Goal: Task Accomplishment & Management: Complete application form

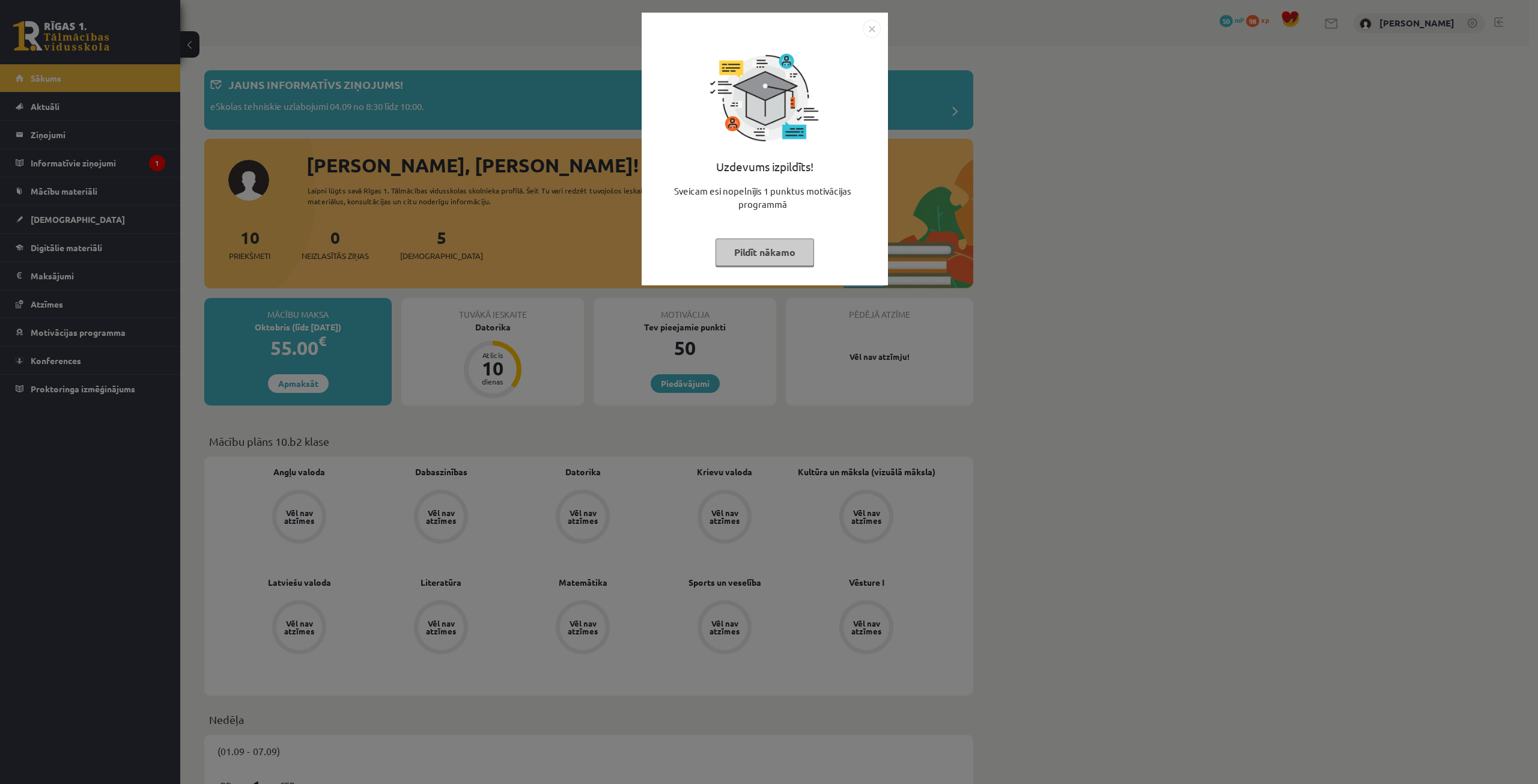
click at [870, 32] on img "Close" at bounding box center [872, 29] width 18 height 18
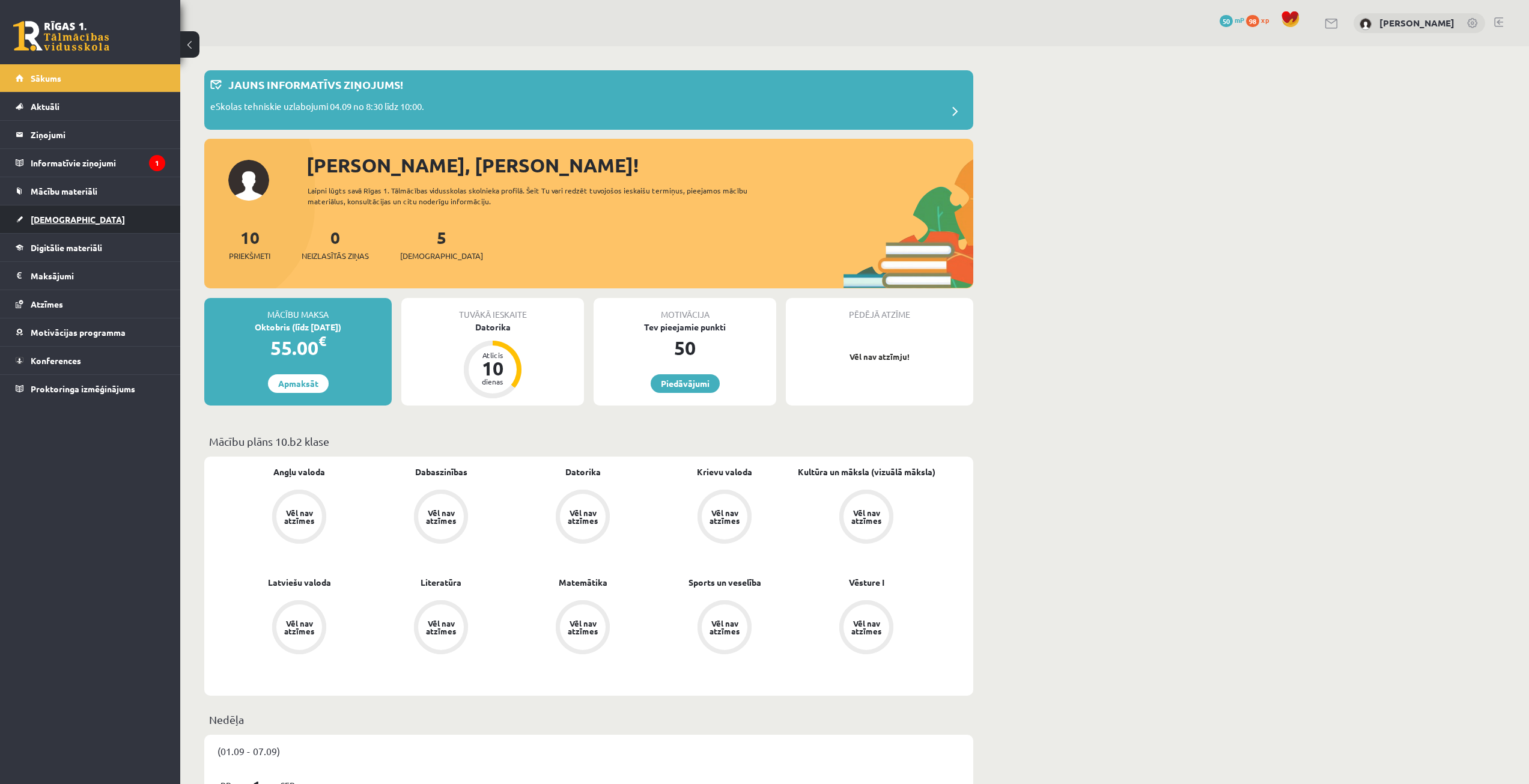
click at [145, 219] on link "[DEMOGRAPHIC_DATA]" at bounding box center [90, 219] width 149 height 28
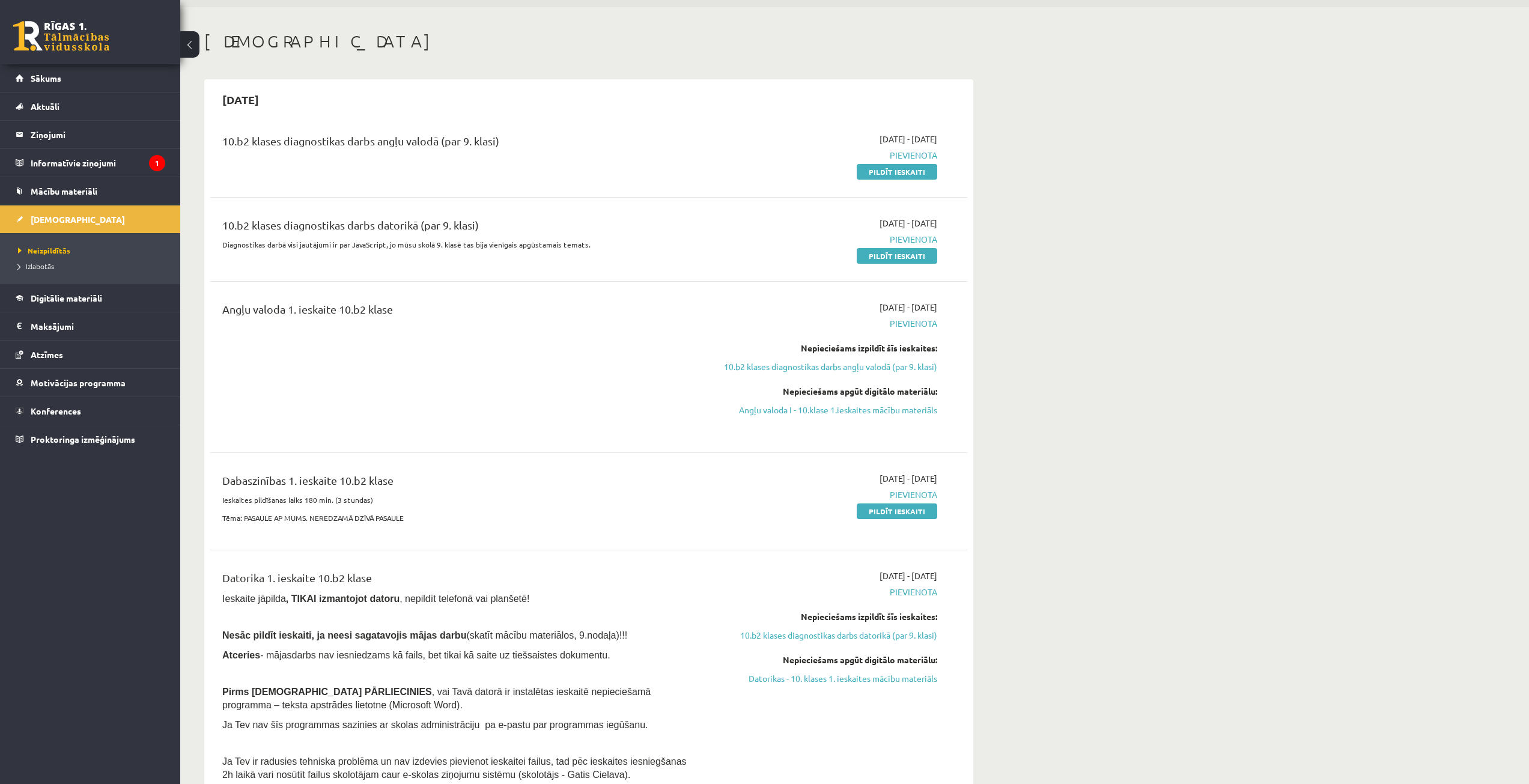
scroll to position [60, 0]
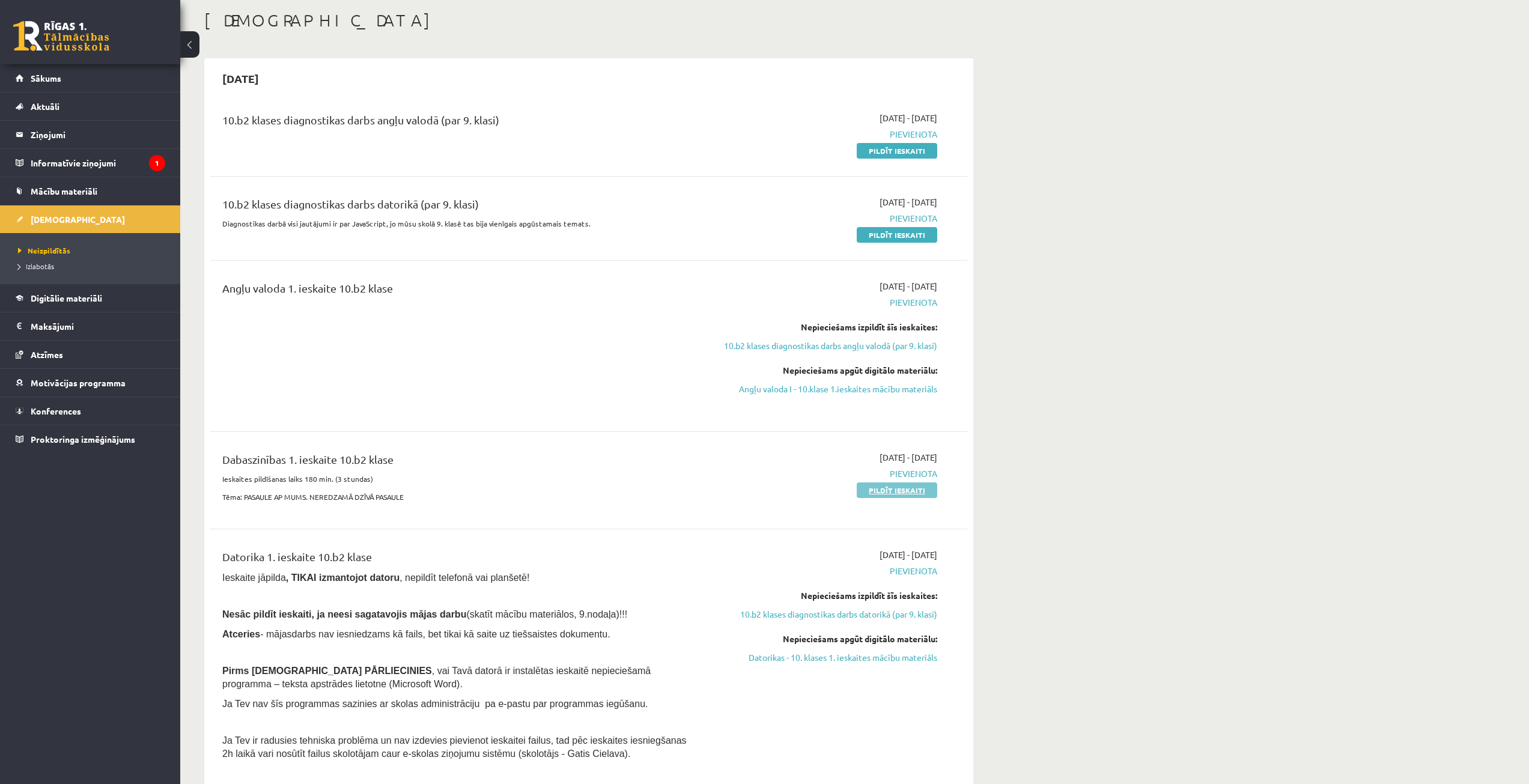
drag, startPoint x: 897, startPoint y: 489, endPoint x: 816, endPoint y: 66, distance: 430.7
click at [897, 489] on link "Pildīt ieskaiti" at bounding box center [897, 491] width 81 height 16
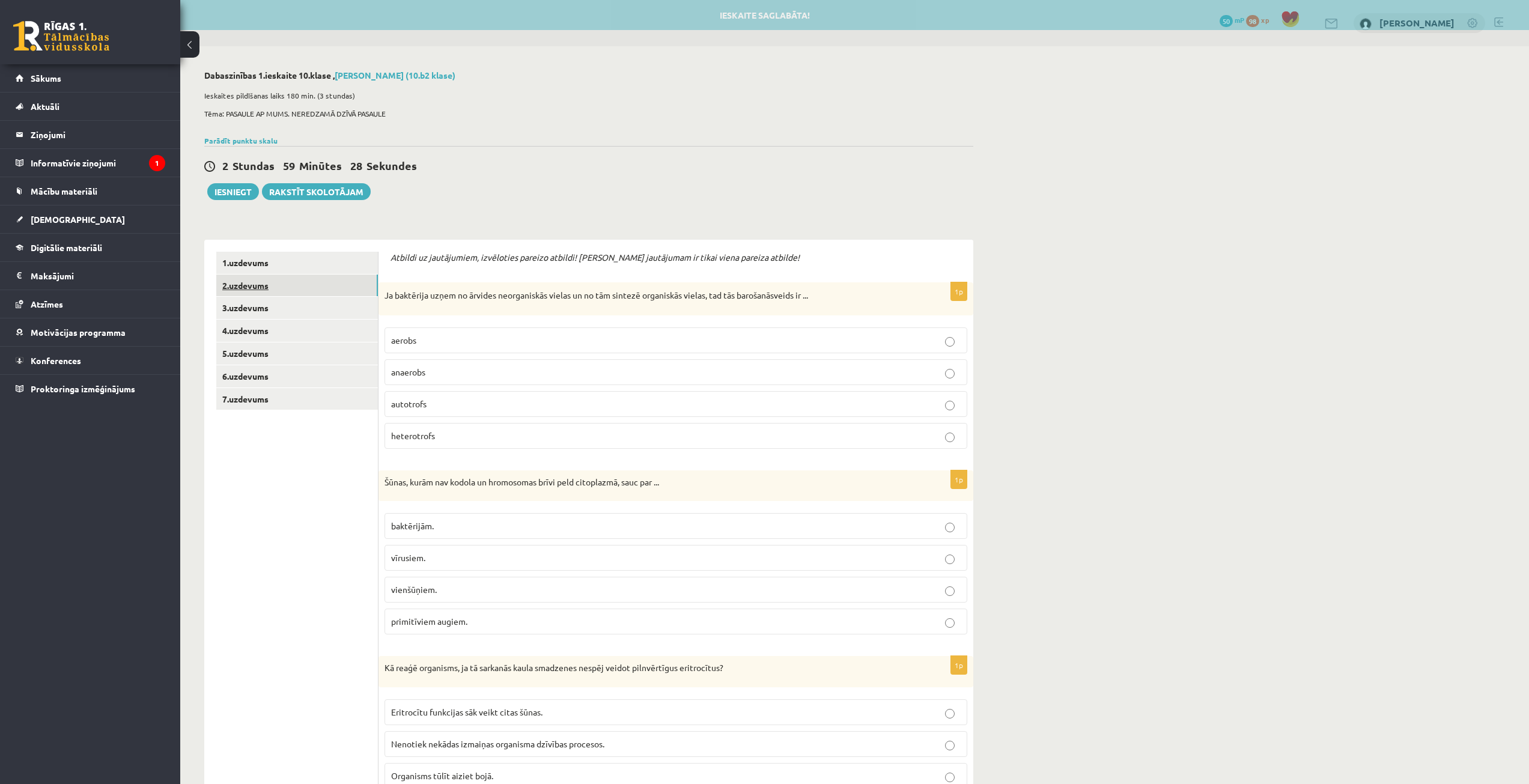
click at [316, 283] on link "2.uzdevums" at bounding box center [297, 286] width 162 height 22
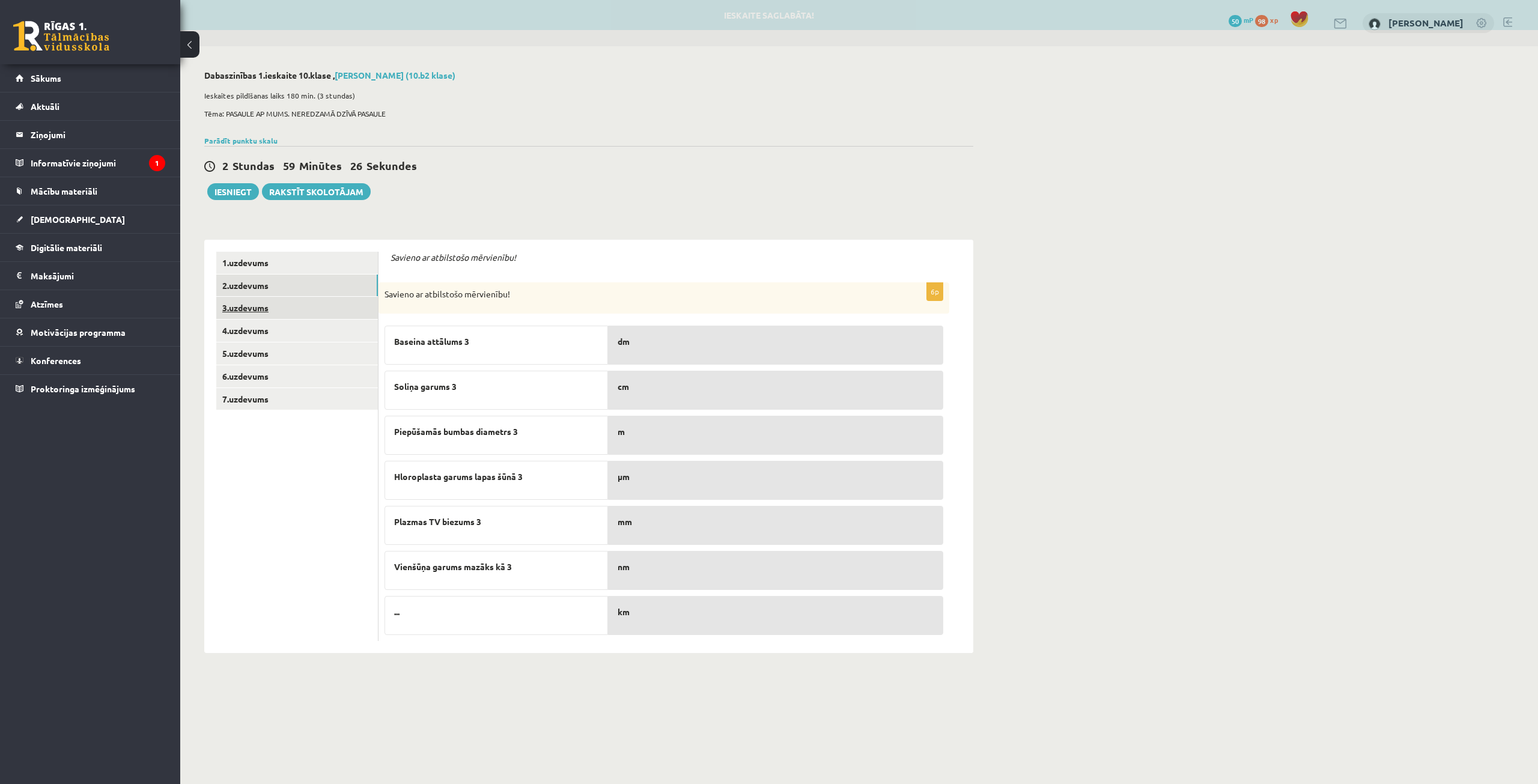
click at [337, 309] on link "3.uzdevums" at bounding box center [297, 308] width 162 height 22
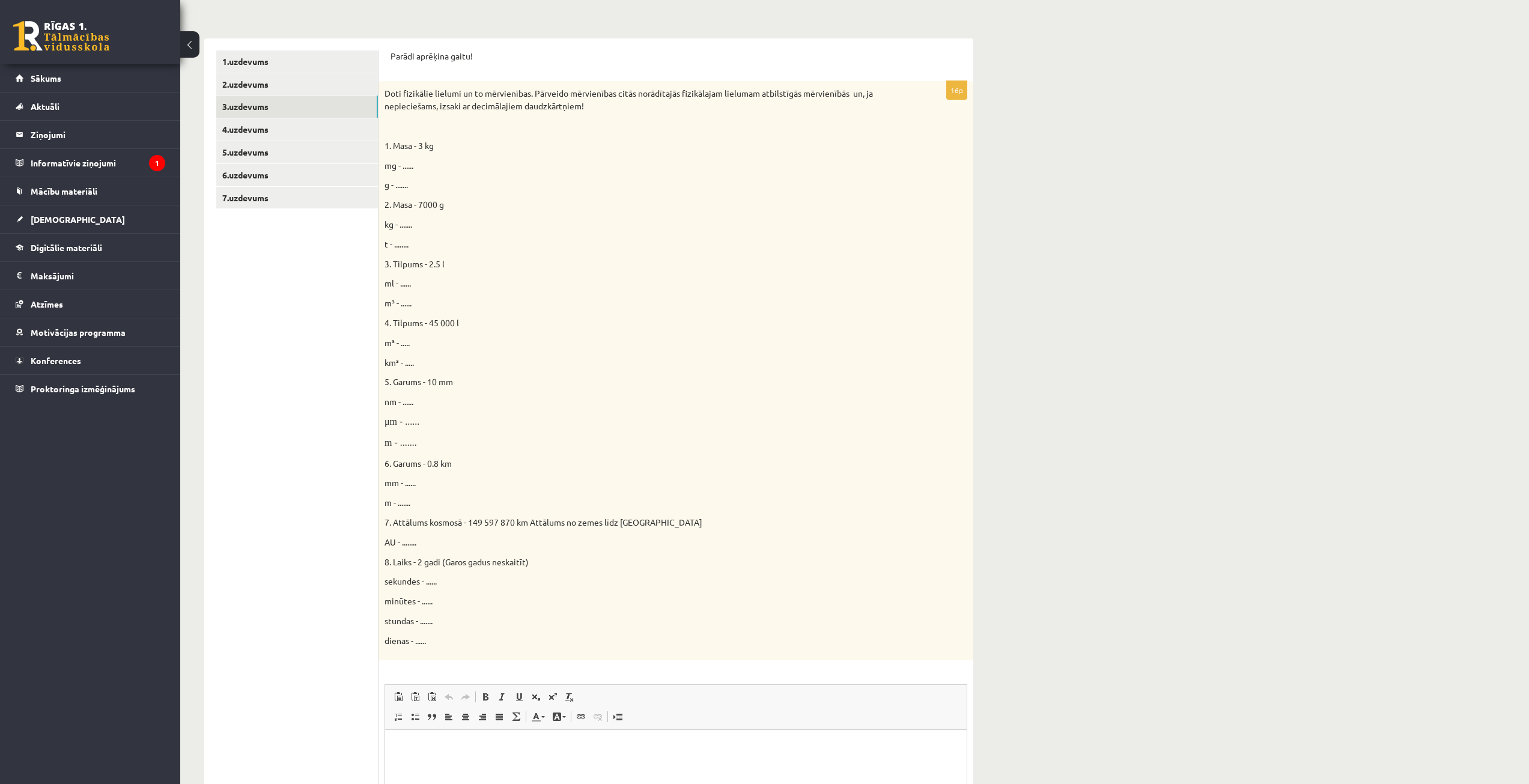
scroll to position [180, 0]
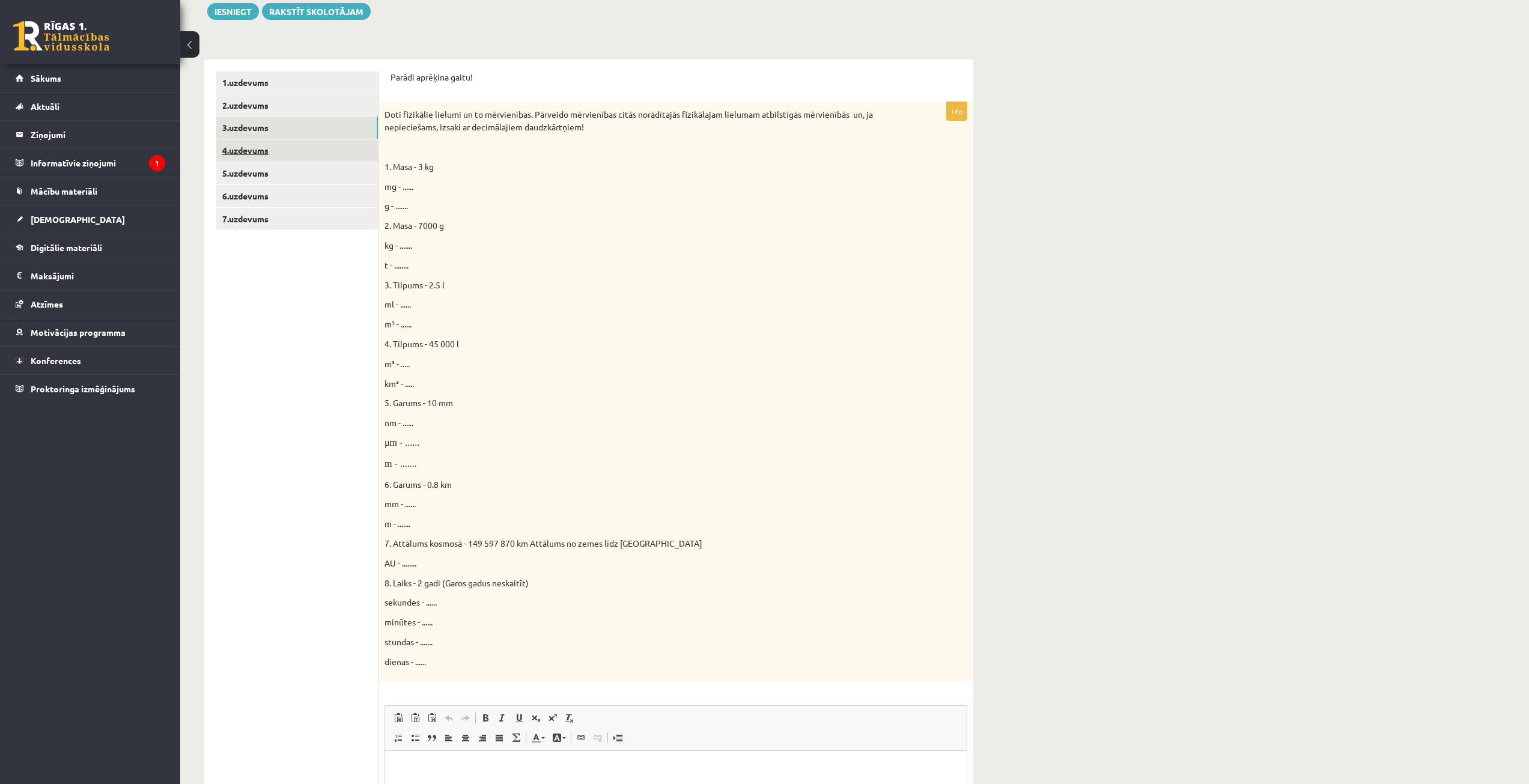
click at [333, 160] on link "4.uzdevums" at bounding box center [297, 150] width 162 height 22
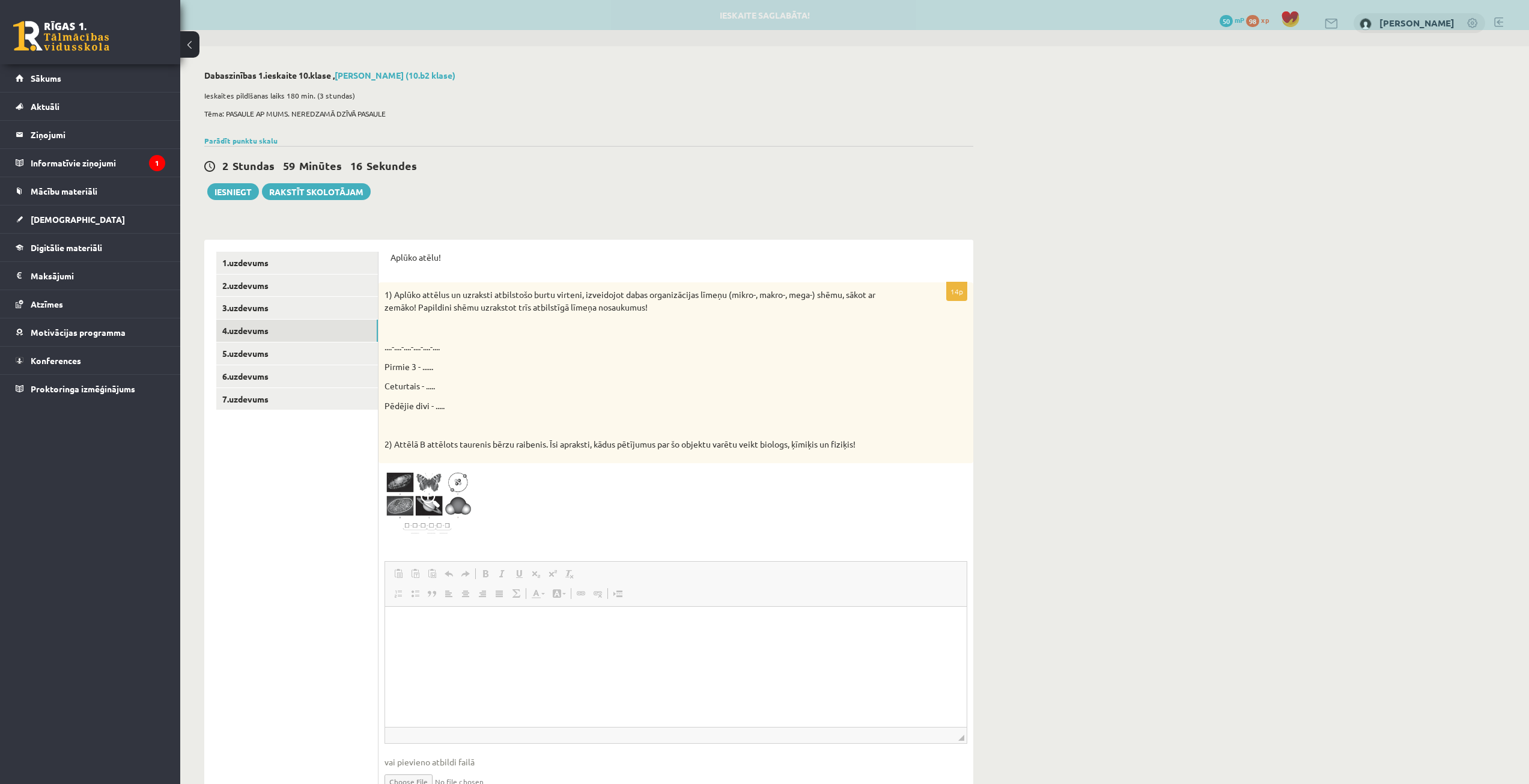
scroll to position [0, 0]
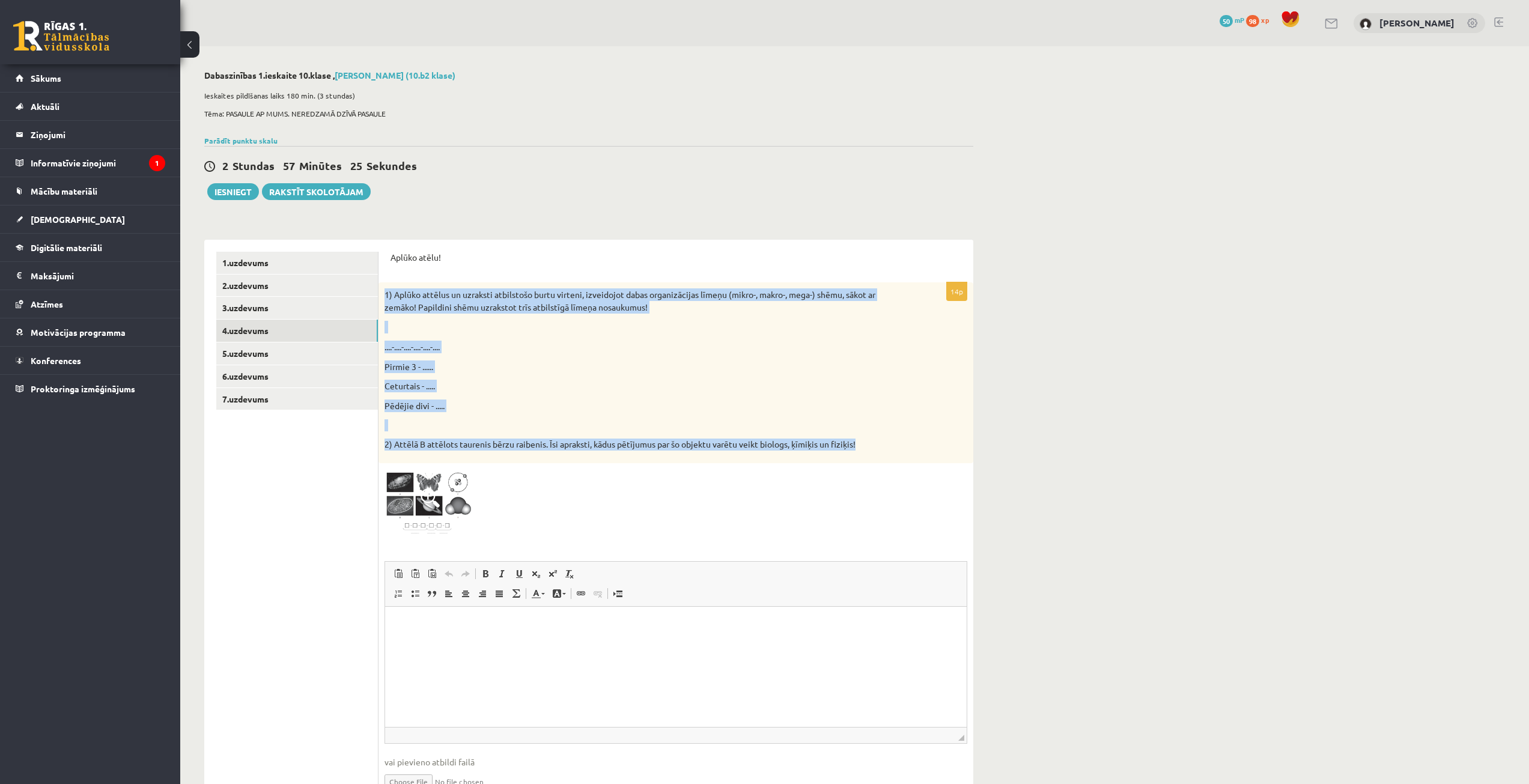
drag, startPoint x: 384, startPoint y: 287, endPoint x: 882, endPoint y: 448, distance: 523.4
click at [882, 448] on div "1) Aplūko attēlus un uzraksti atbilstošo burtu virteni, izveidojot dabas organi…" at bounding box center [676, 373] width 595 height 181
copy div "1) Aplūko attēlus un uzraksti atbilstošo burtu virteni, izveidojot dabas organi…"
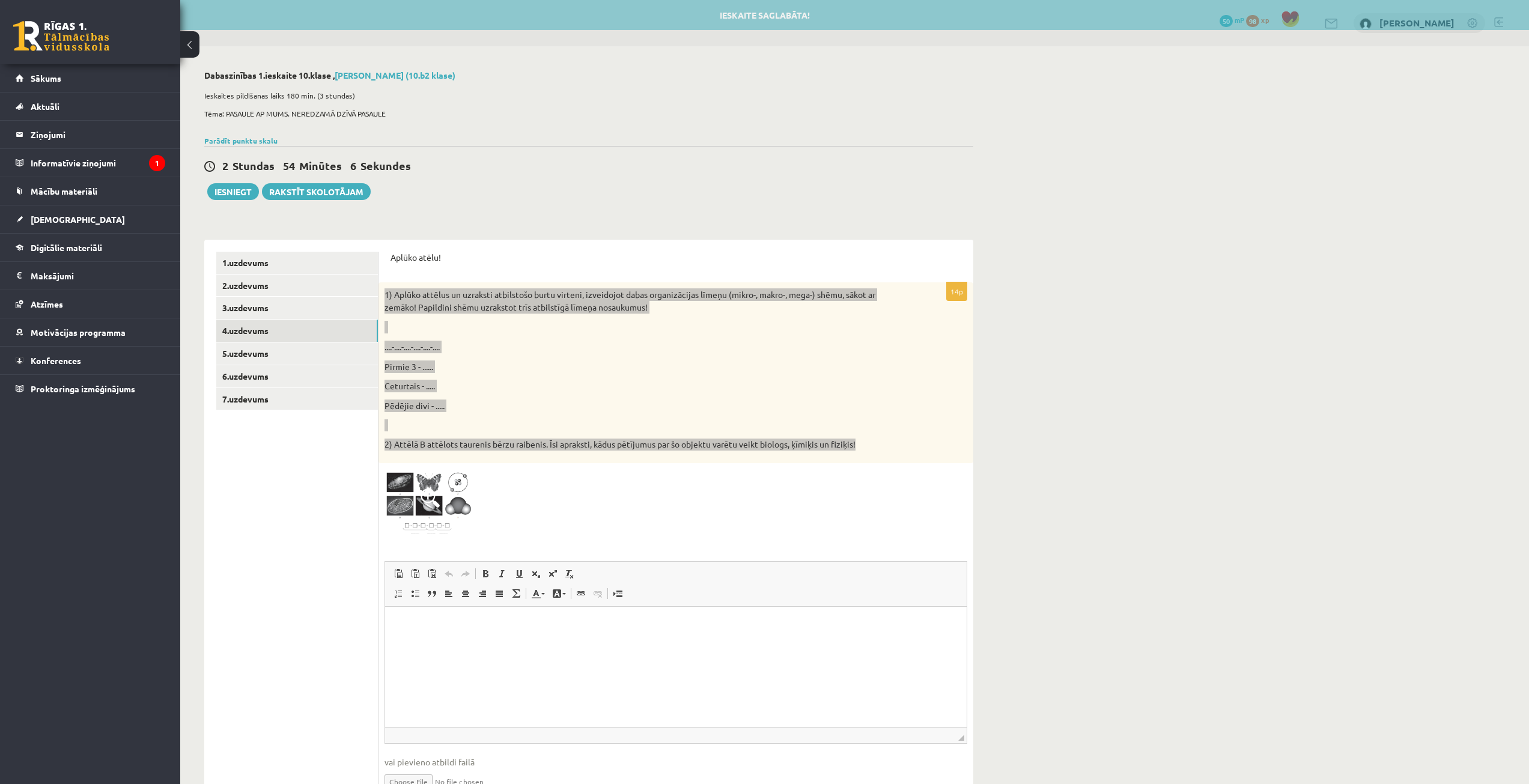
click at [549, 643] on html at bounding box center [676, 624] width 582 height 37
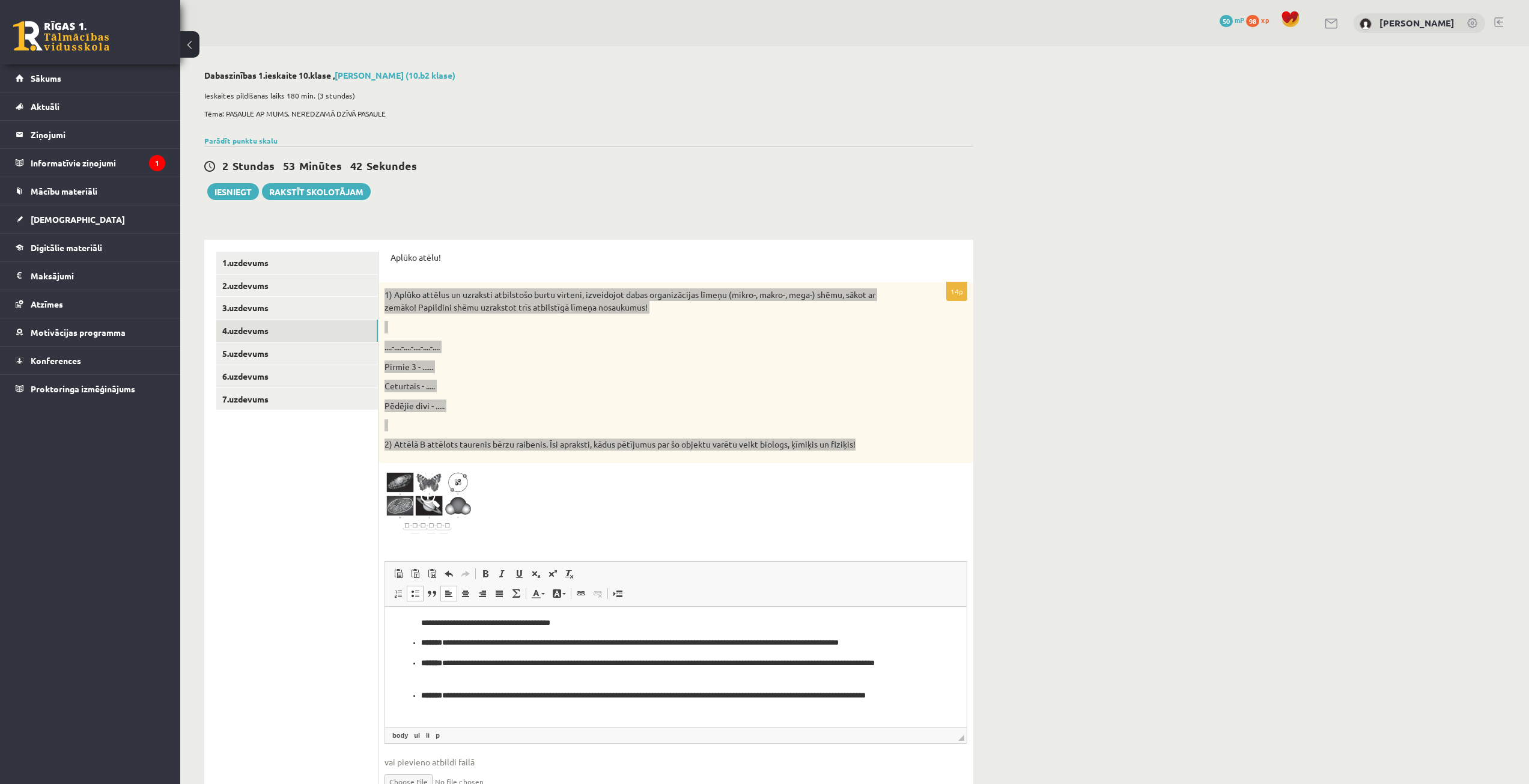
scroll to position [394, 0]
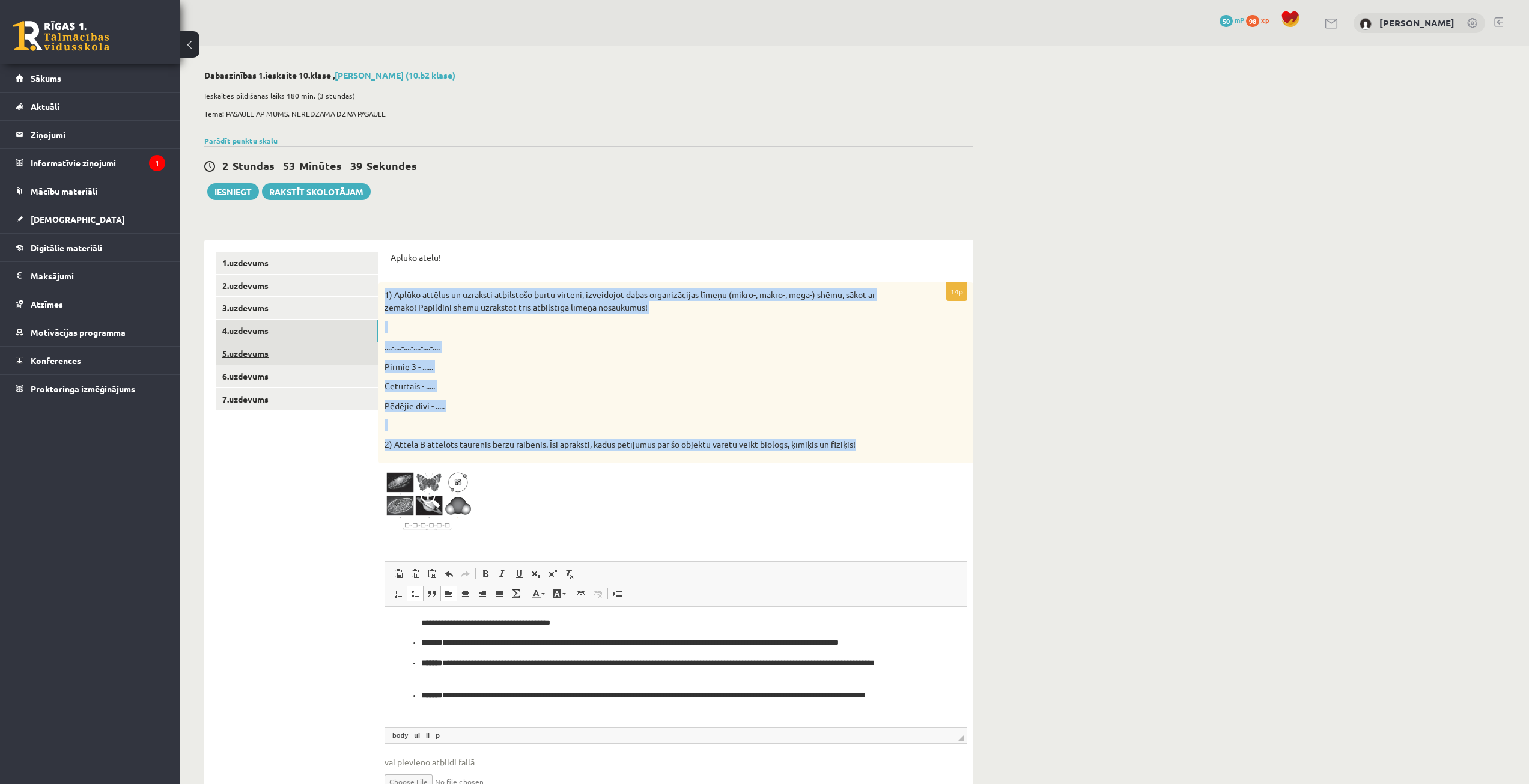
click at [325, 354] on link "5.uzdevums" at bounding box center [297, 353] width 162 height 22
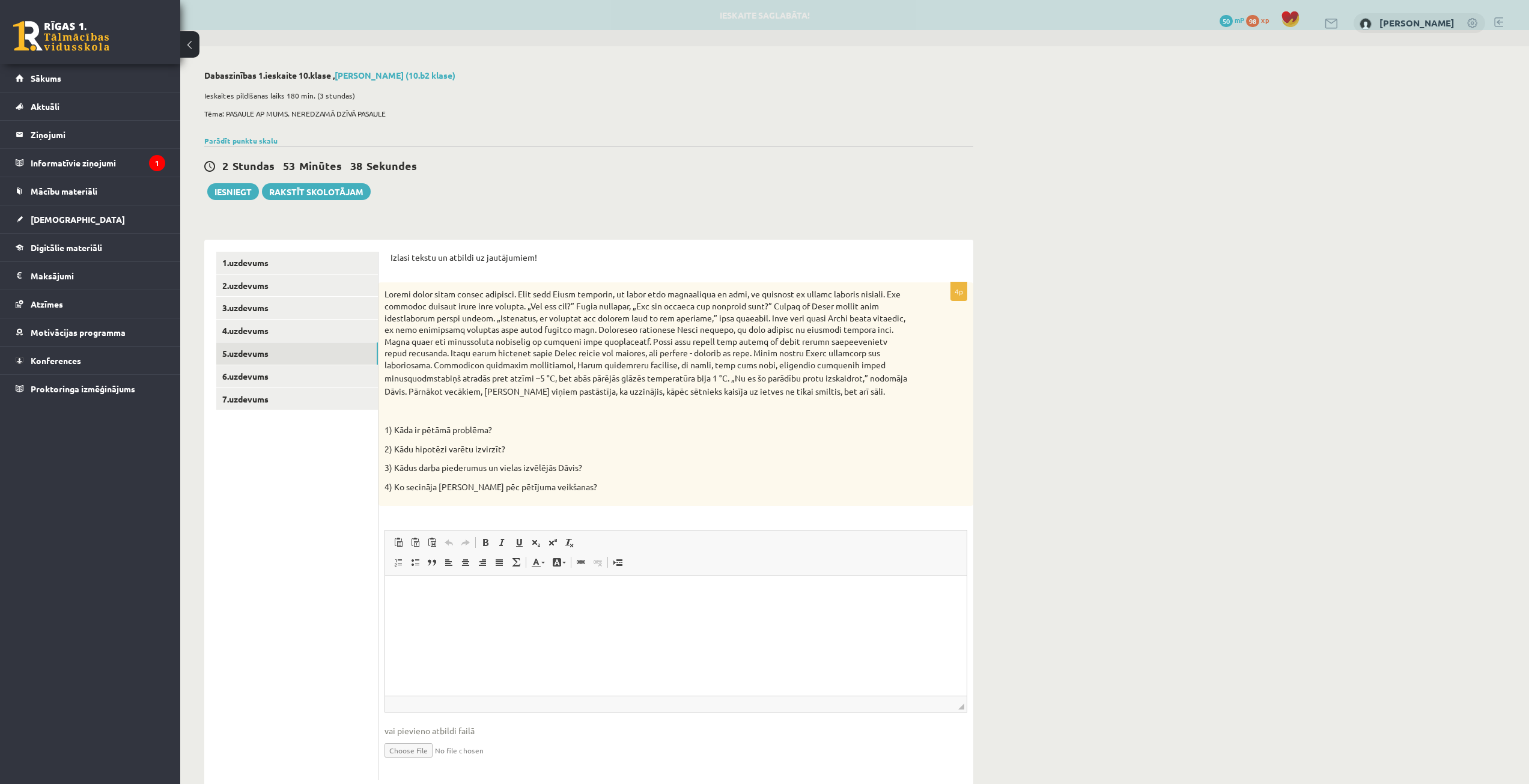
scroll to position [0, 0]
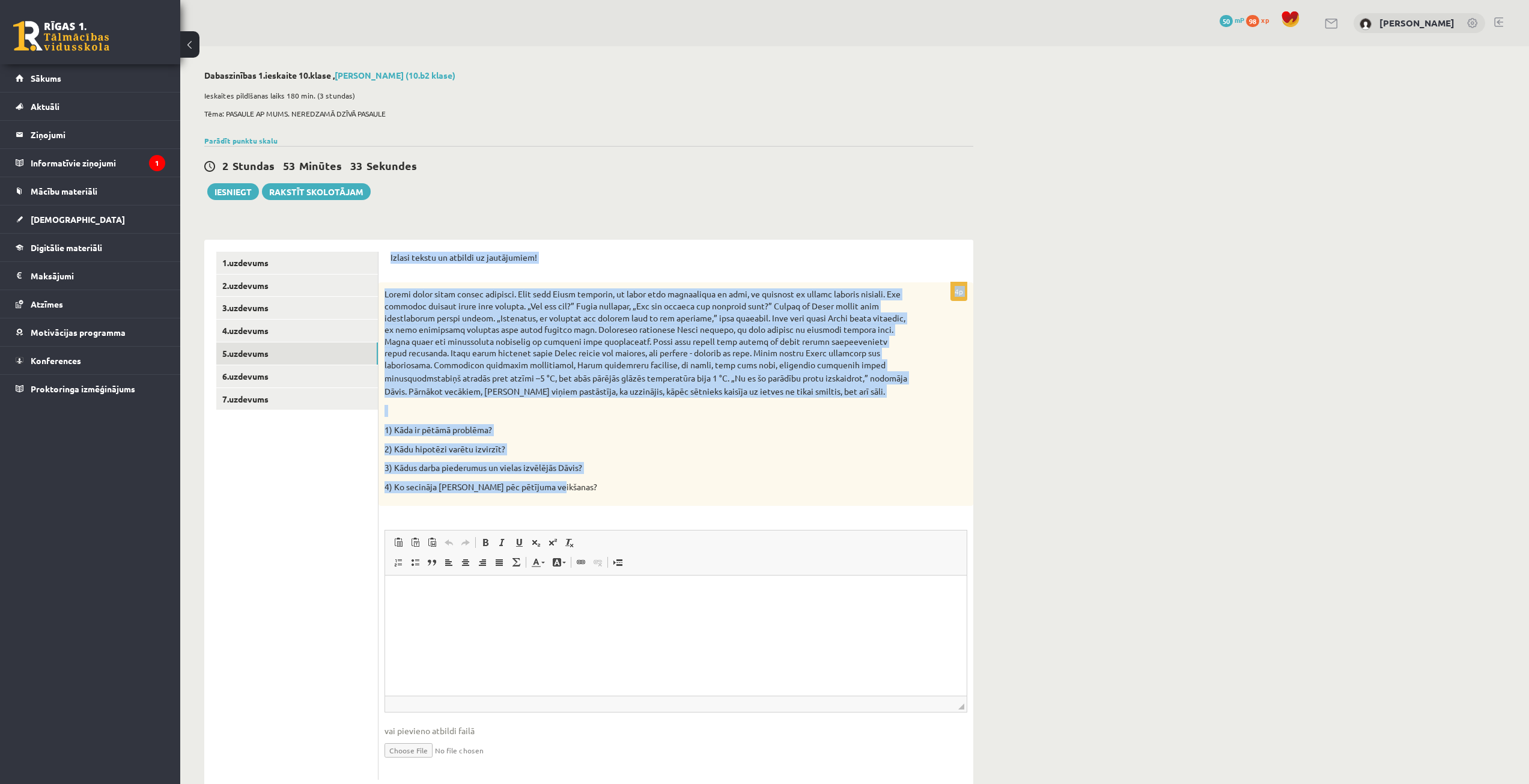
drag, startPoint x: 389, startPoint y: 254, endPoint x: 594, endPoint y: 494, distance: 315.6
click at [594, 494] on div "Izlasi tekstu un atbildi uz jautājumiem! 4p stabiņš atradās pret atzīmi –5 °C, …" at bounding box center [676, 516] width 595 height 553
copy form "Loremi dolors am consect ad elitseddoei! 7t Incidi utlab etdol magnaa enimadmi.…"
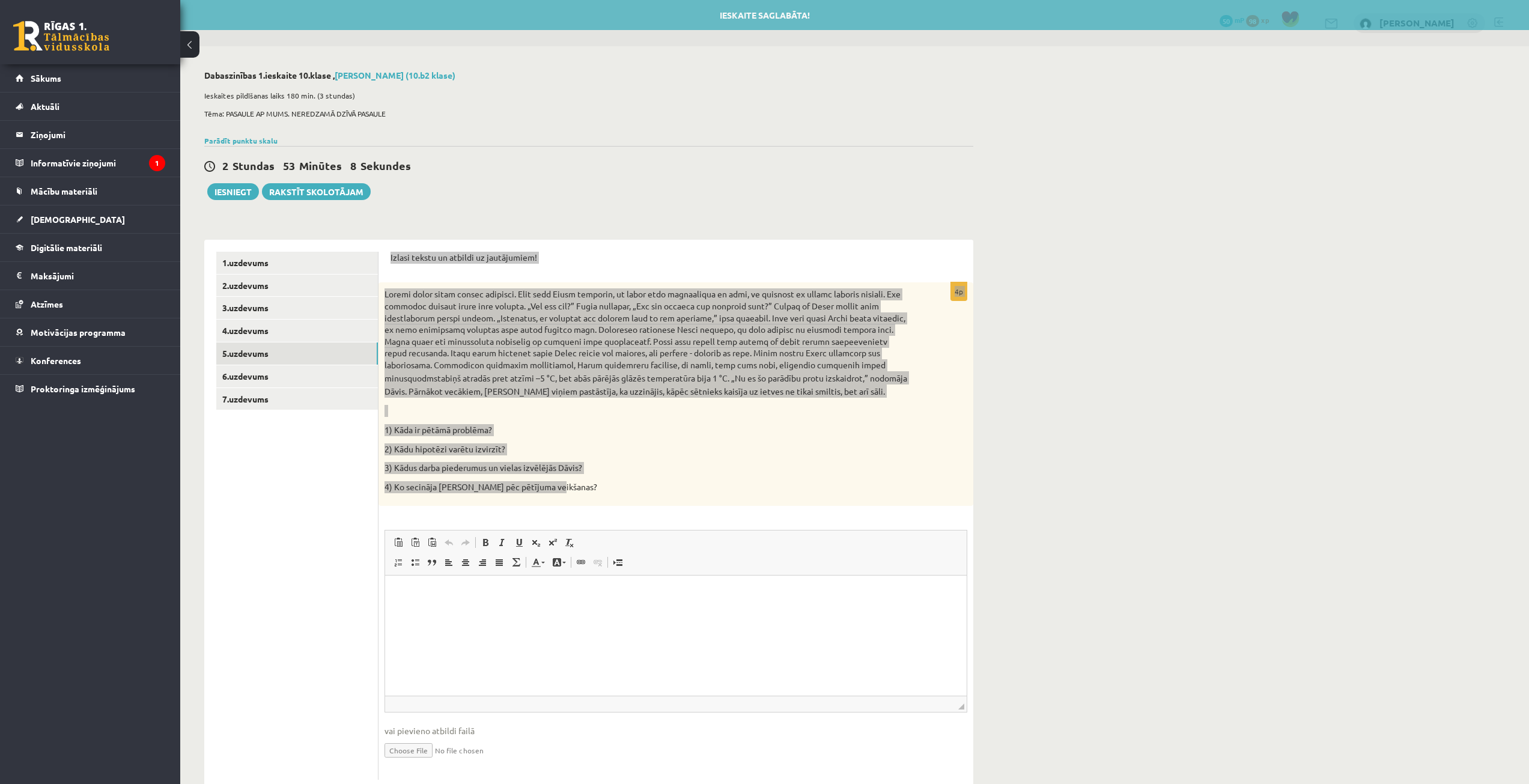
click at [533, 582] on html at bounding box center [676, 594] width 582 height 37
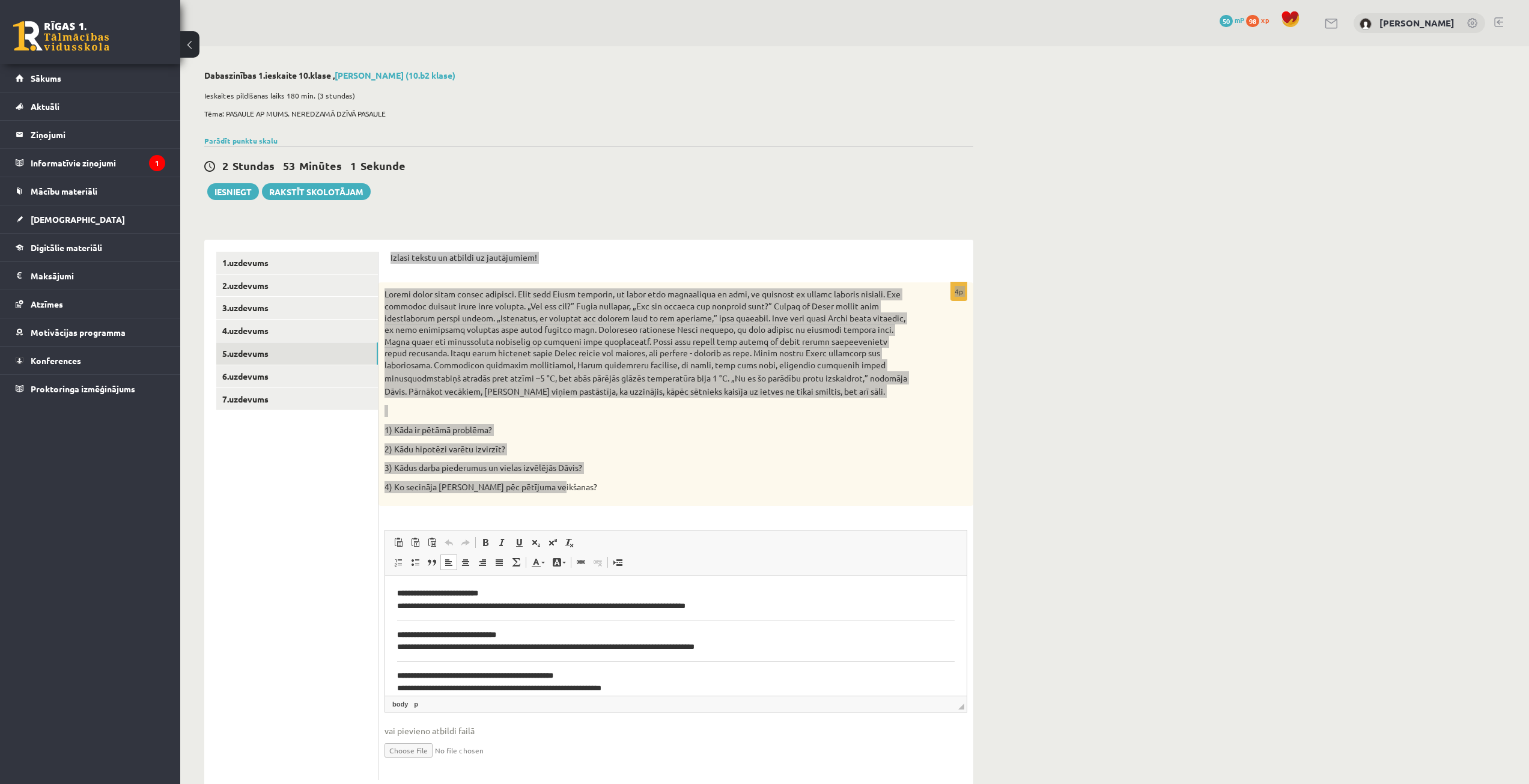
scroll to position [51, 0]
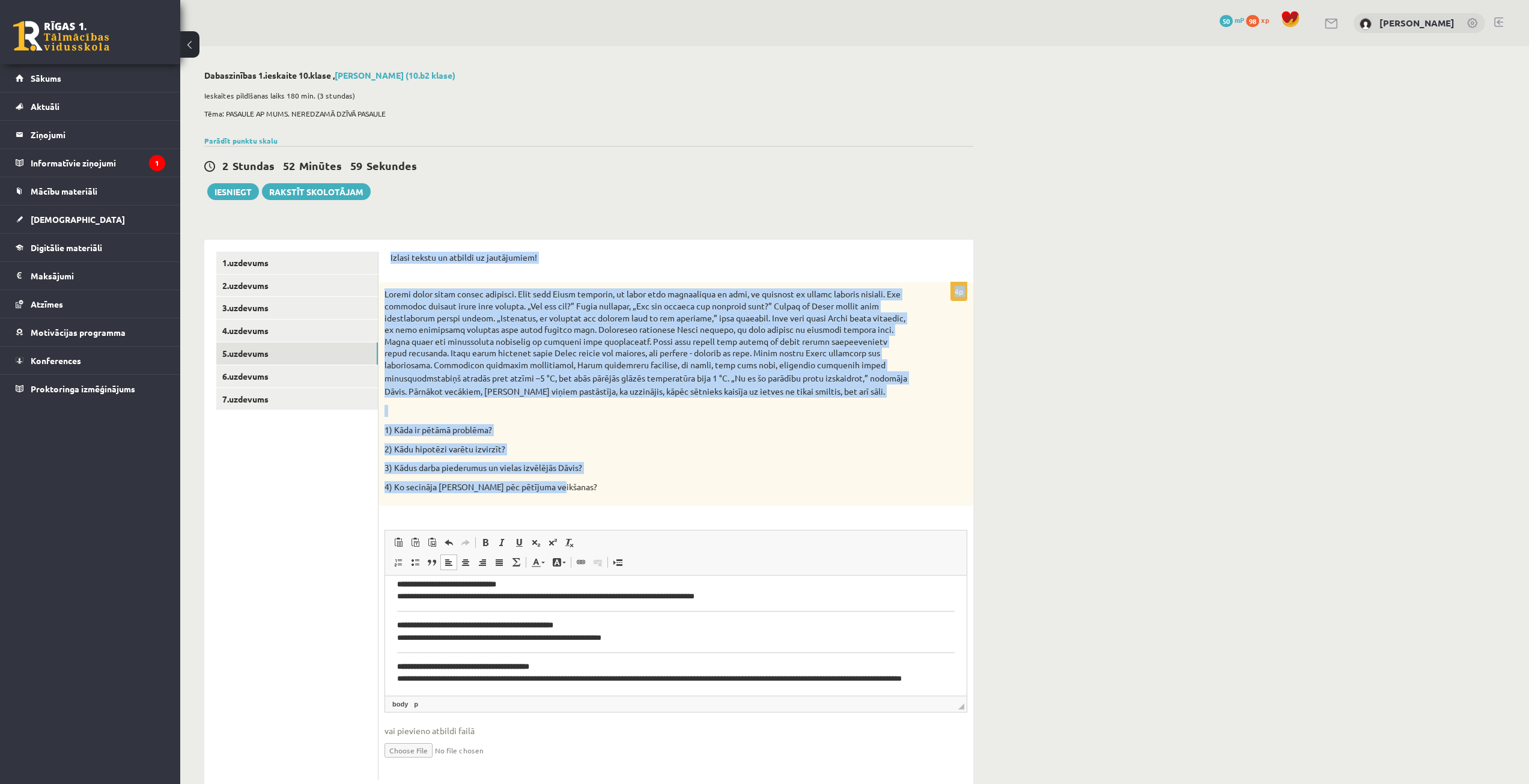
click at [726, 477] on div "stabiņš atradās pret atzīmi –5 °C, bet abās pārējās glāzēs temperatūra bija 1 °…" at bounding box center [676, 394] width 595 height 224
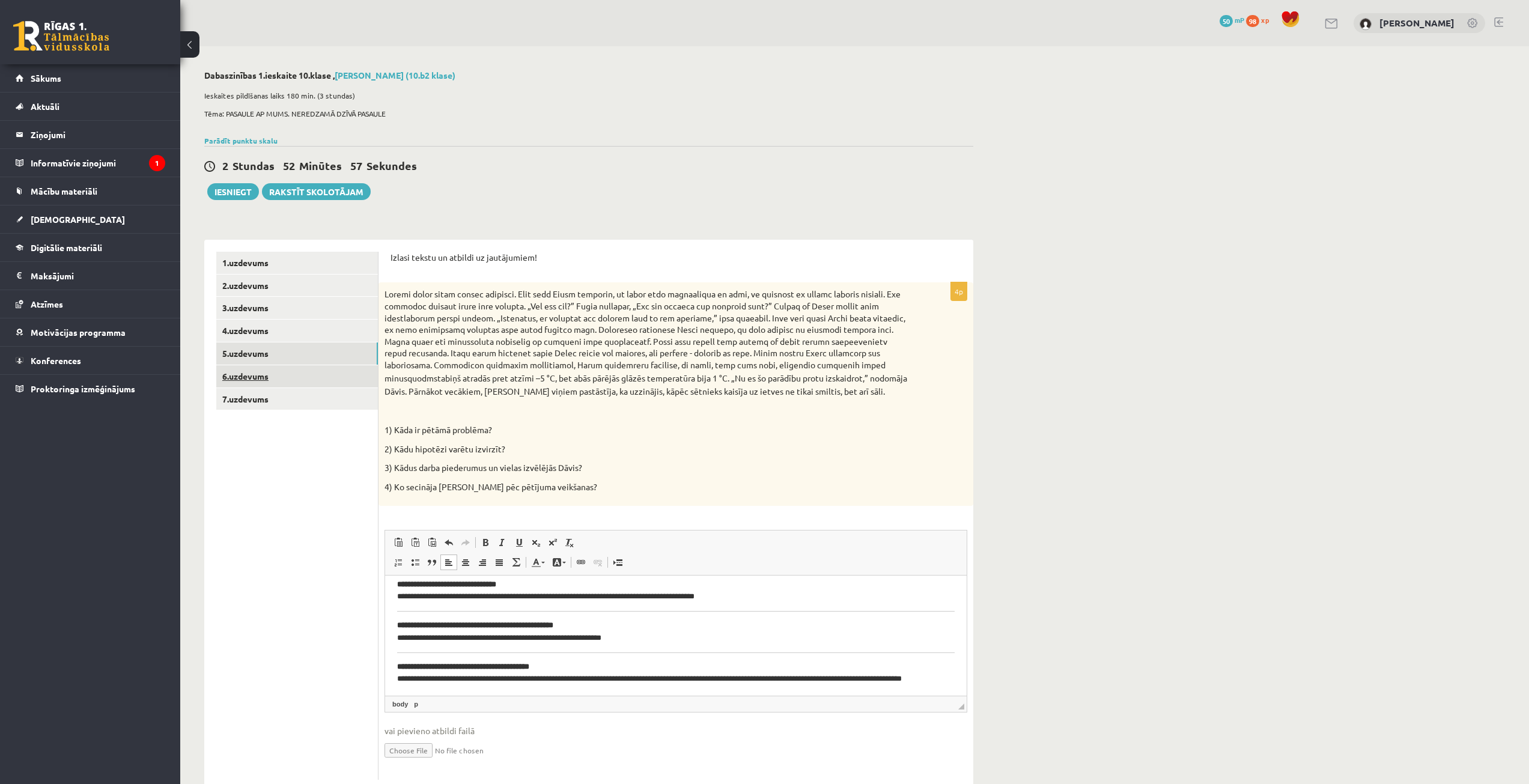
click at [300, 374] on link "6.uzdevums" at bounding box center [297, 376] width 162 height 22
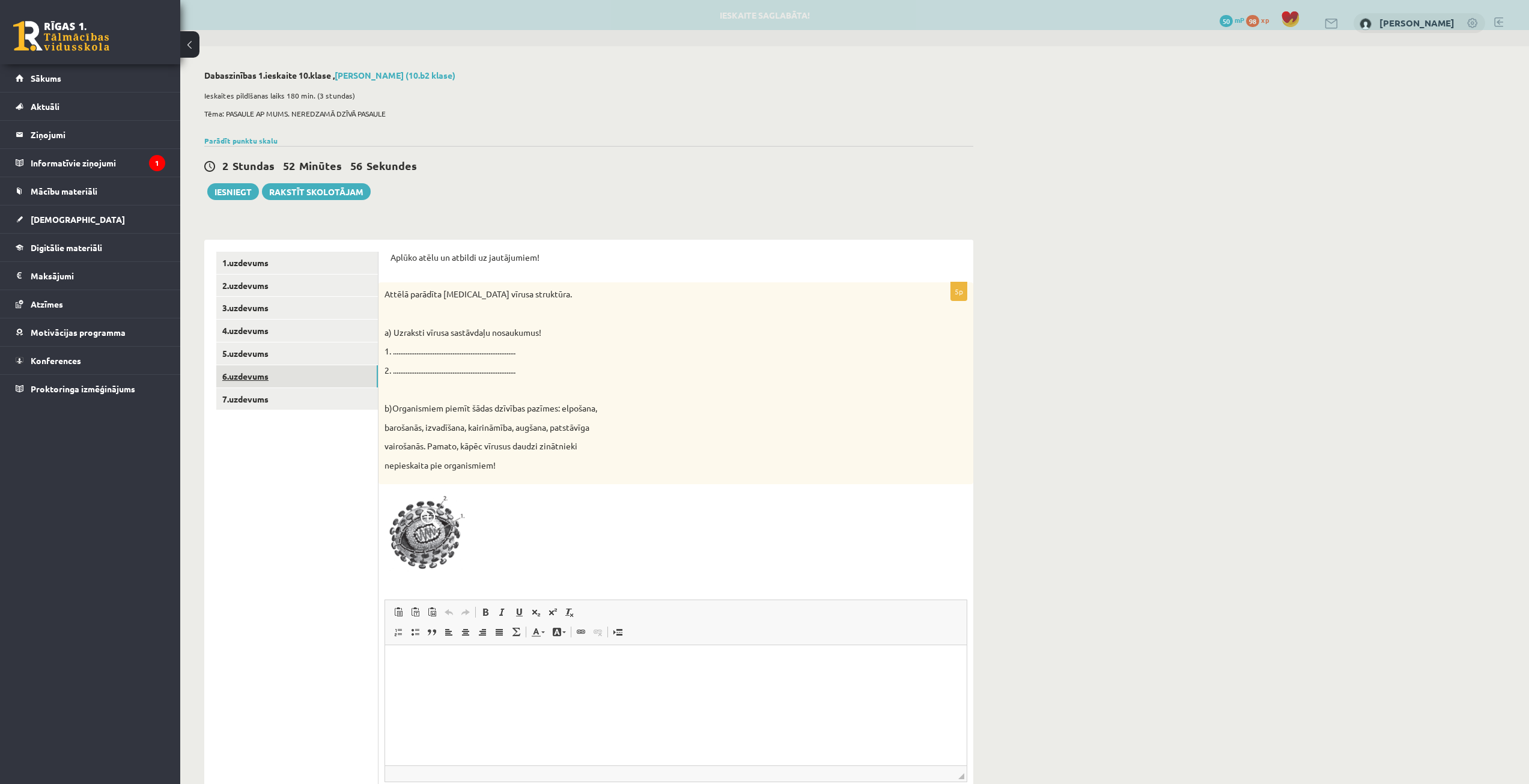
scroll to position [0, 0]
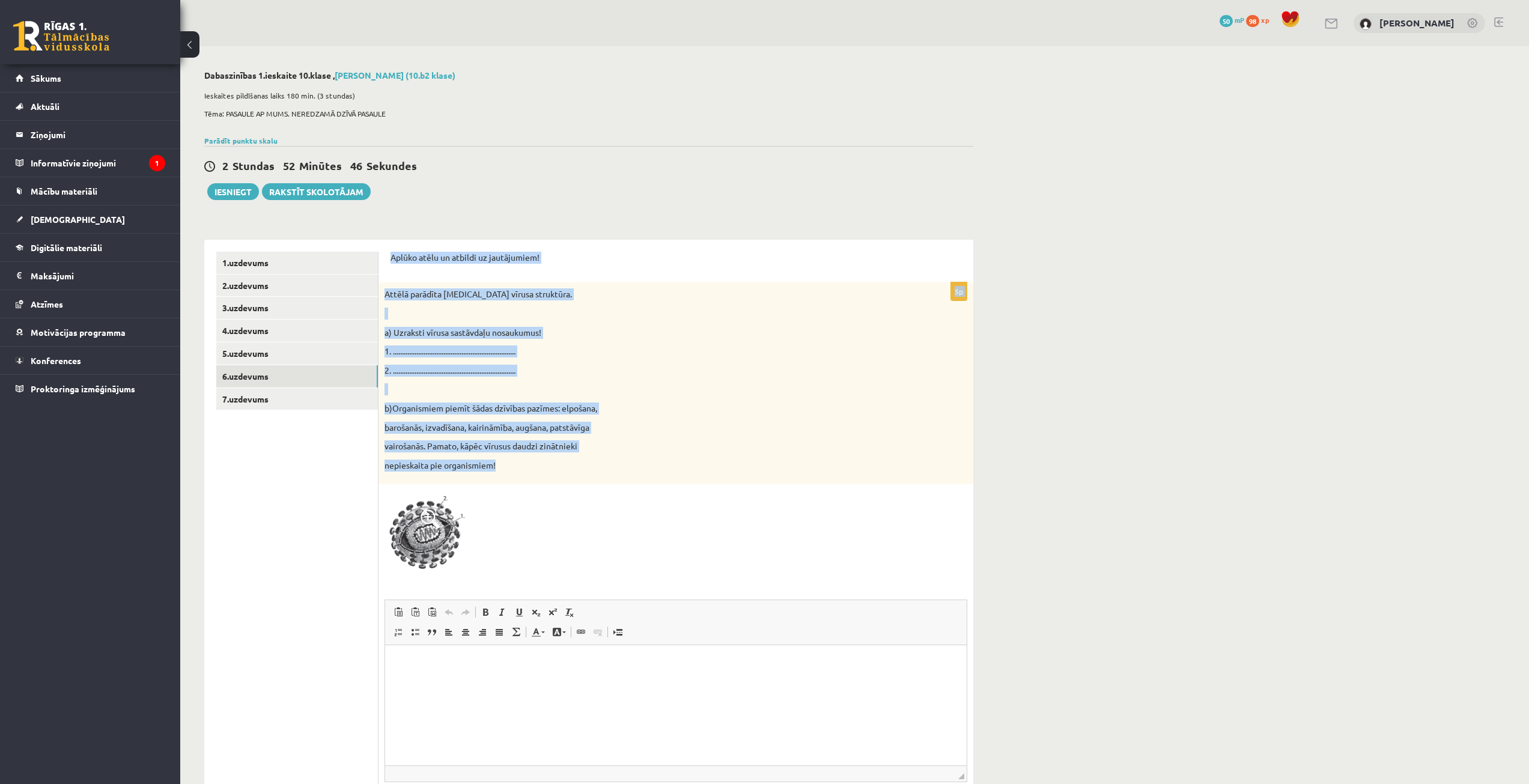
drag, startPoint x: 388, startPoint y: 246, endPoint x: 562, endPoint y: 469, distance: 282.9
click at [562, 469] on div "Aplūko atēlu un atbildi uz jautājumiem! 5p Attēlā parādīta [MEDICAL_DATA] vīrus…" at bounding box center [676, 551] width 595 height 622
copy form "Aplūko atēlu un atbildi uz jautājumiem! 5p Attēlā parādīta [MEDICAL_DATA] vīrus…"
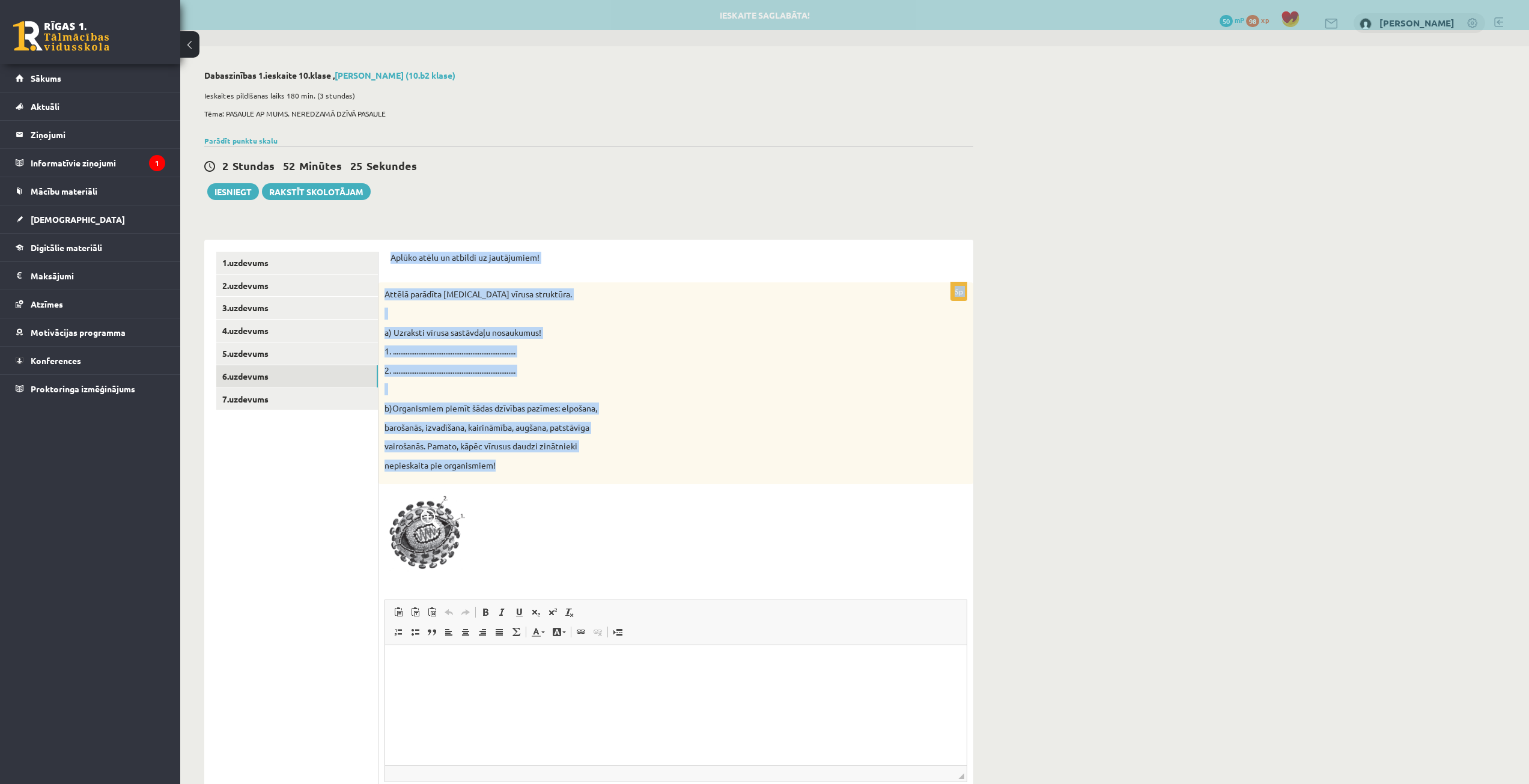
click at [650, 386] on p at bounding box center [645, 389] width 523 height 12
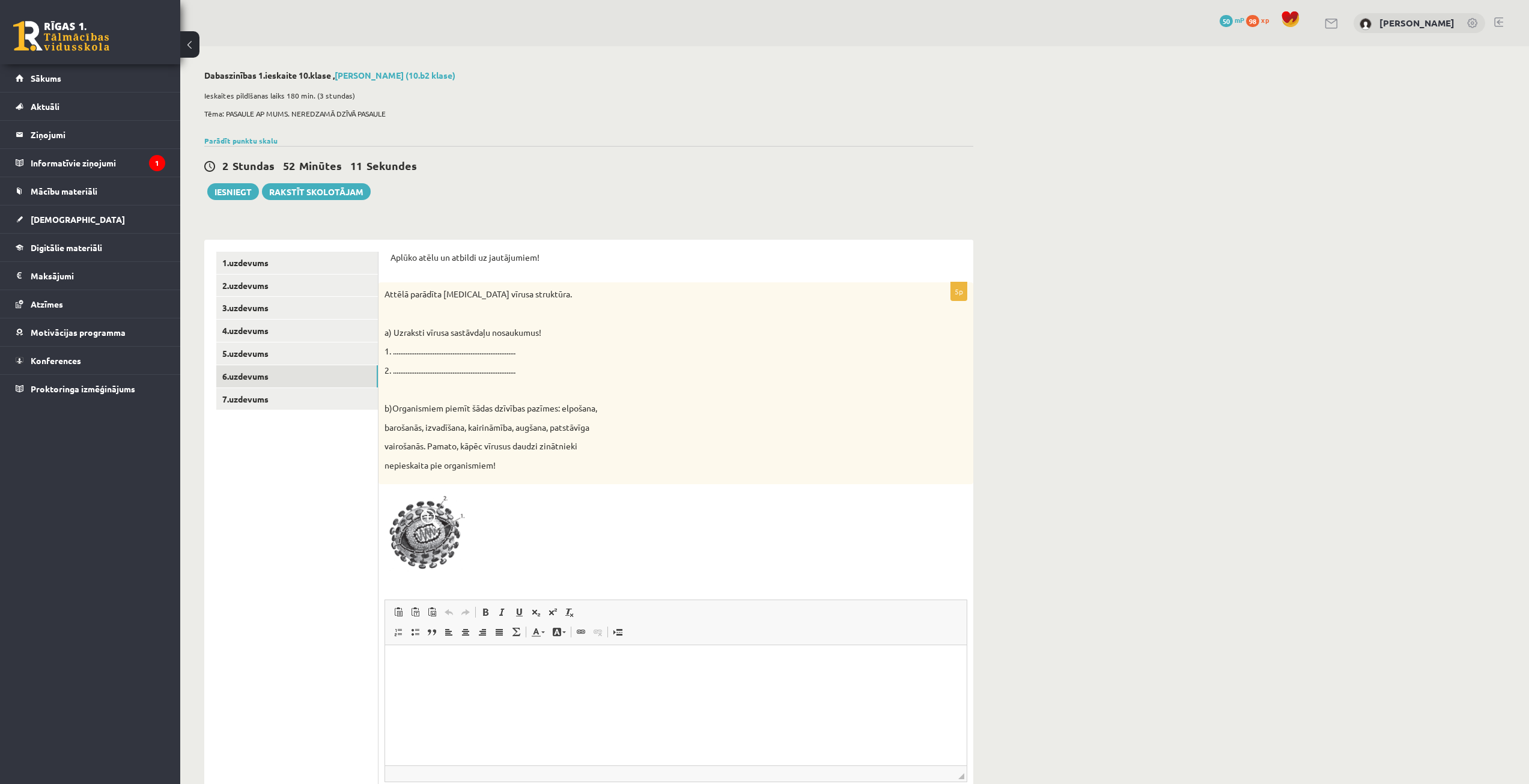
click at [625, 682] on html at bounding box center [676, 663] width 582 height 37
click at [569, 721] on html "**********" at bounding box center [676, 683] width 582 height 77
click at [716, 703] on p "**********" at bounding box center [676, 703] width 509 height 13
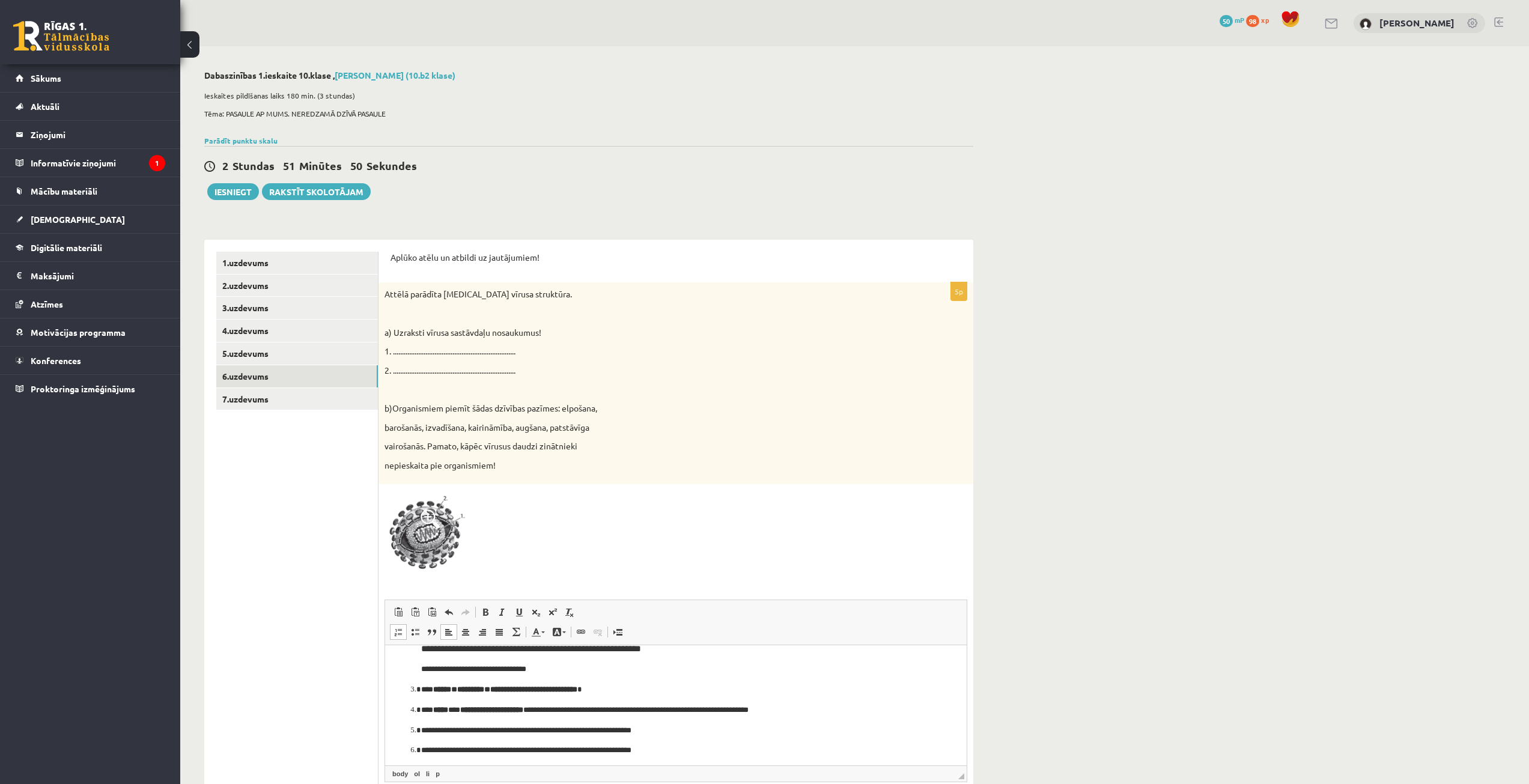
scroll to position [80, 0]
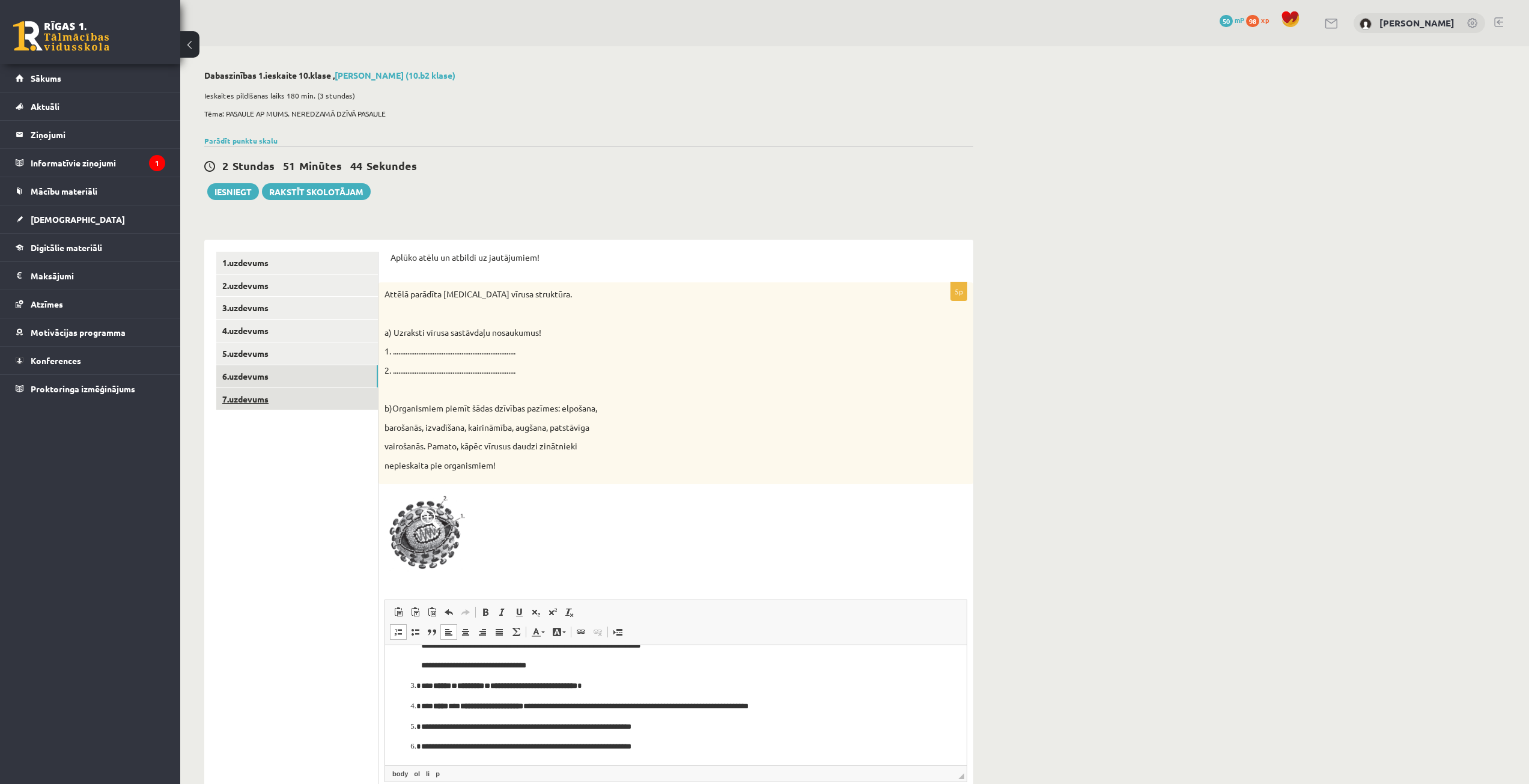
click at [355, 400] on link "7.uzdevums" at bounding box center [297, 399] width 162 height 22
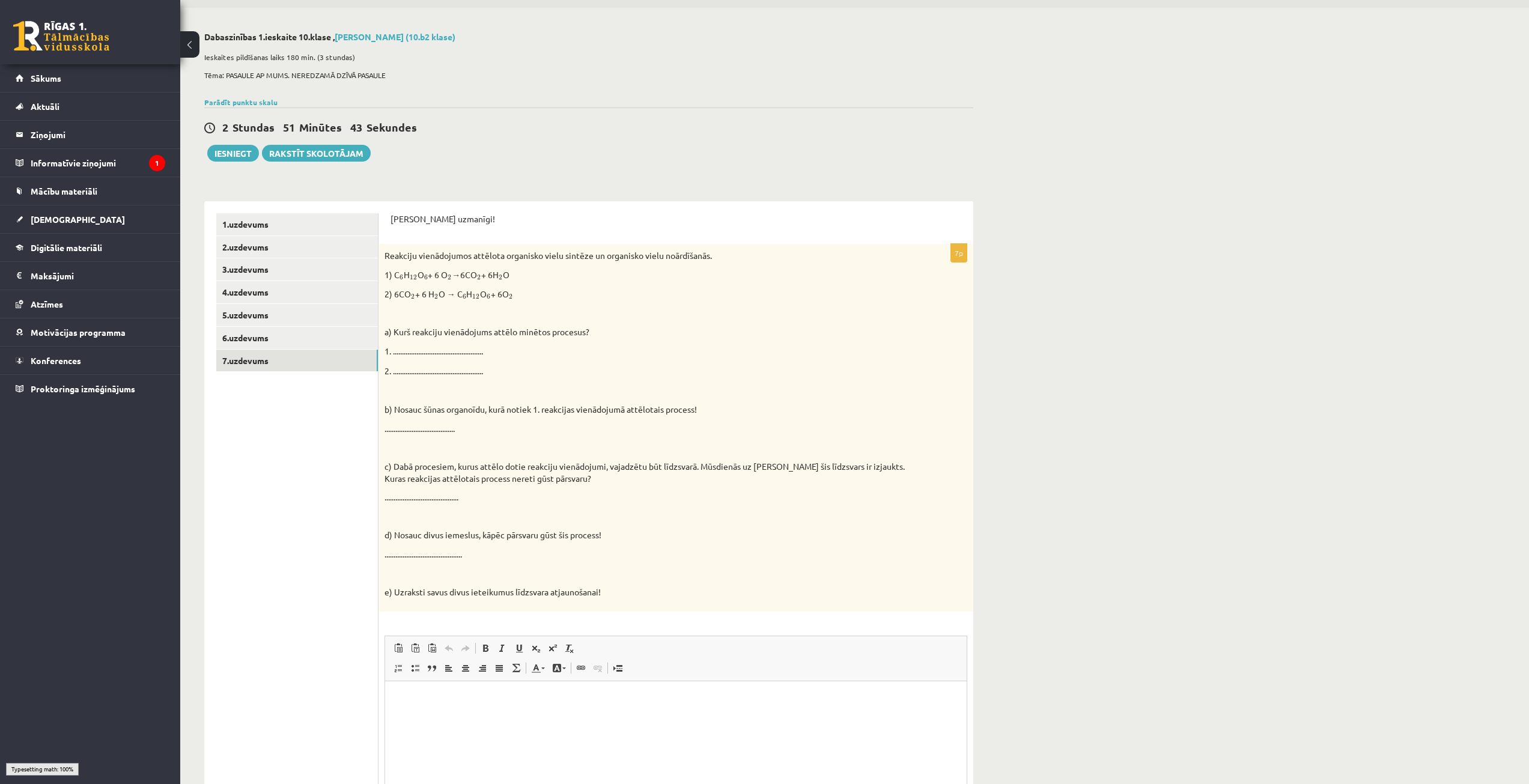
scroll to position [60, 0]
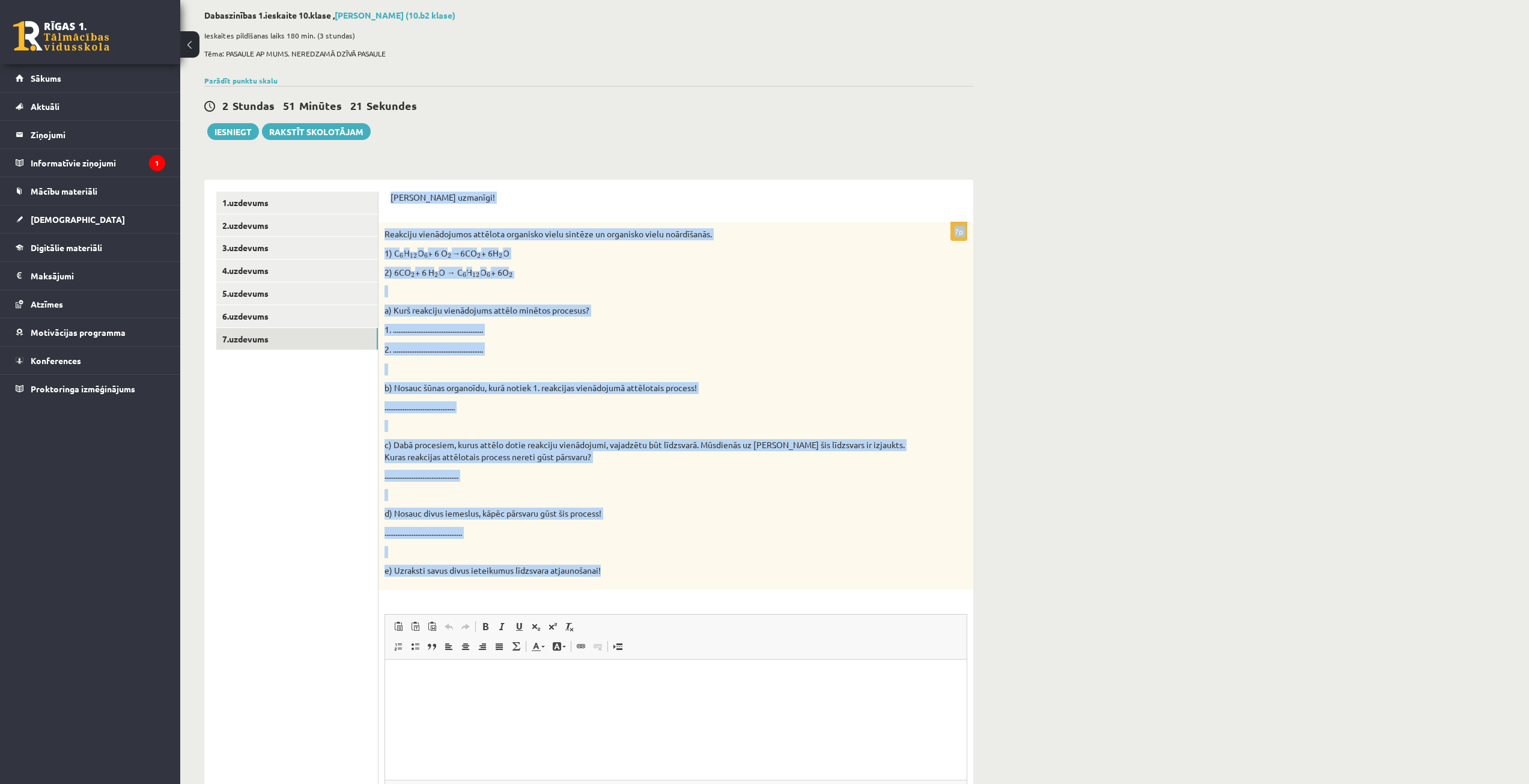
drag, startPoint x: 396, startPoint y: 204, endPoint x: 676, endPoint y: 575, distance: 464.8
click at [680, 581] on div "[PERSON_NAME] uzmanīgi! 7p Reakciju vienādojumos attēlota organisko vielu sintē…" at bounding box center [676, 528] width 595 height 697
copy form "[PERSON_NAME] uzmanīgi! 7p Reakciju vienādojumos attēlota organisko vielu sintē…"
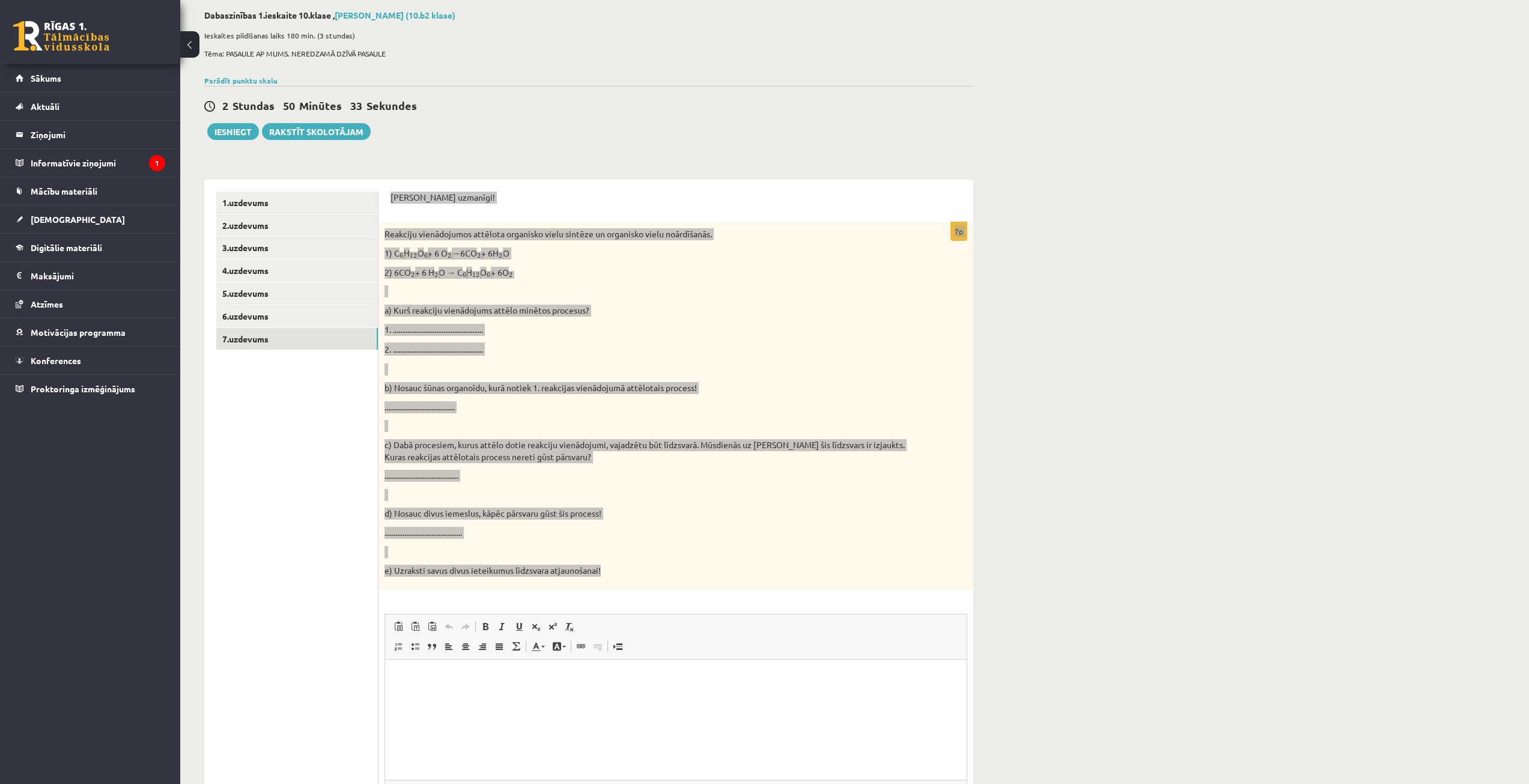
click at [555, 696] on html at bounding box center [676, 677] width 582 height 37
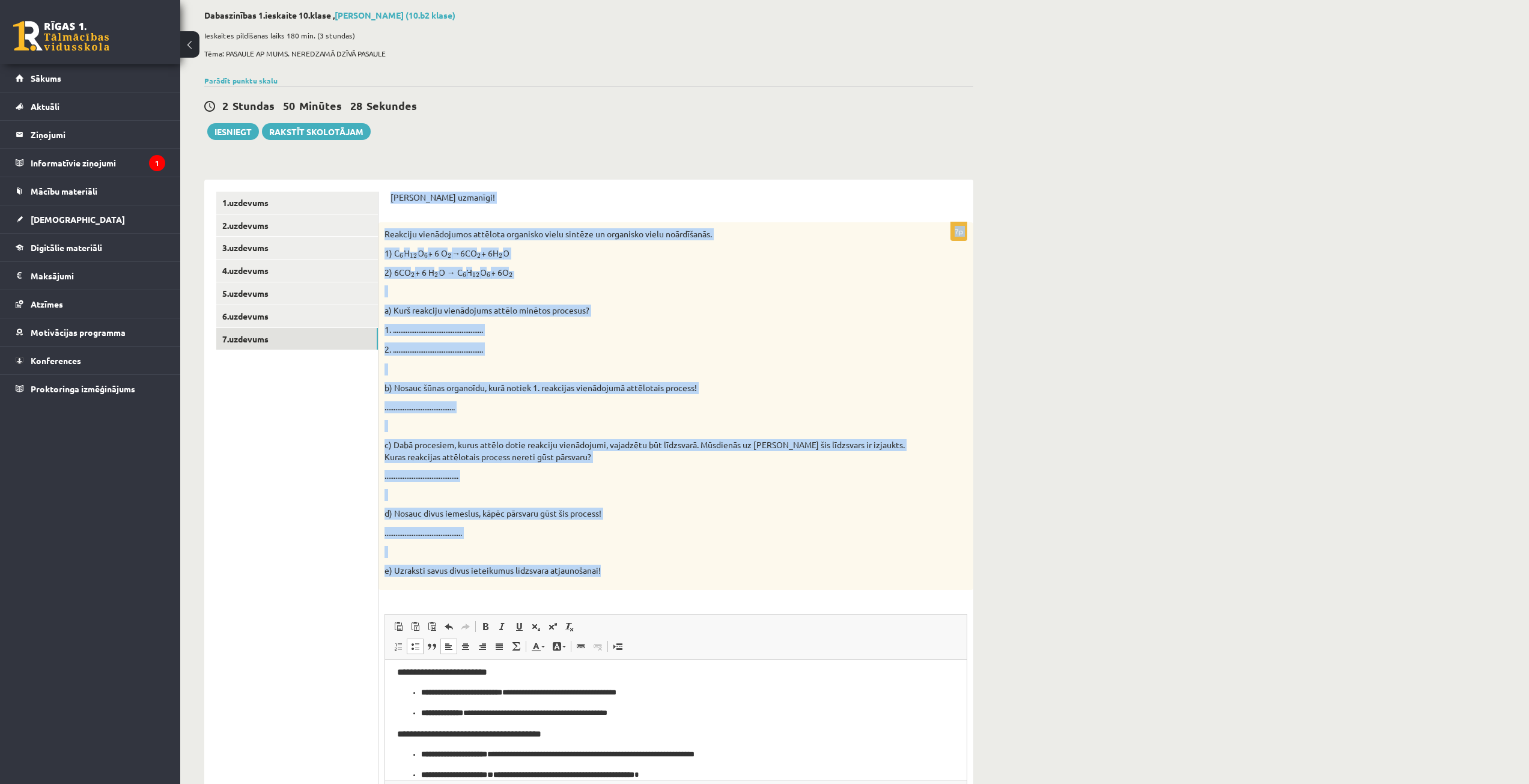
click at [709, 563] on div "Reakciju vienādojumos attēlota organisko vielu sintēze un organisko vielu noārd…" at bounding box center [676, 406] width 595 height 367
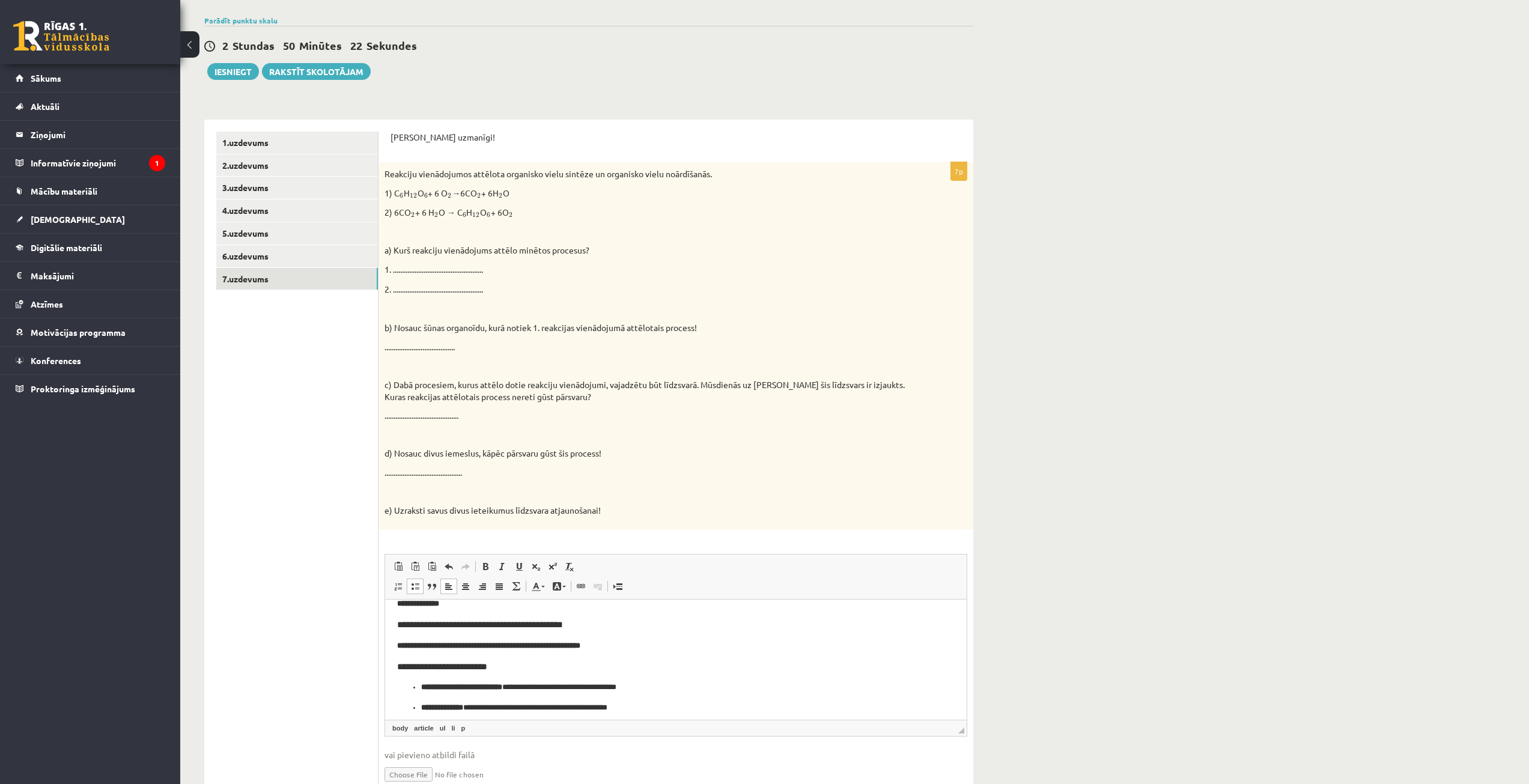
scroll to position [0, 0]
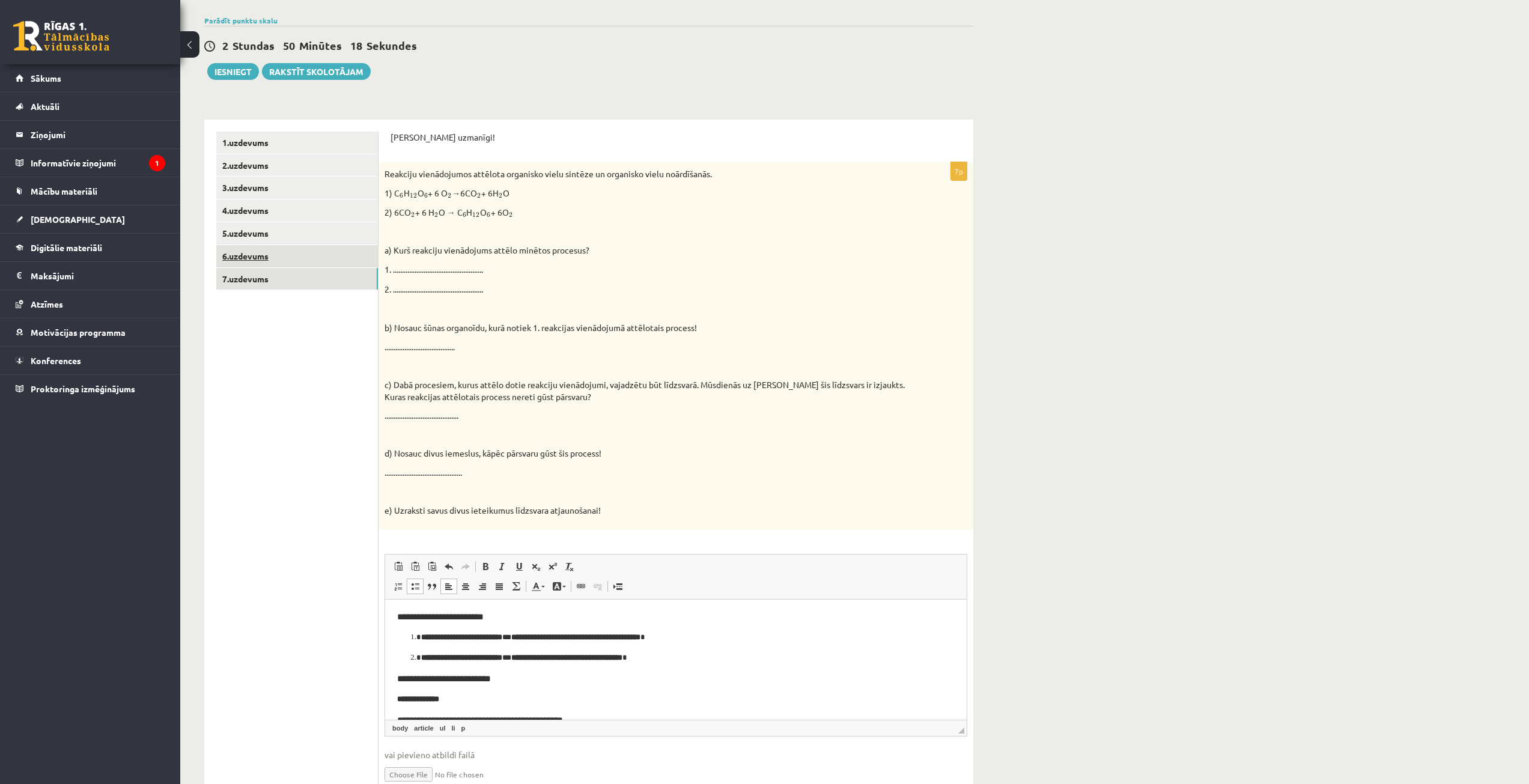
click at [324, 251] on link "6.uzdevums" at bounding box center [297, 256] width 162 height 22
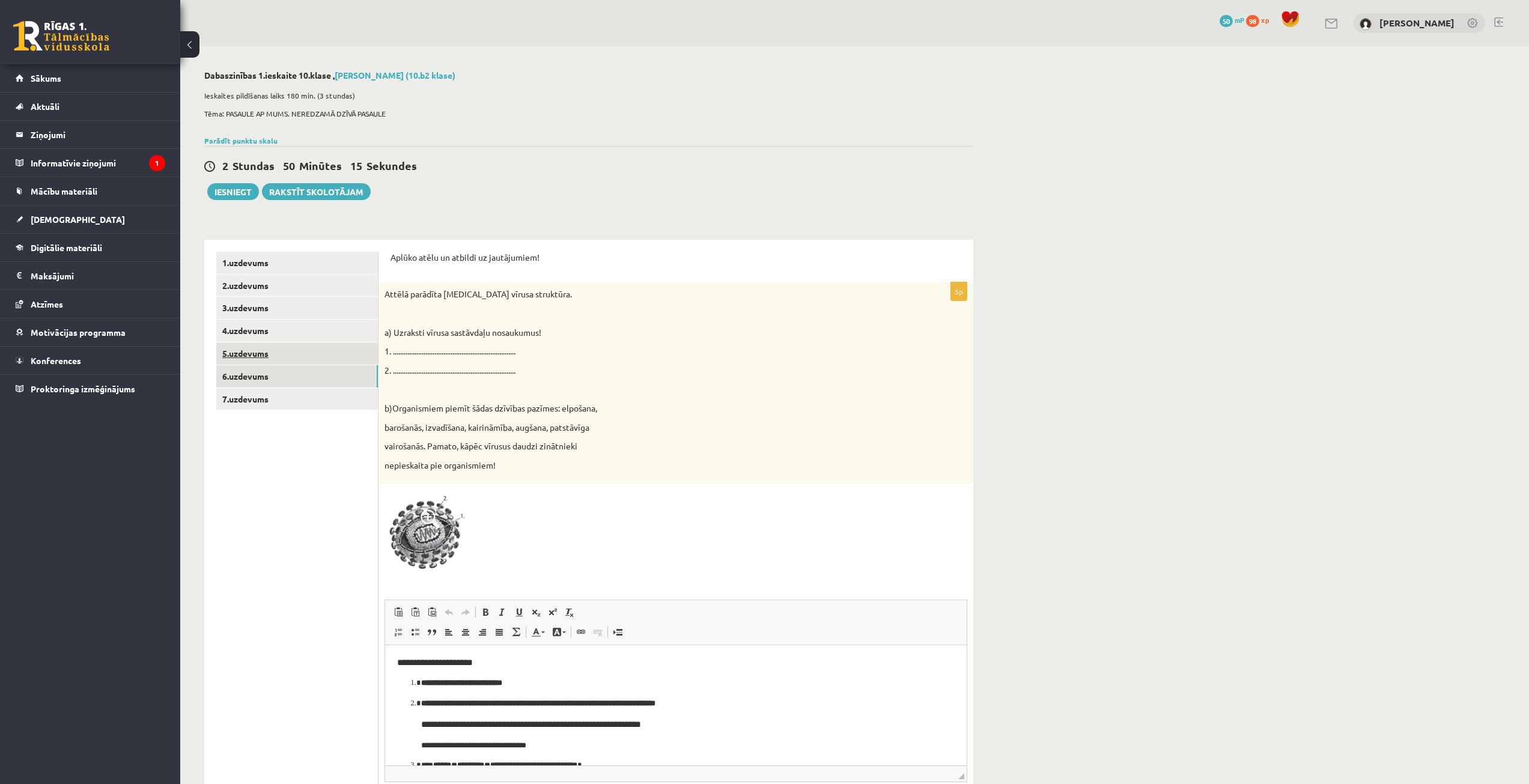
click at [334, 357] on link "5.uzdevums" at bounding box center [297, 353] width 162 height 22
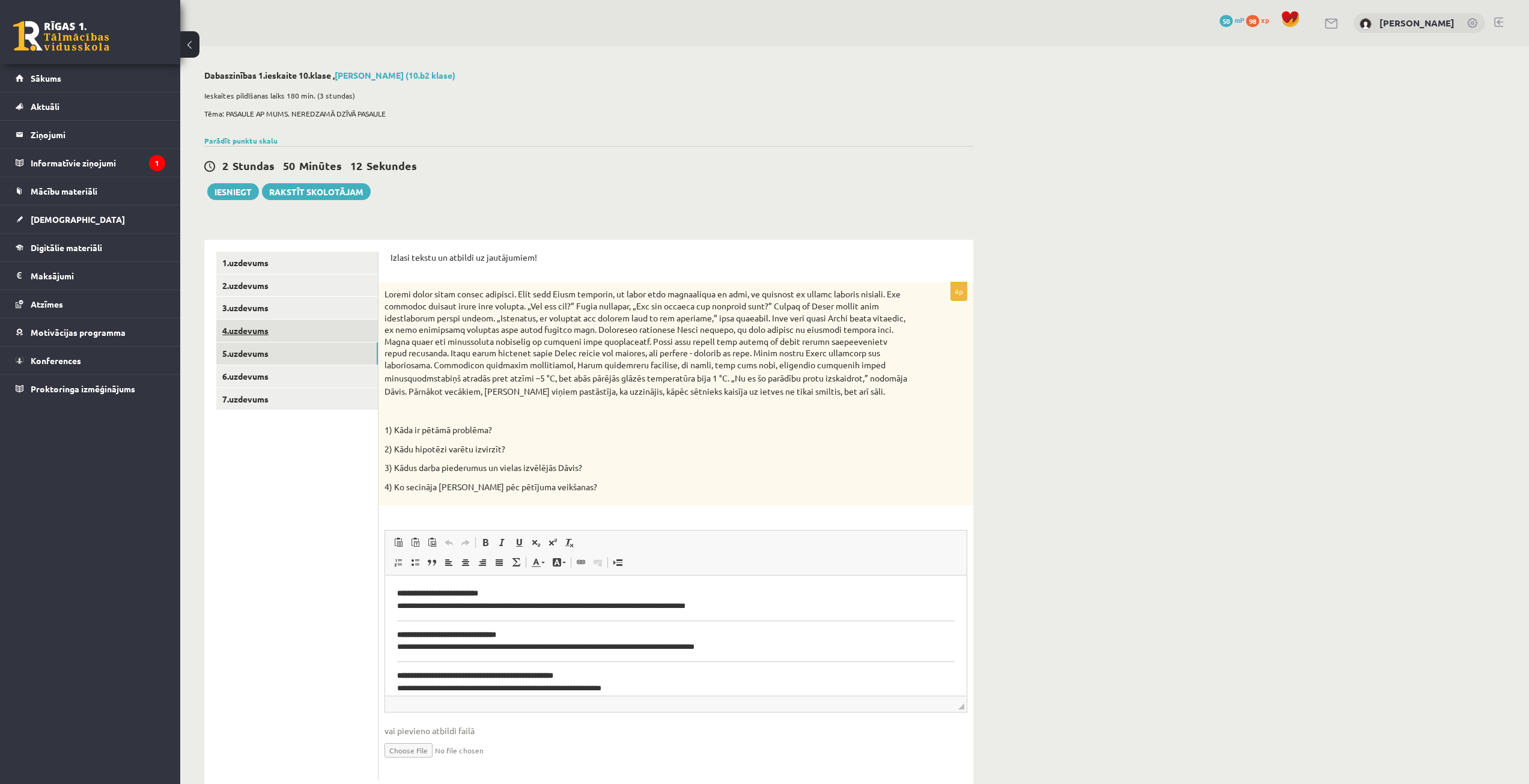
click at [330, 339] on link "4.uzdevums" at bounding box center [297, 330] width 162 height 22
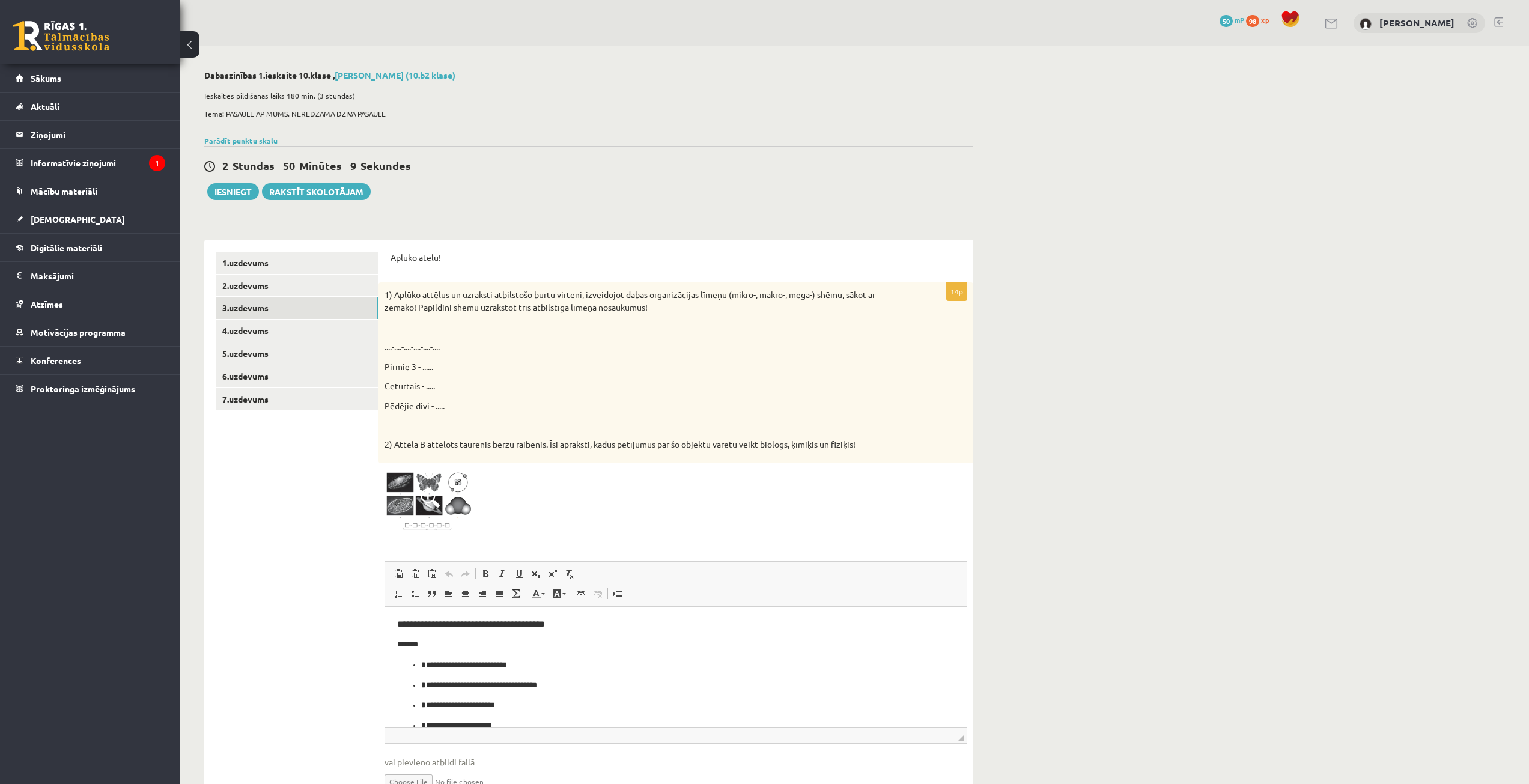
click at [329, 309] on link "3.uzdevums" at bounding box center [297, 308] width 162 height 22
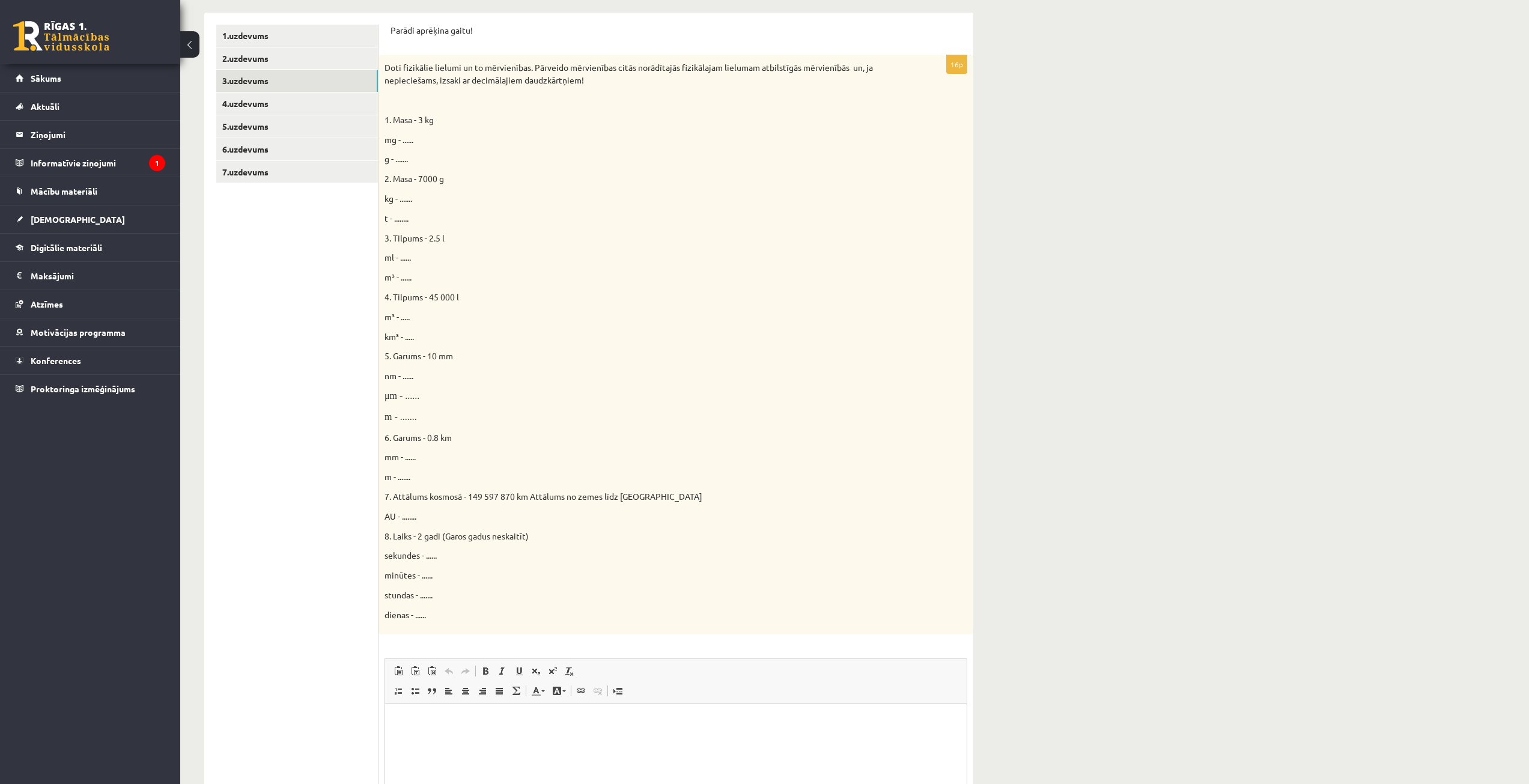
scroll to position [120, 0]
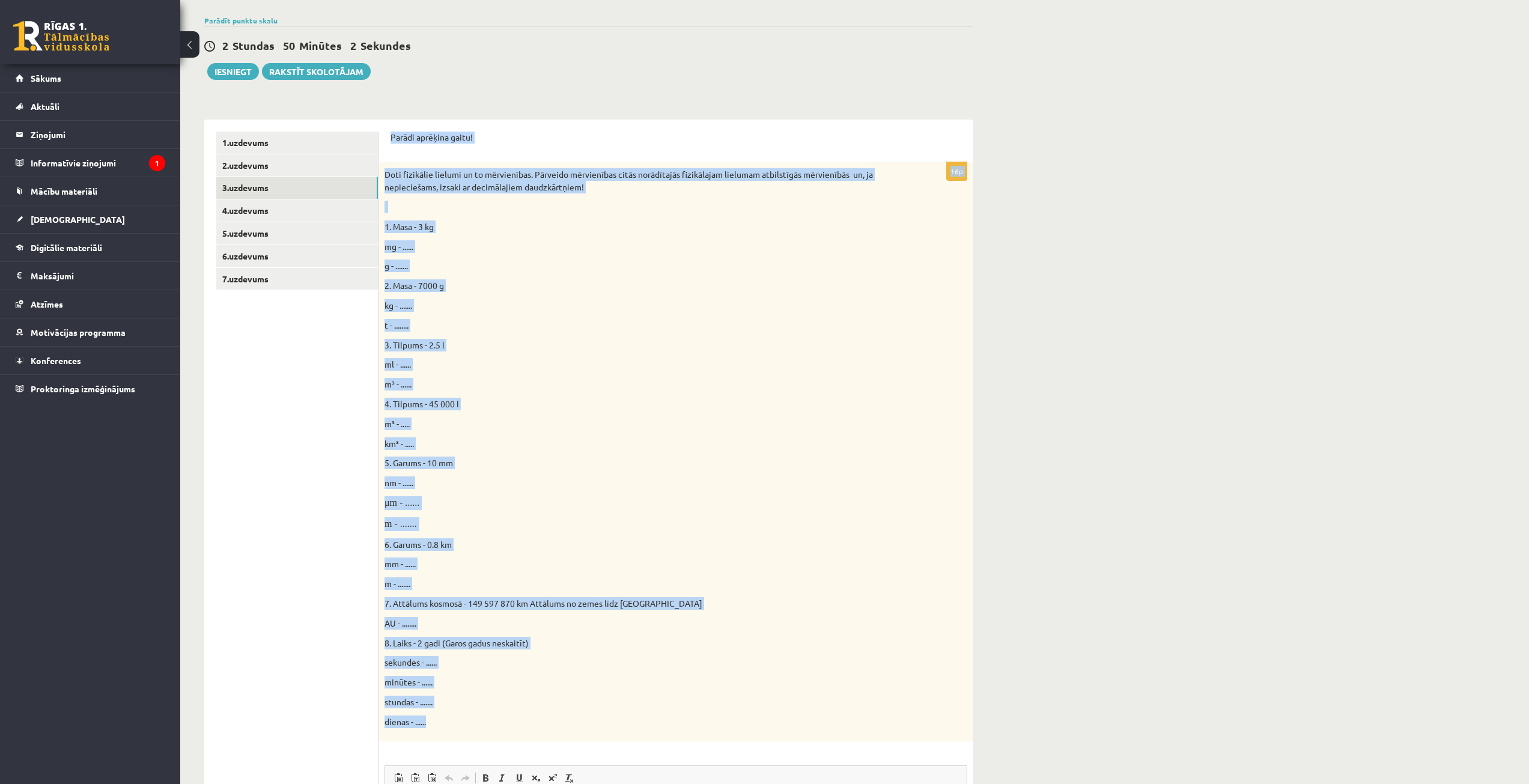
drag, startPoint x: 389, startPoint y: 133, endPoint x: 530, endPoint y: 706, distance: 590.1
click at [538, 717] on div "Parādi aprēķina gaitu! 16p Doti fizikālie lielumi un to mērvienības. Pārveido m…" at bounding box center [676, 573] width 595 height 908
copy form "Parādi aprēķina gaitu! 16p Doti fizikālie lielumi un to mērvienības. Pārveido m…"
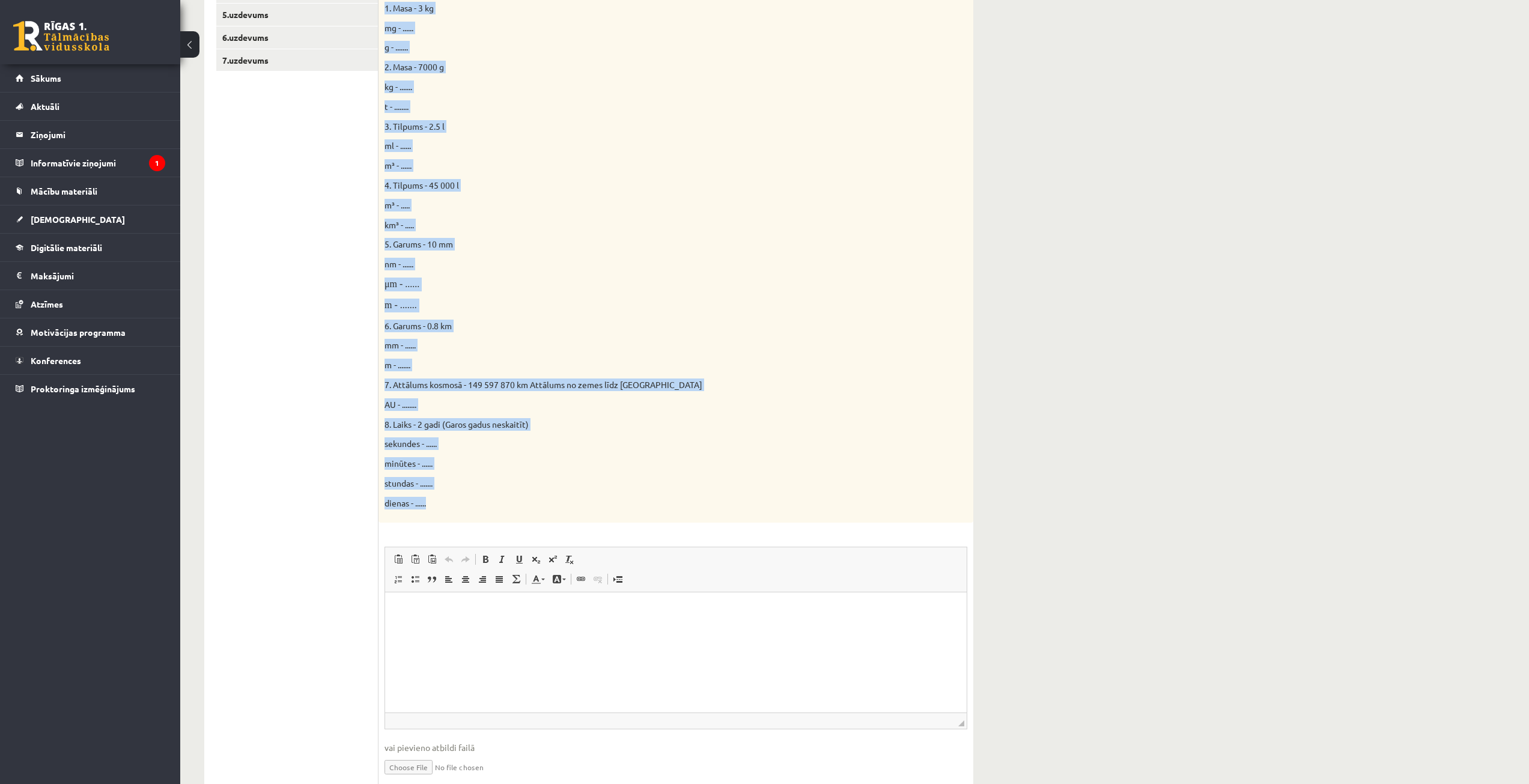
scroll to position [360, 0]
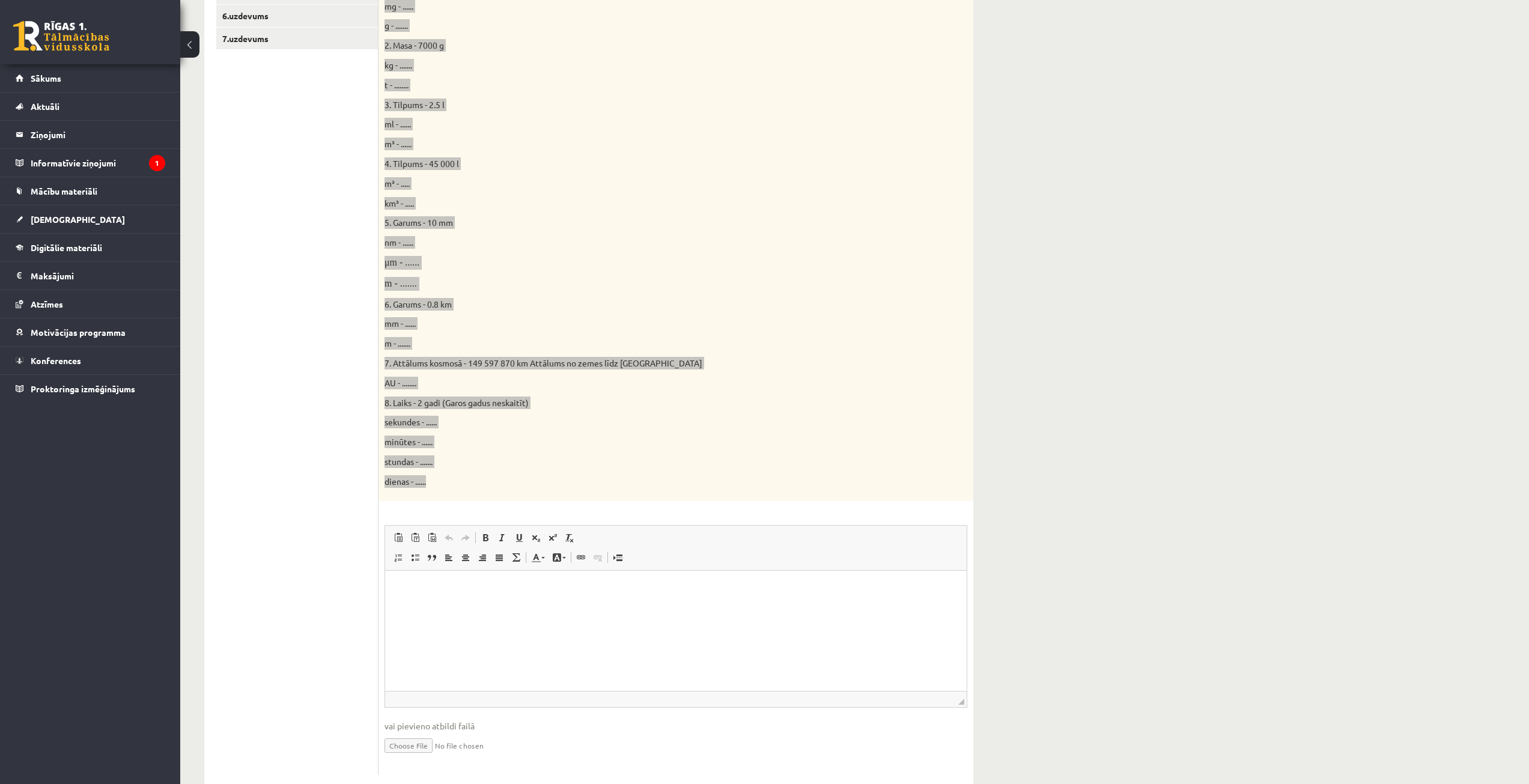
click at [547, 607] on html at bounding box center [676, 588] width 582 height 37
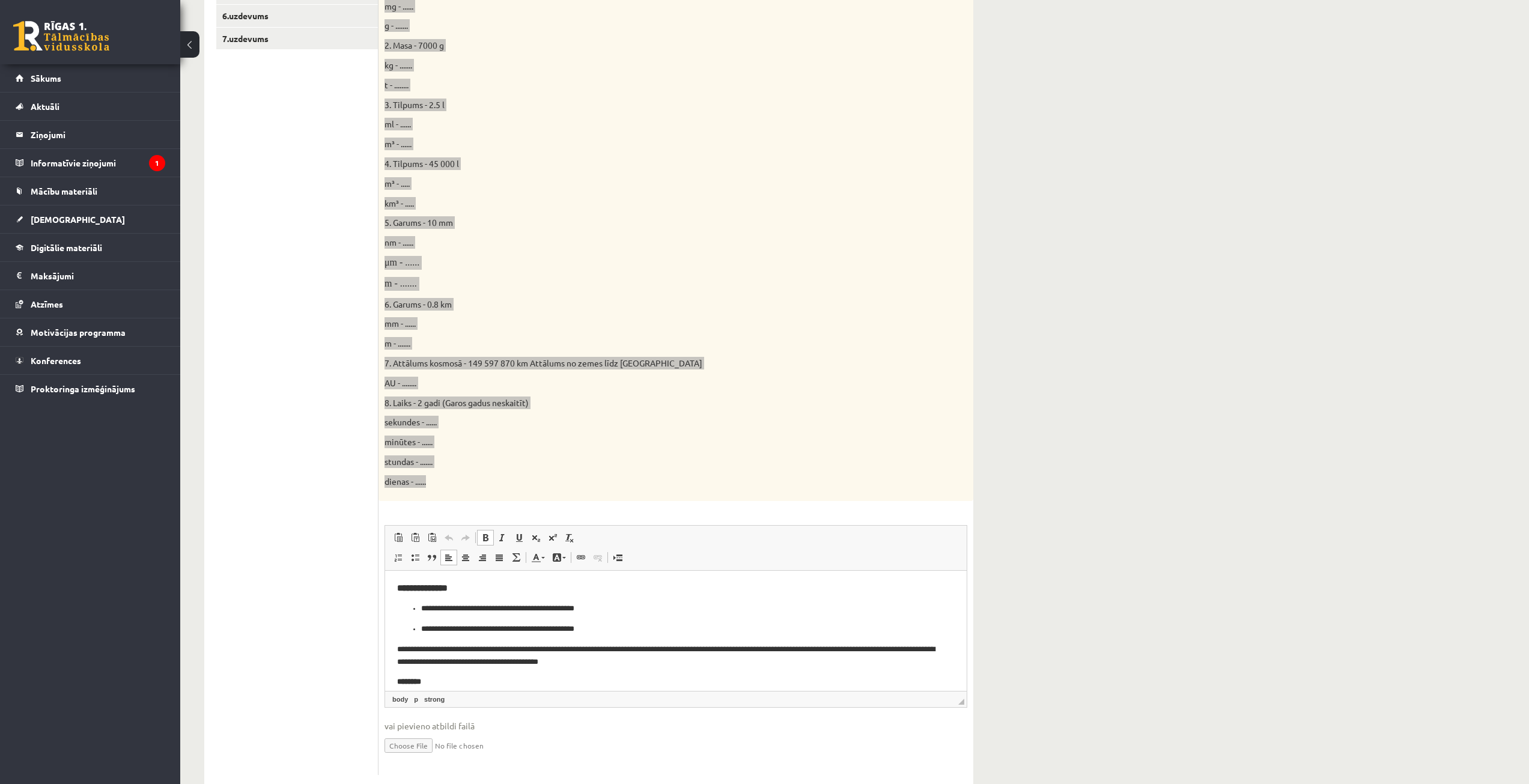
scroll to position [20, 0]
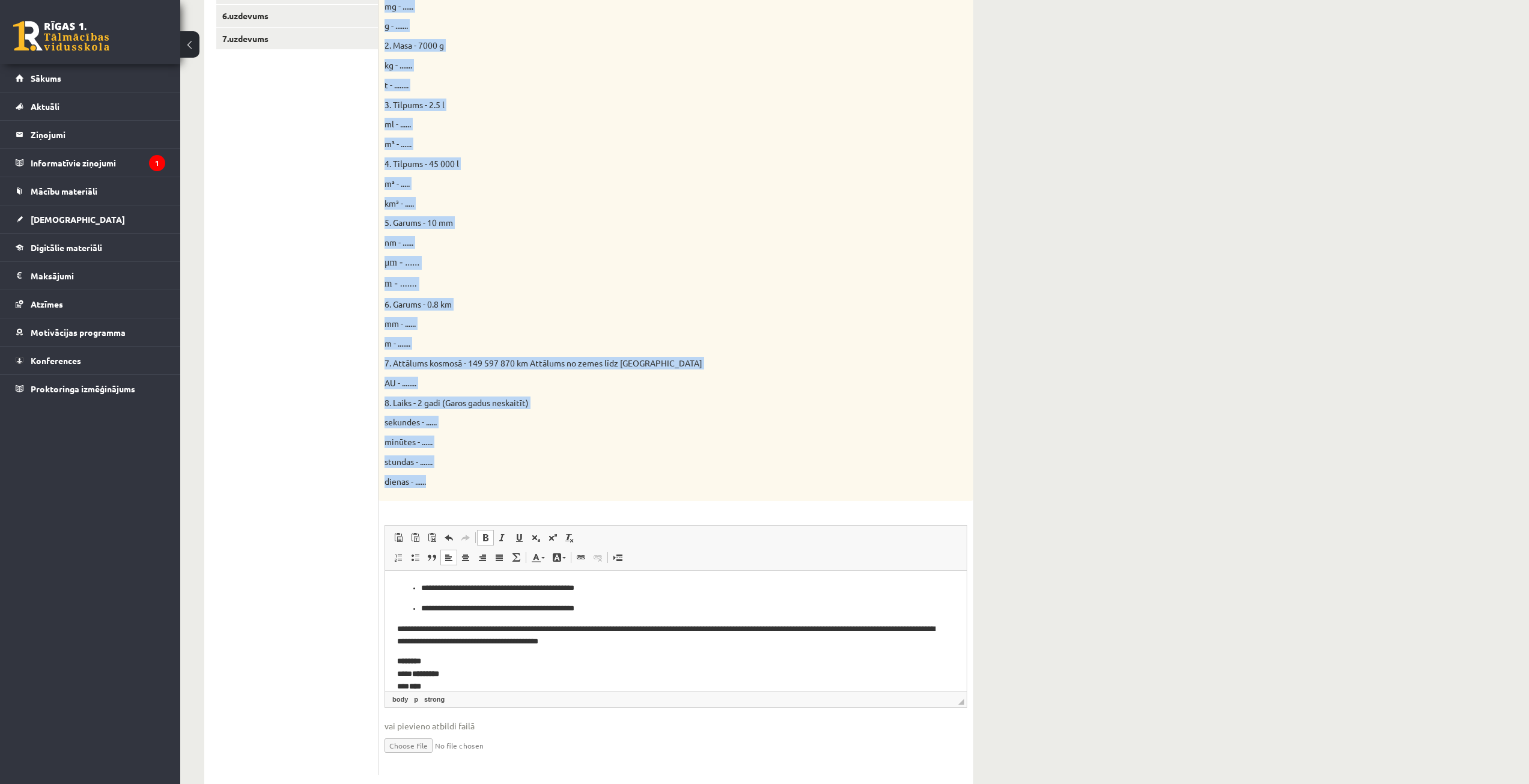
click at [841, 350] on div "Doti fizikālie lielumi un to mērvienības. Pārveido mērvienības citās norādītajā…" at bounding box center [676, 211] width 595 height 579
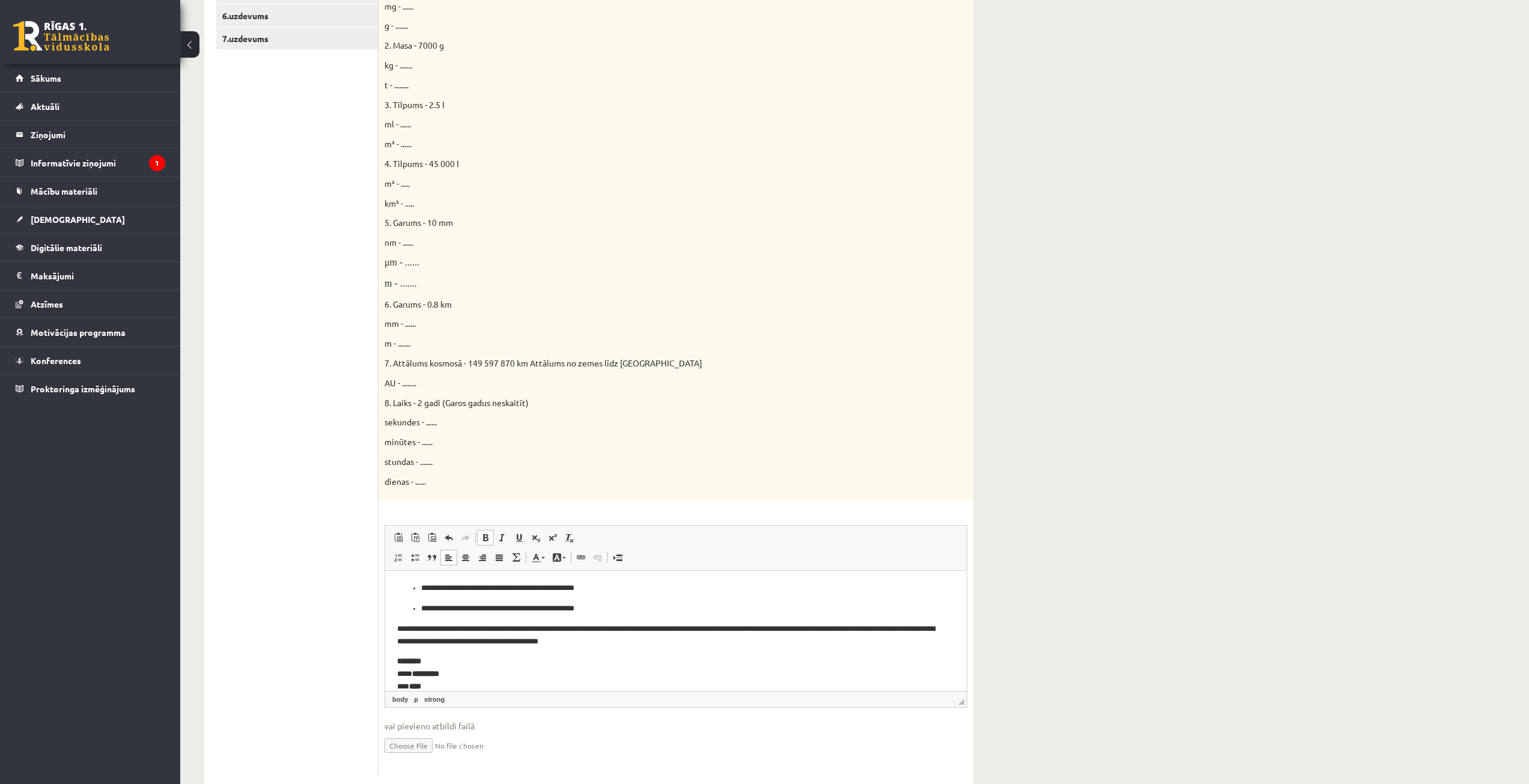
click at [837, 354] on div "Doti fizikālie lielumi un to mērvienības. Pārveido mērvienības citās norādītajā…" at bounding box center [676, 211] width 595 height 579
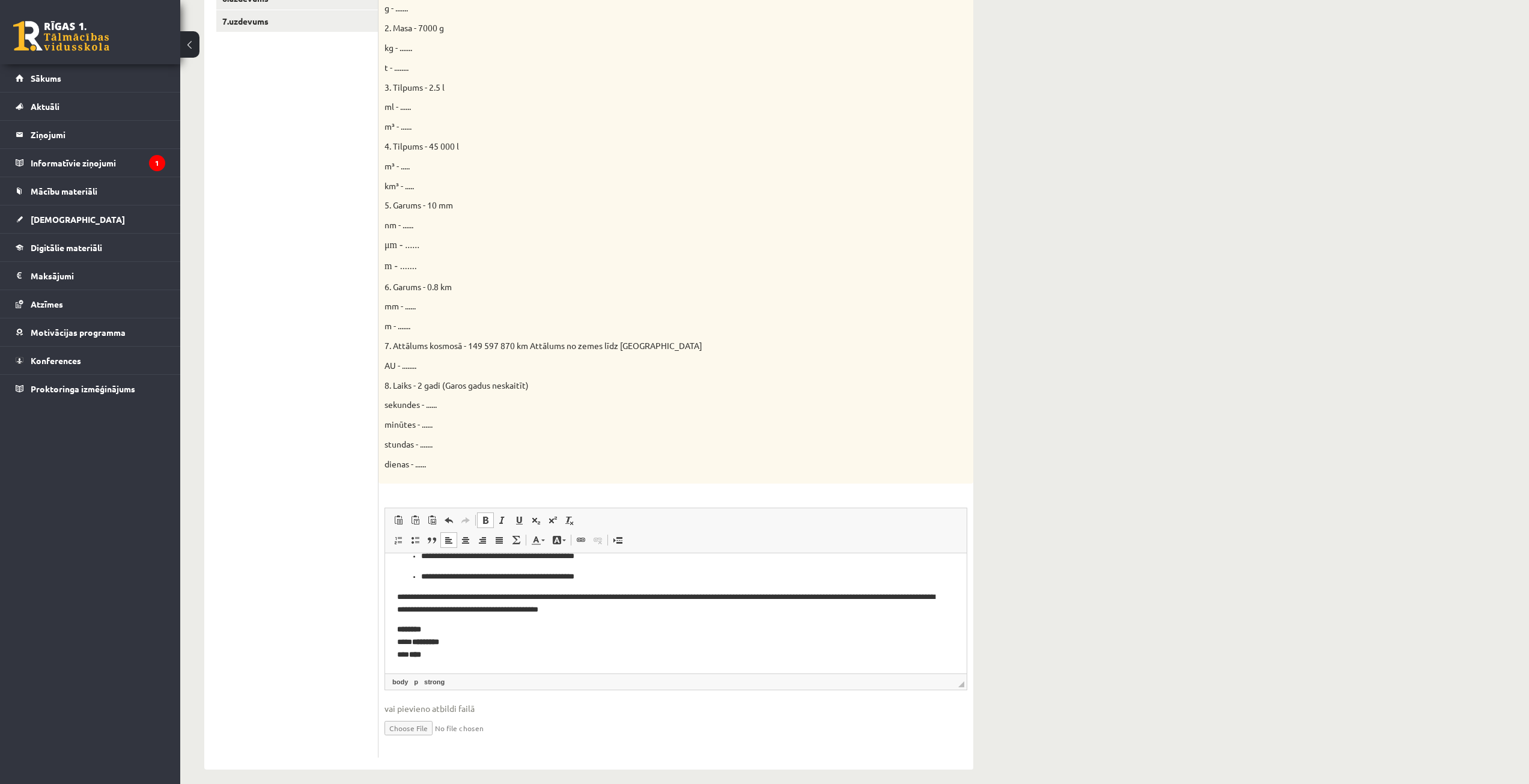
scroll to position [387, 0]
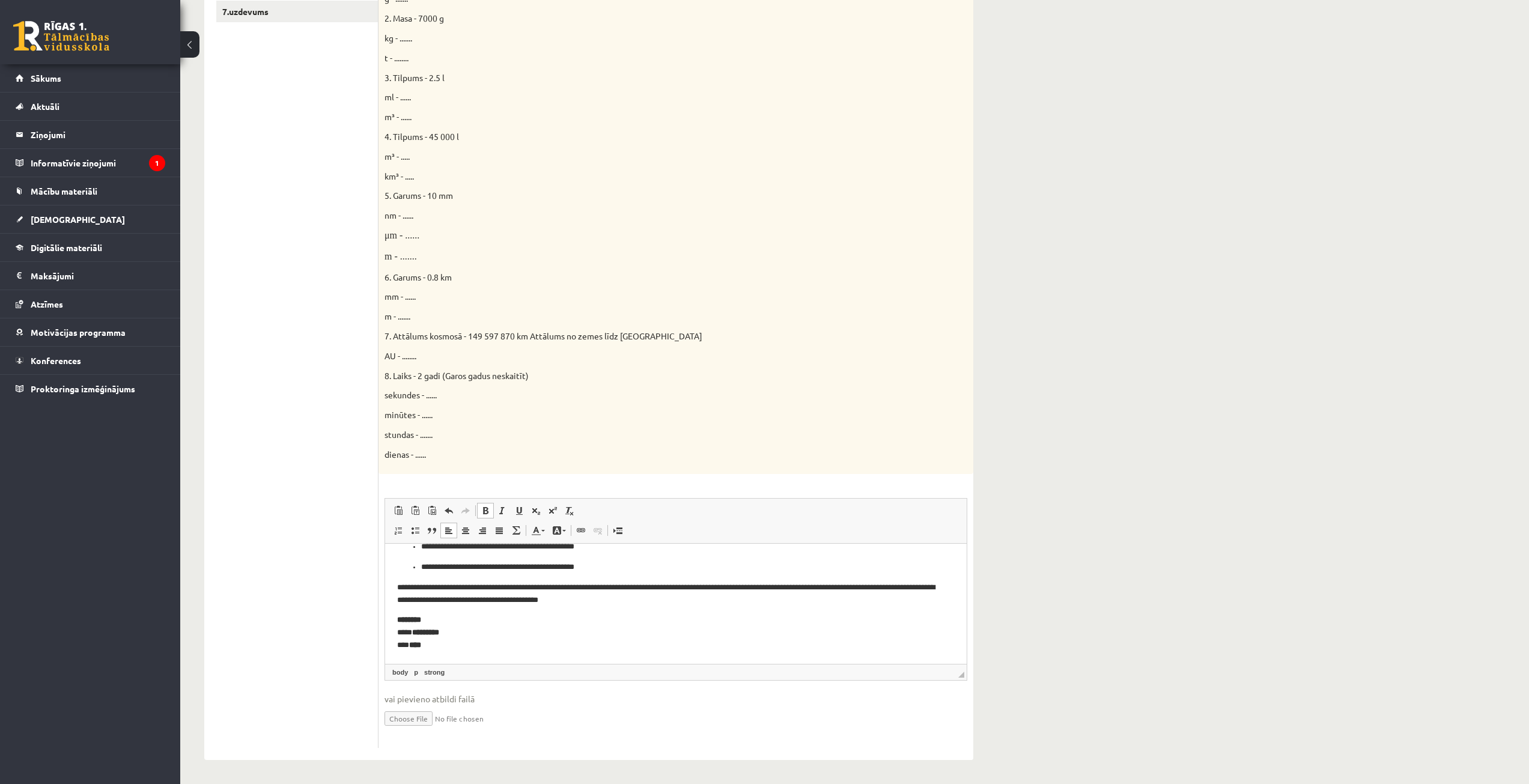
click at [451, 649] on p "******** **** ********* *** ****" at bounding box center [671, 632] width 548 height 37
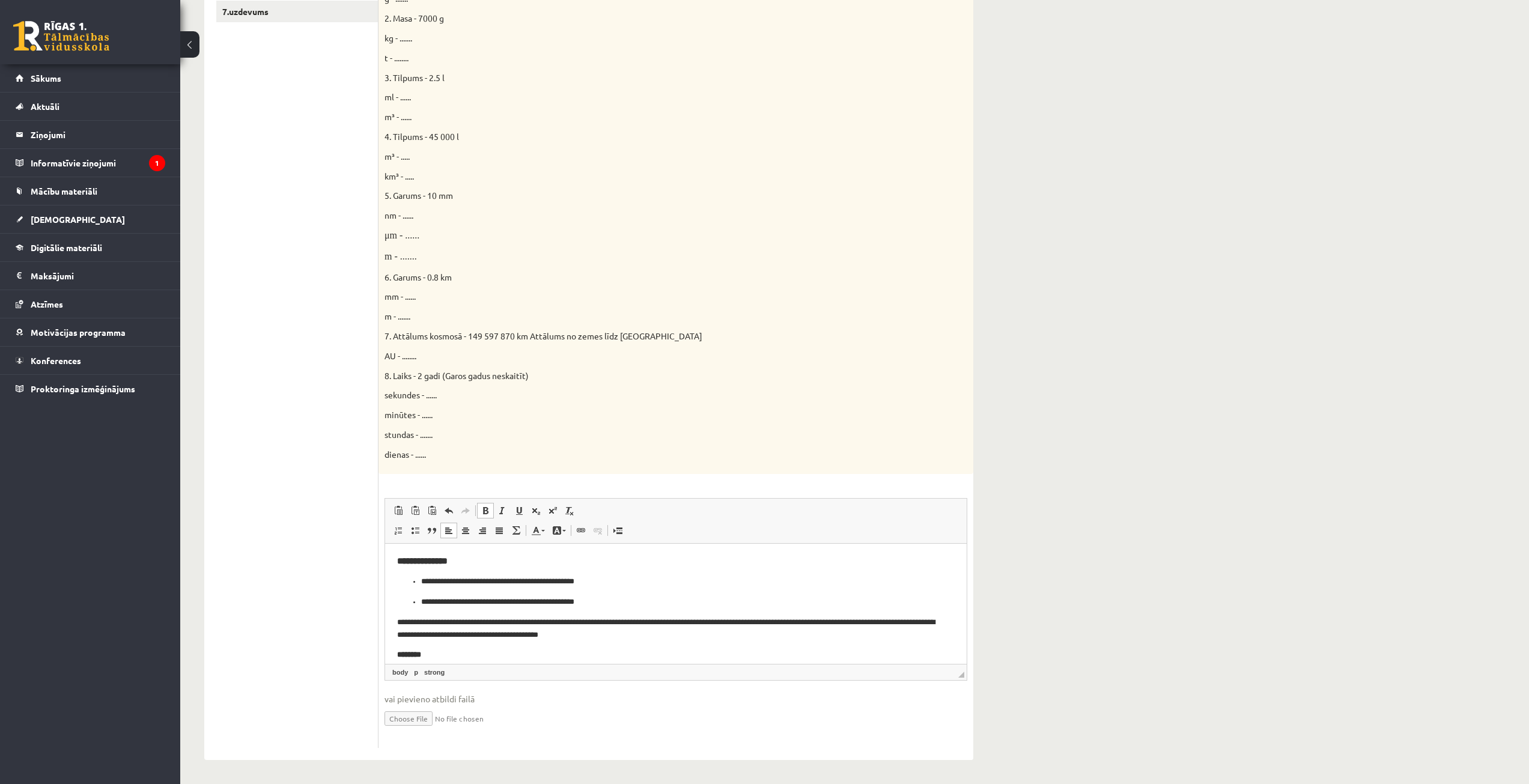
click at [395, 555] on html "**********" at bounding box center [676, 778] width 582 height 471
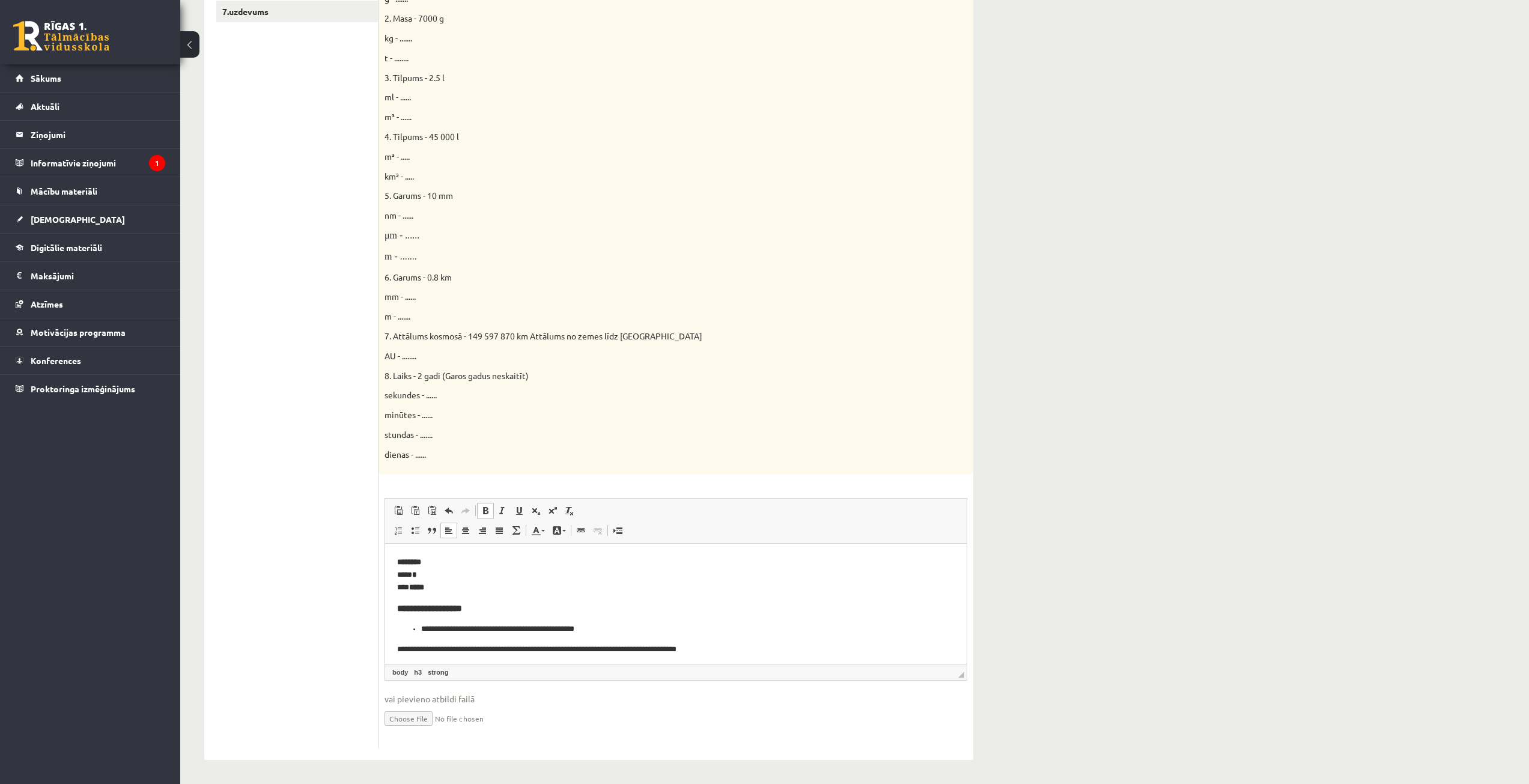
scroll to position [351, 0]
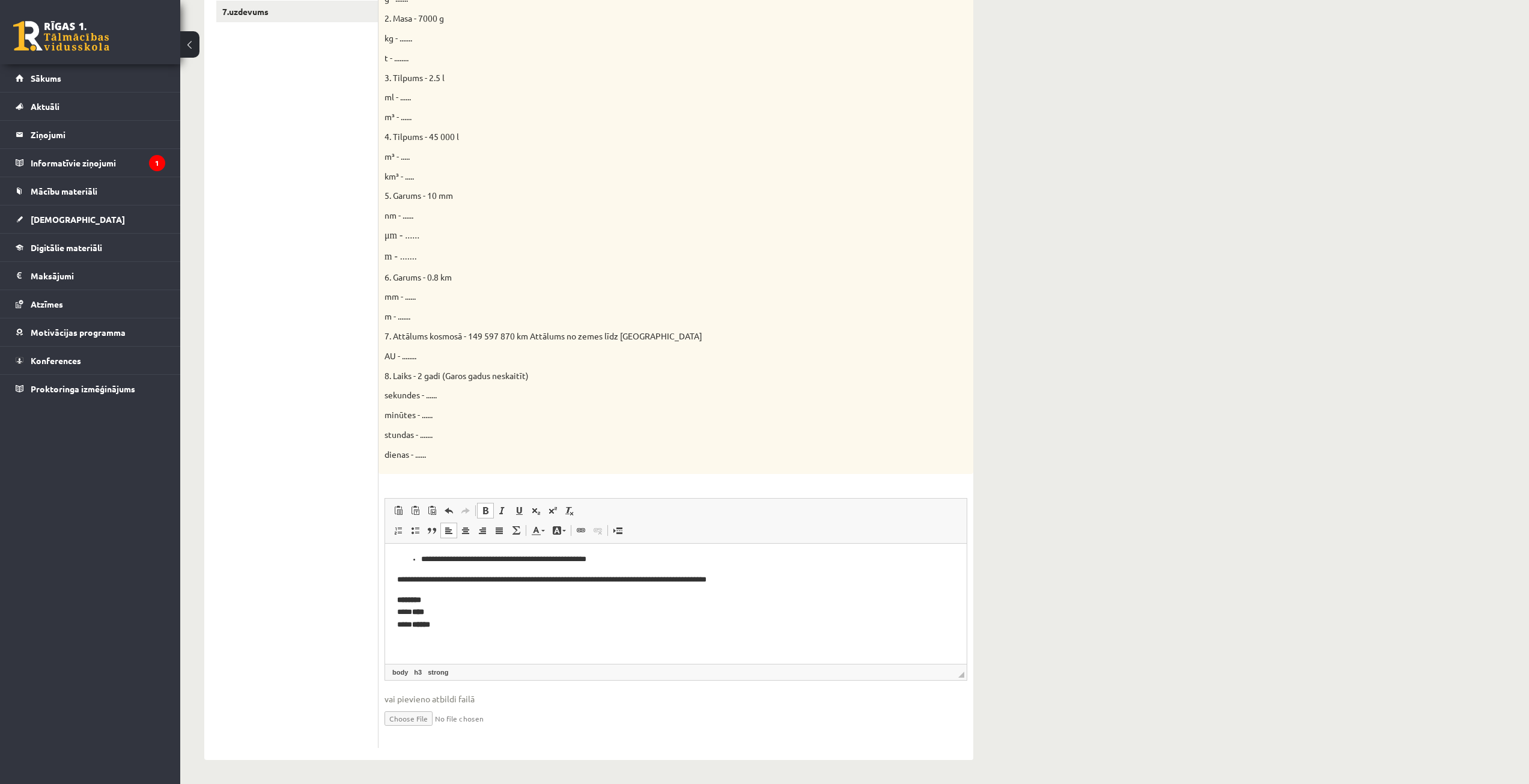
click at [485, 618] on p "******** **** **** **** ******" at bounding box center [671, 612] width 548 height 37
click at [474, 635] on body "**********" at bounding box center [676, 428] width 557 height 447
click at [456, 620] on p "******** **** **** **** ******" at bounding box center [671, 612] width 548 height 37
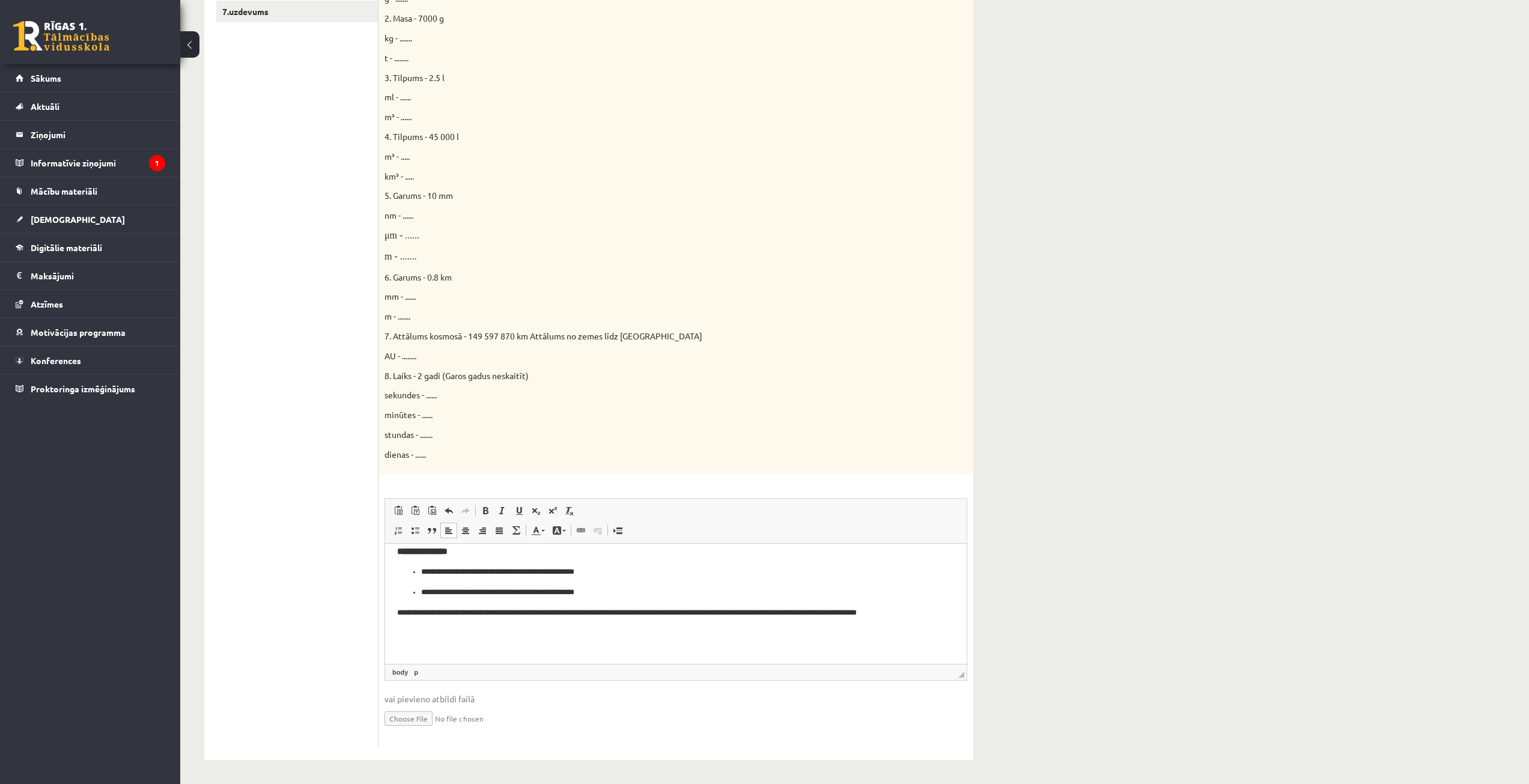
scroll to position [0, 0]
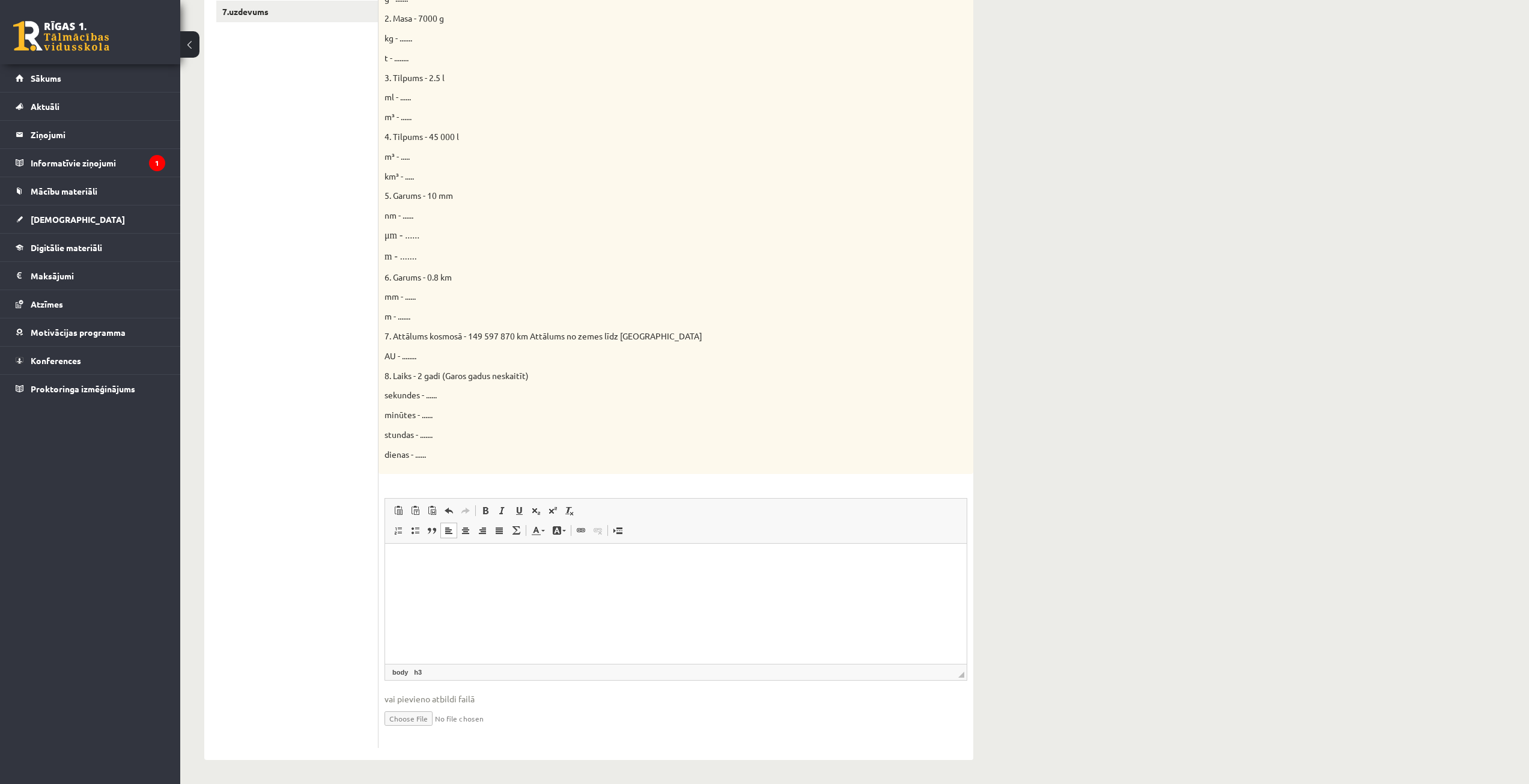
click at [457, 586] on p "Визуальный текстовый редактор, wiswyg-editor-user-answer-47024753922800" at bounding box center [676, 581] width 557 height 13
click at [451, 578] on p "Визуальный текстовый редактор, wiswyg-editor-user-answer-47024753922800" at bounding box center [676, 581] width 557 height 13
click at [444, 557] on h3 "Визуальный текстовый редактор, wiswyg-editor-user-answer-47024753922800" at bounding box center [676, 560] width 557 height 11
drag, startPoint x: 398, startPoint y: 552, endPoint x: 635, endPoint y: 664, distance: 262.1
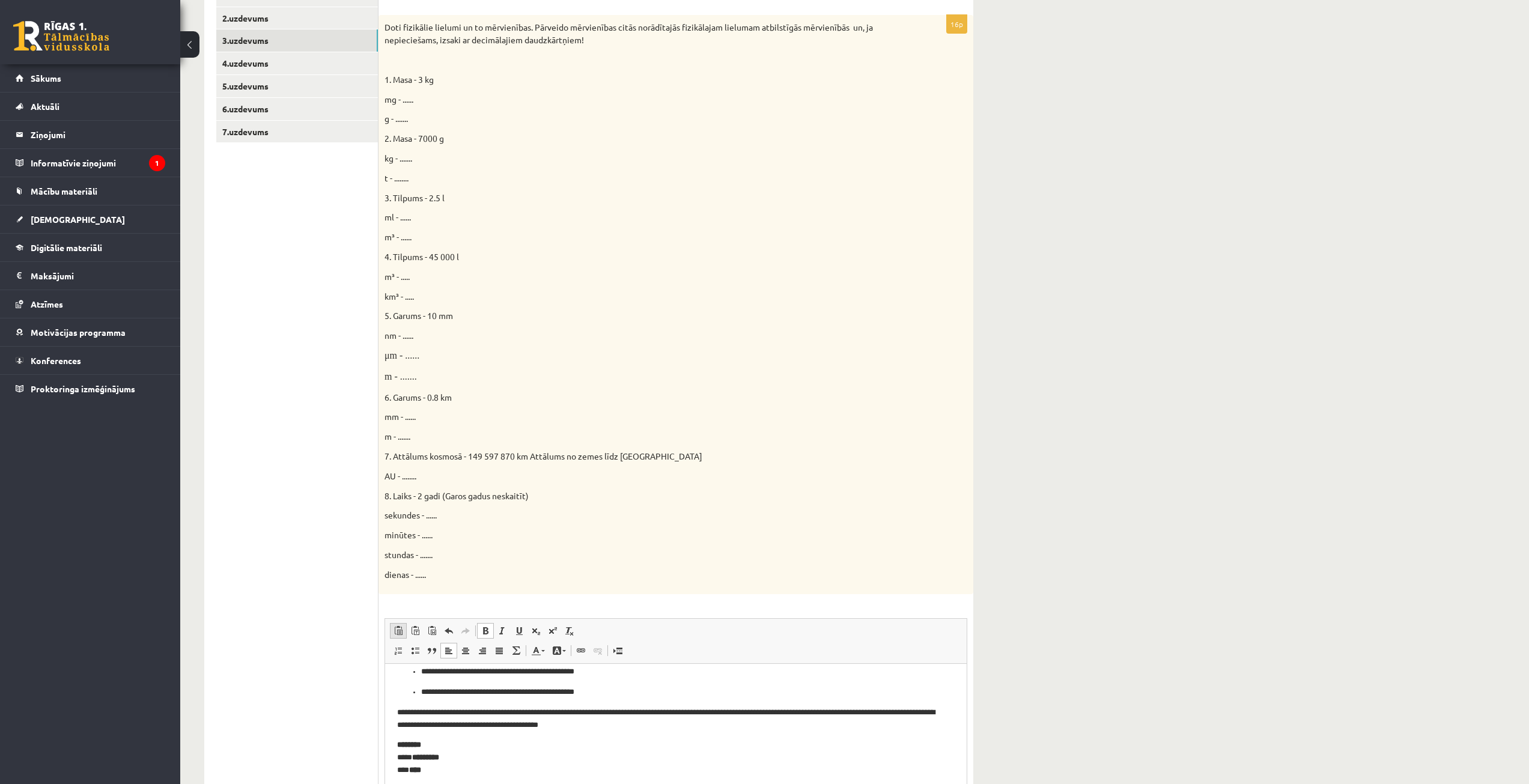
scroll to position [55, 0]
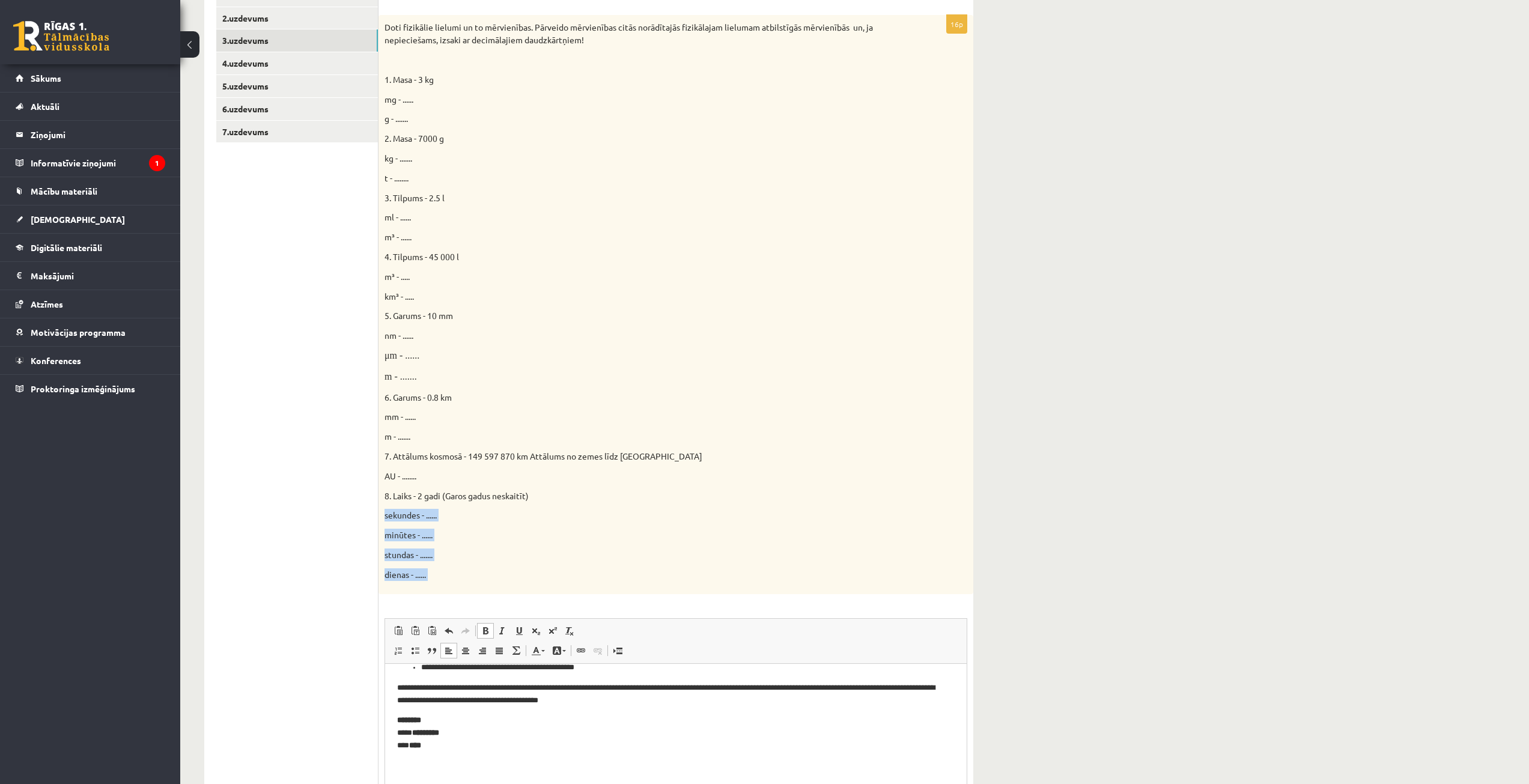
drag, startPoint x: 744, startPoint y: 582, endPoint x: 685, endPoint y: 478, distance: 119.6
click at [685, 480] on div "16p Doti fizikālie lielumi un to mērvienības. Pārveido mērvienības citās norādī…" at bounding box center [676, 441] width 595 height 853
click at [1087, 594] on div "Dabaszinības 1.ieskaite 10.klase , [PERSON_NAME] (10.b2 klase) Ieskaites pildīš…" at bounding box center [855, 341] width 1349 height 1125
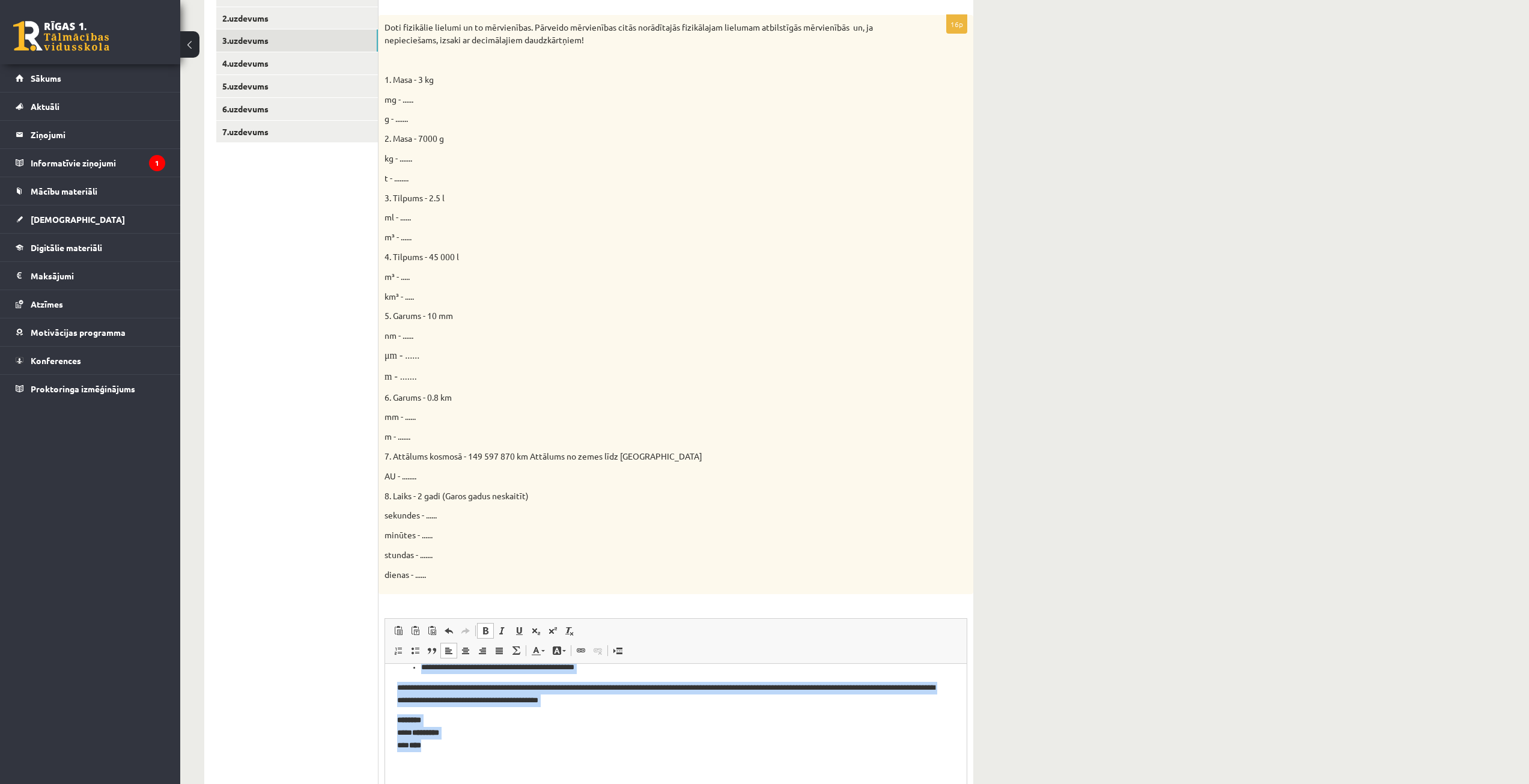
scroll to position [387, 0]
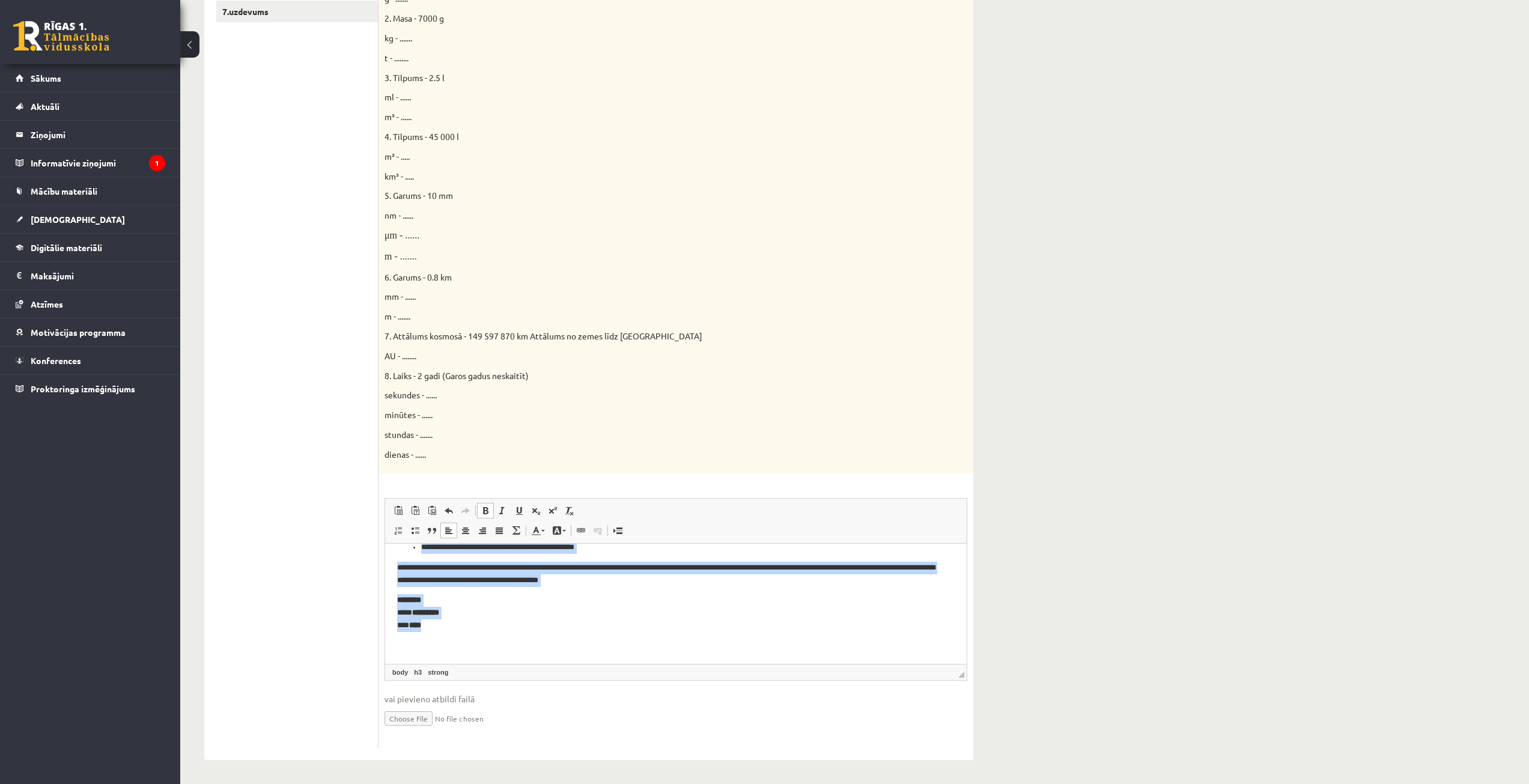
drag, startPoint x: 396, startPoint y: 556, endPoint x: 477, endPoint y: 639, distance: 116.0
click at [477, 639] on html "**********" at bounding box center [676, 576] width 582 height 175
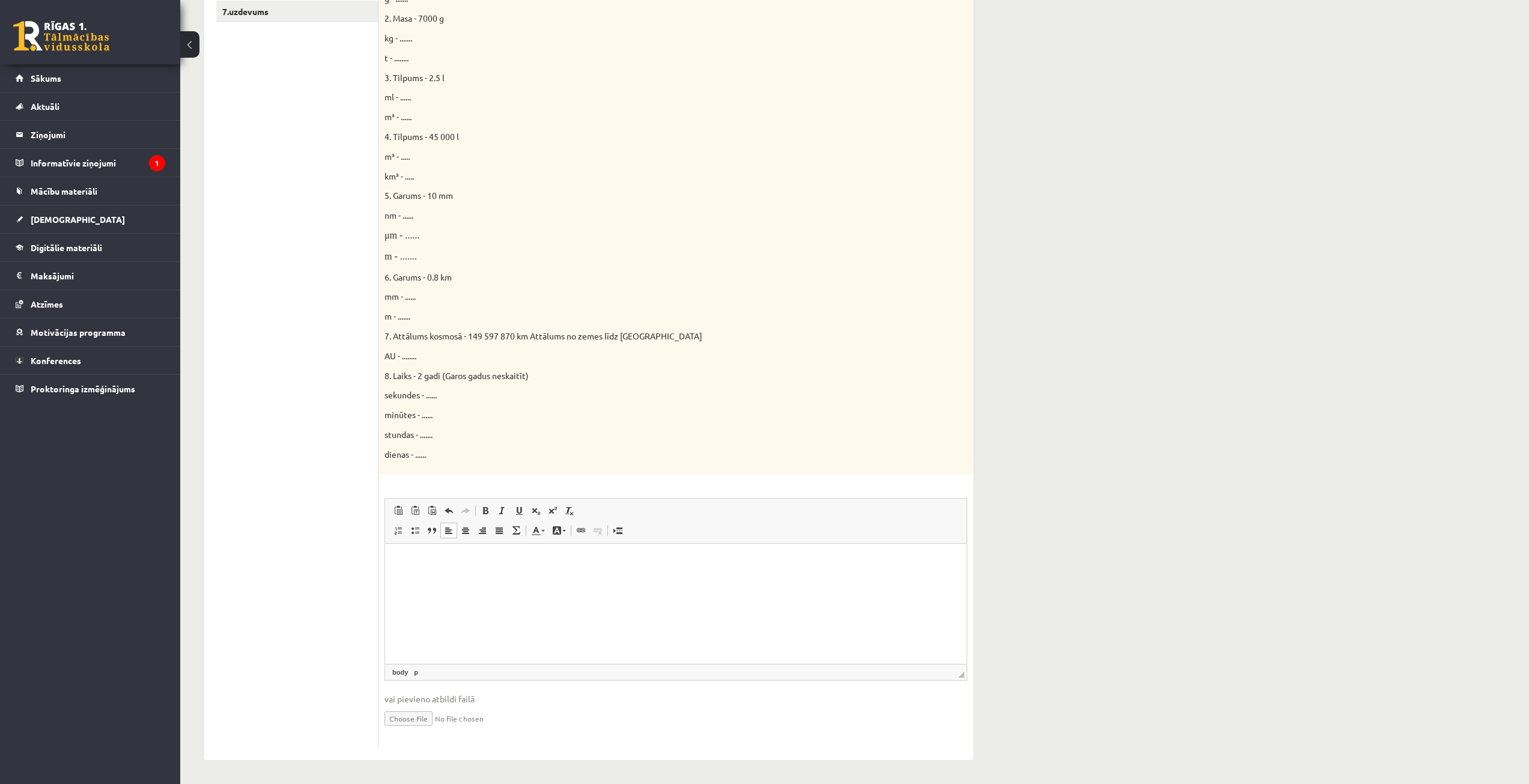
drag, startPoint x: 91, startPoint y: 78, endPoint x: 301, endPoint y: 168, distance: 228.5
click at [326, 196] on ul "1.uzdevums 2.uzdevums 3.uzdevums 4.uzdevums 5.uzdevums 6.uzdevums 7.uzdevums" at bounding box center [297, 306] width 162 height 884
click at [545, 598] on html at bounding box center [676, 571] width 582 height 57
click at [397, 584] on html "**********" at bounding box center [676, 582] width 582 height 77
click at [453, 583] on p "**********" at bounding box center [676, 582] width 557 height 13
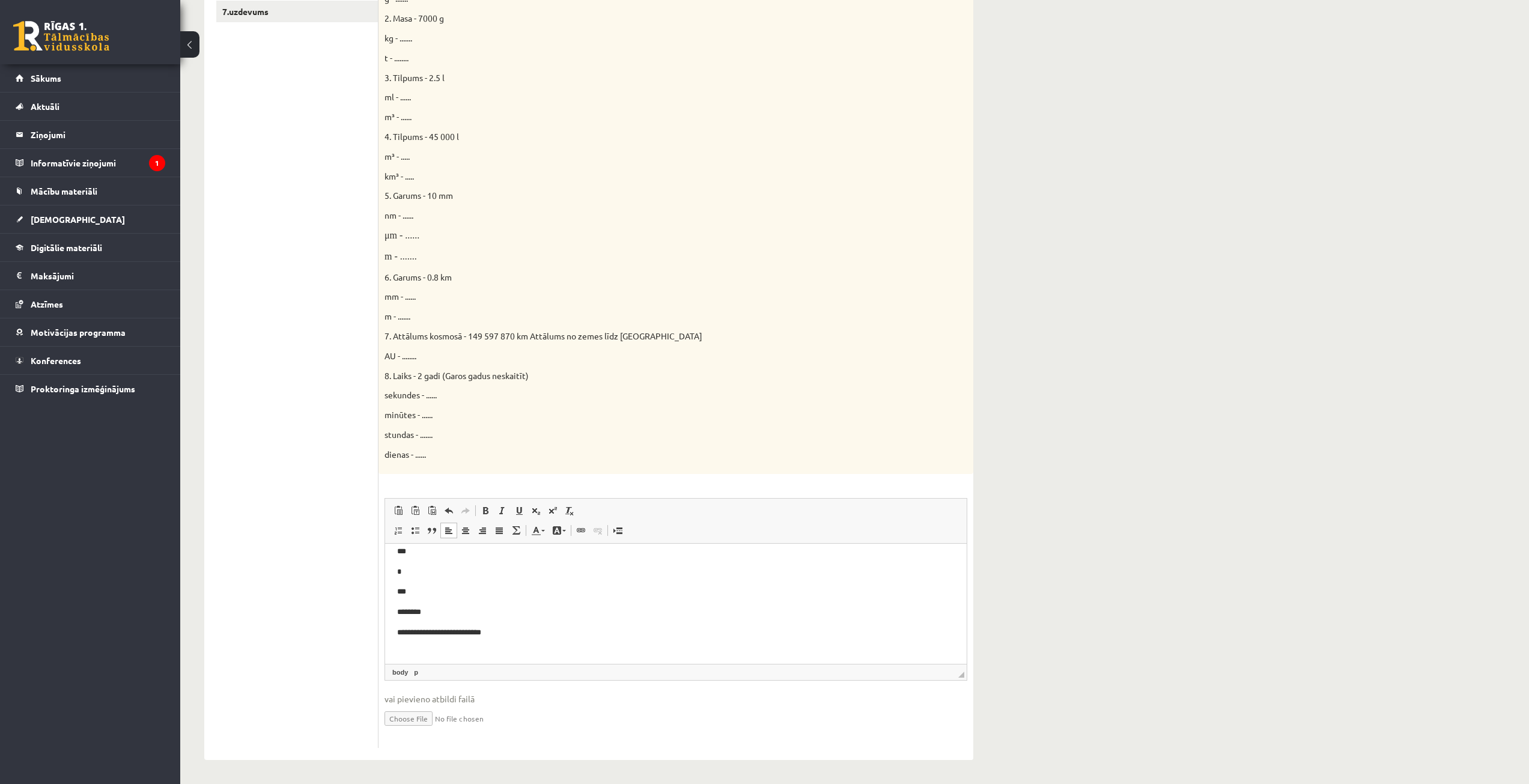
scroll to position [9095, 0]
drag, startPoint x: 484, startPoint y: 623, endPoint x: 392, endPoint y: 626, distance: 92.0
click at [463, 622] on p "**********" at bounding box center [671, 625] width 548 height 13
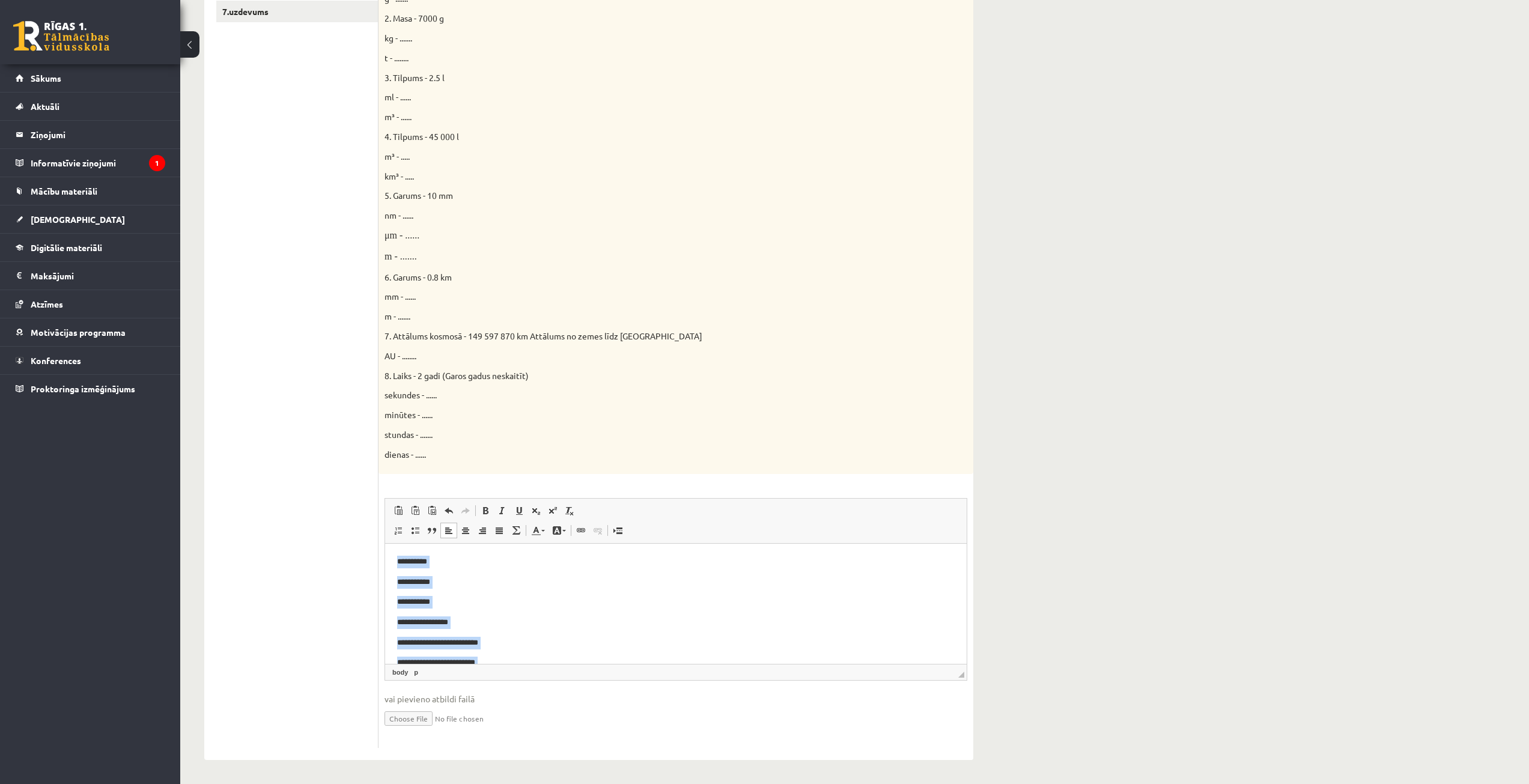
drag, startPoint x: 390, startPoint y: 624, endPoint x: 391, endPoint y: 548, distance: 76.0
click at [448, 586] on p "**********" at bounding box center [676, 582] width 557 height 13
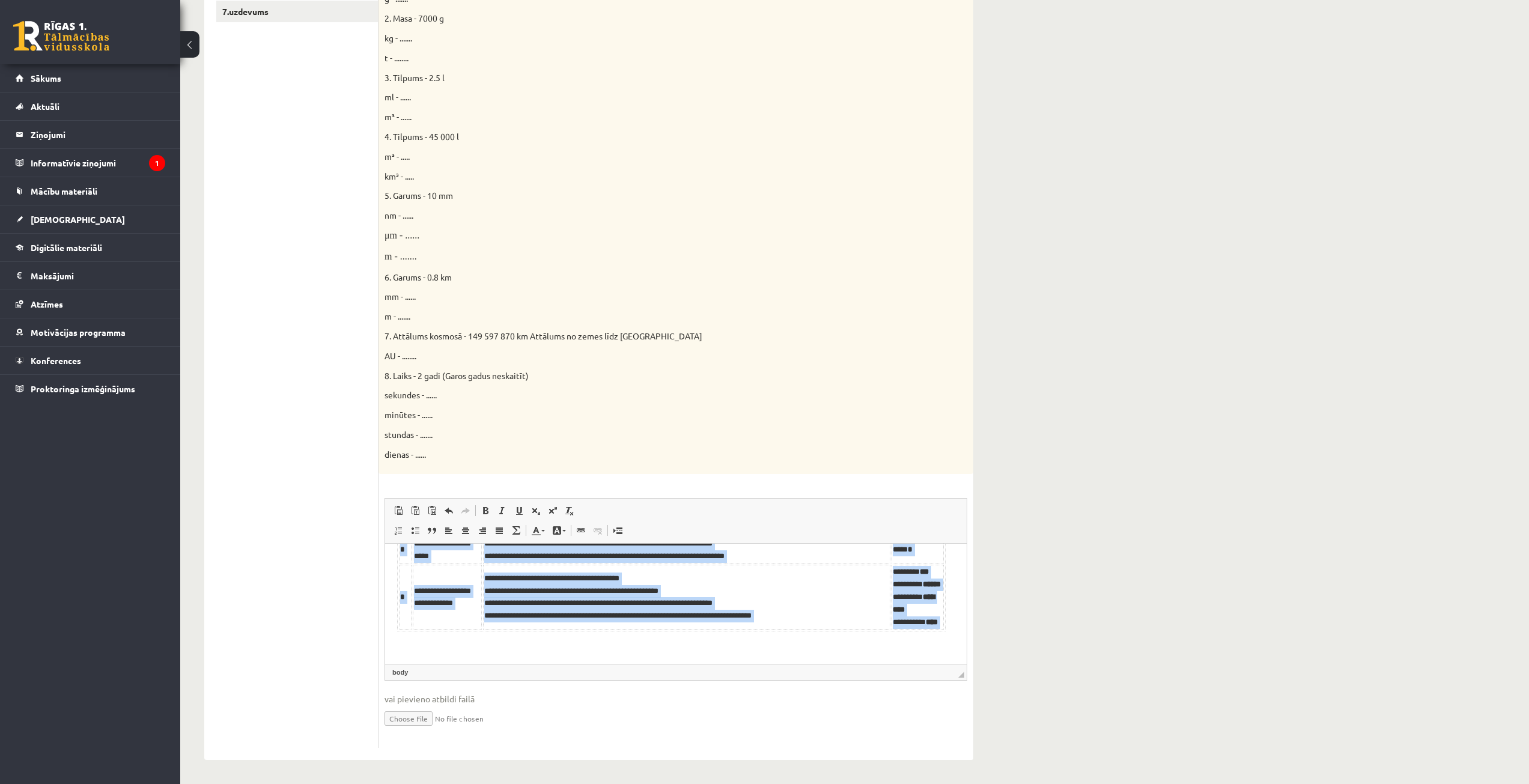
scroll to position [409, 0]
drag, startPoint x: 396, startPoint y: 557, endPoint x: 1121, endPoint y: 1232, distance: 990.6
click at [736, 663] on html "**********" at bounding box center [676, 449] width 582 height 429
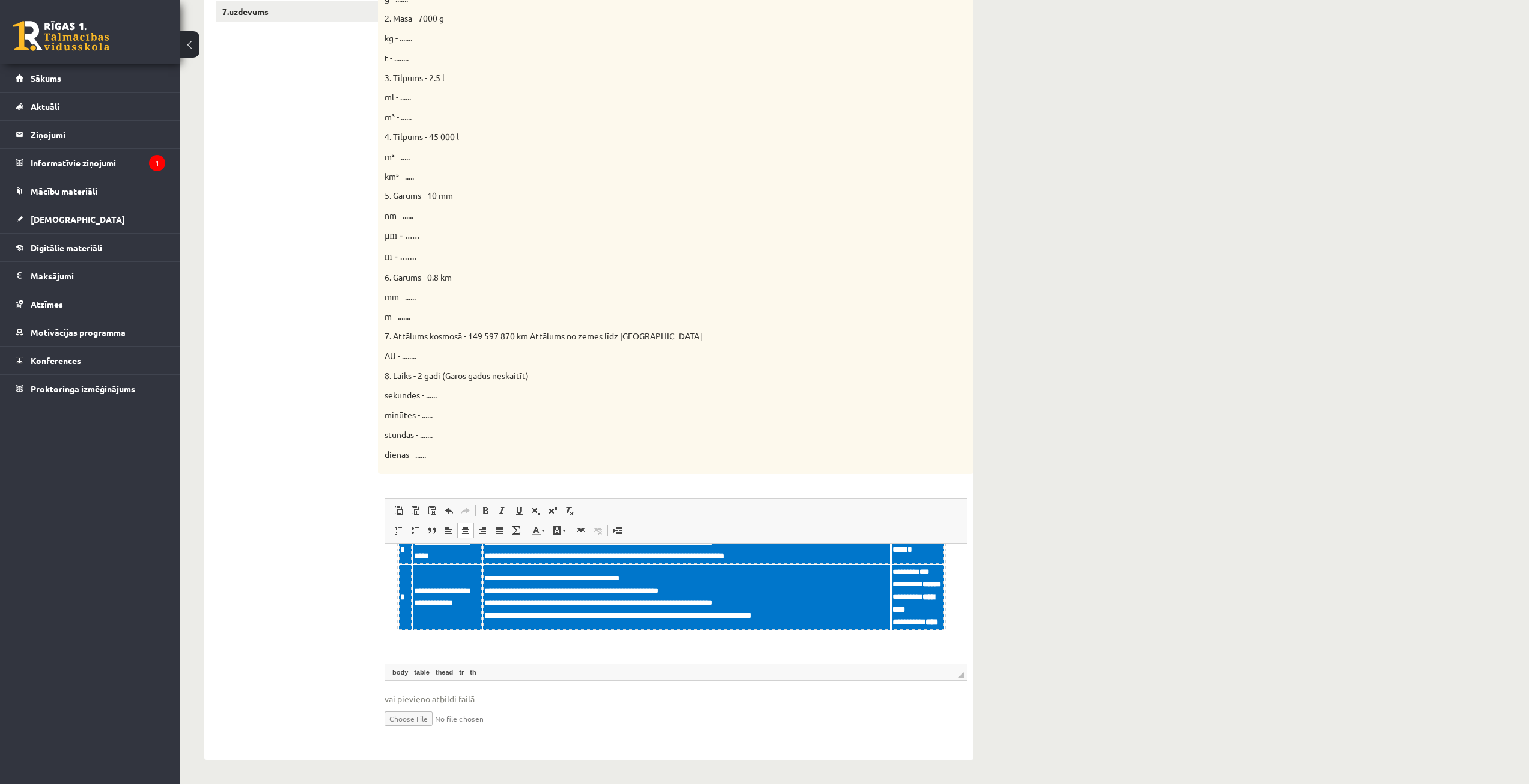
scroll to position [0, 0]
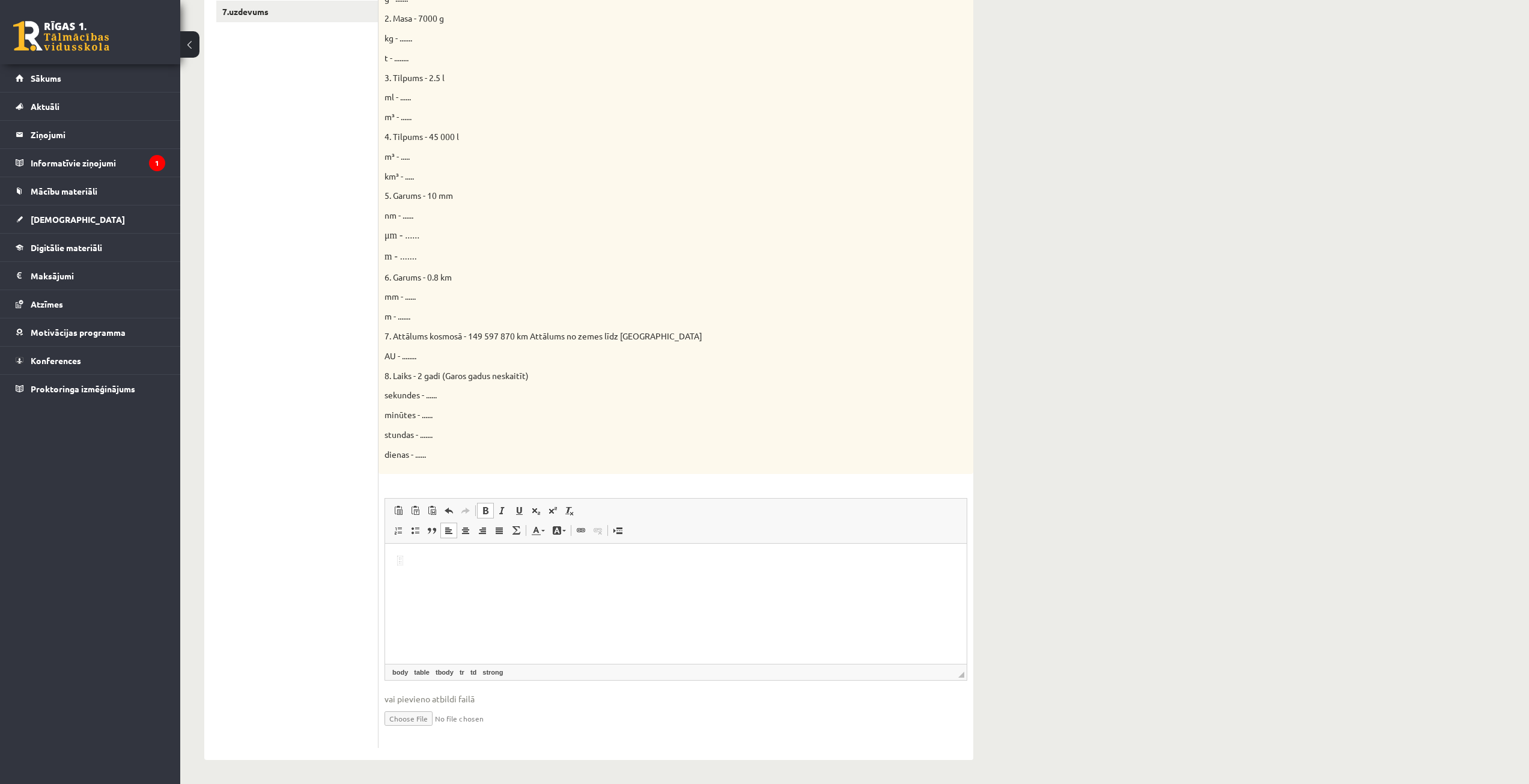
click at [468, 568] on body "Визуальный текстовый редактор, wiswyg-editor-user-answer-47024753922800" at bounding box center [676, 570] width 557 height 30
click at [445, 576] on body "*******" at bounding box center [676, 597] width 557 height 85
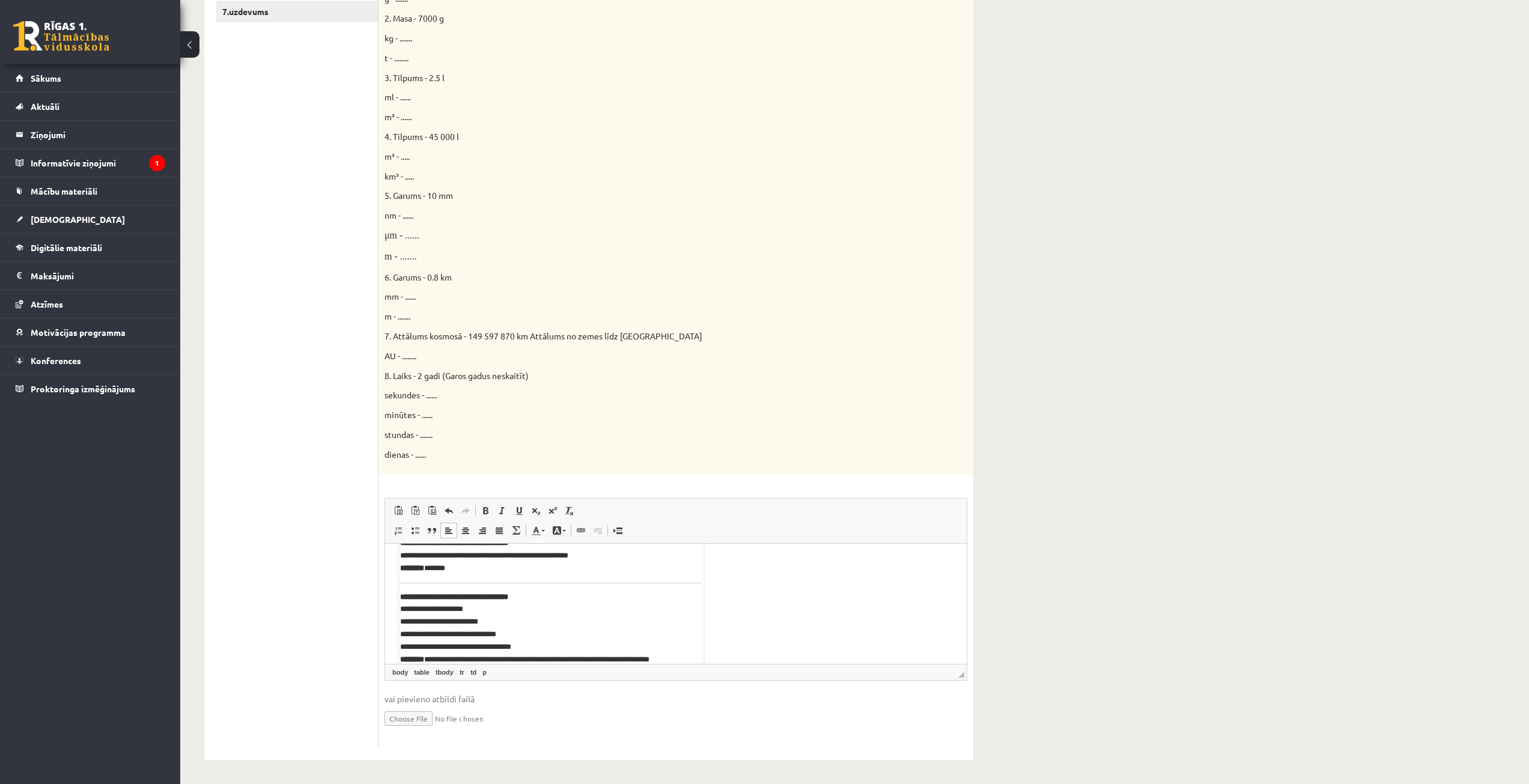
click at [808, 612] on body "**********" at bounding box center [676, 394] width 557 height 563
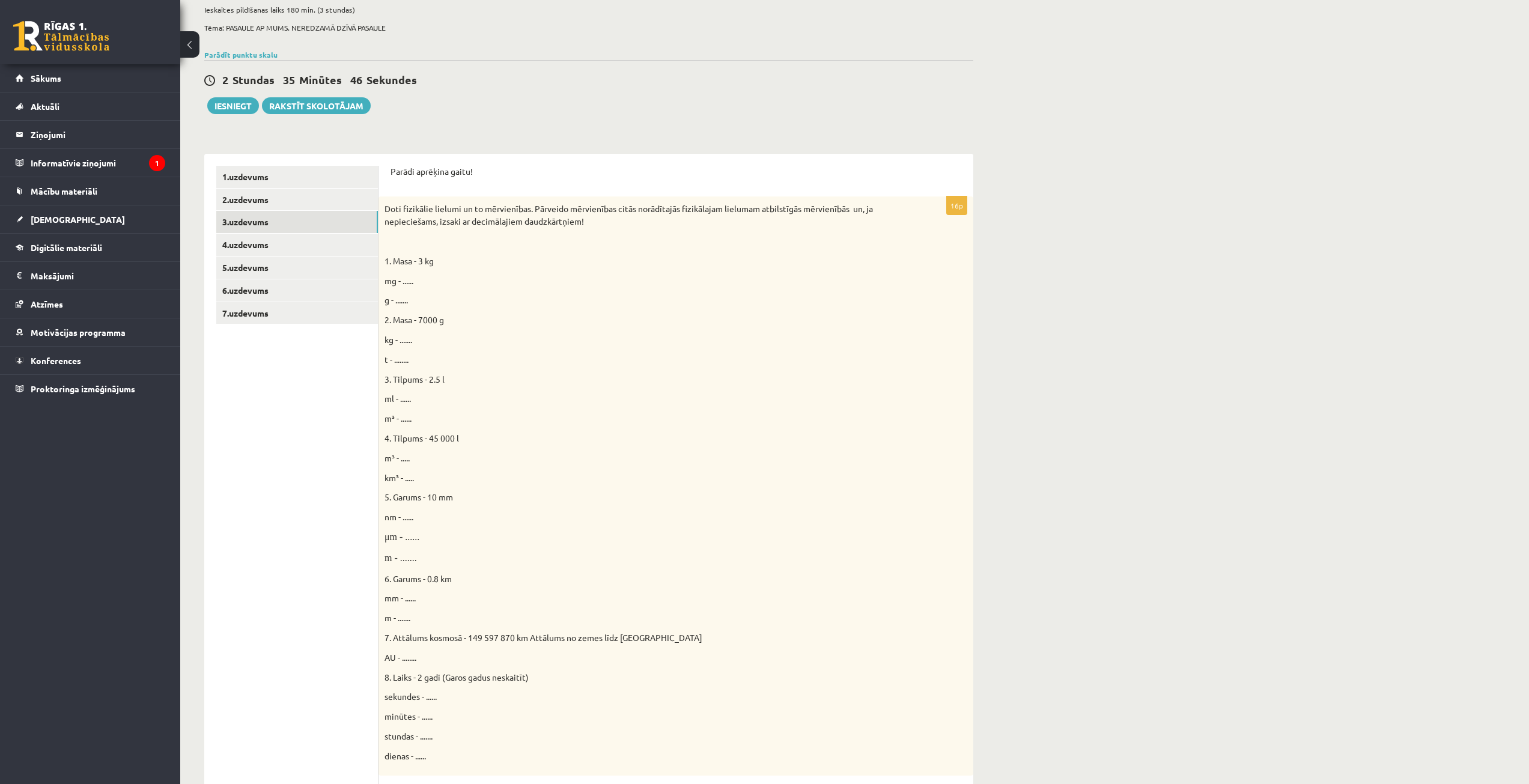
scroll to position [27, 0]
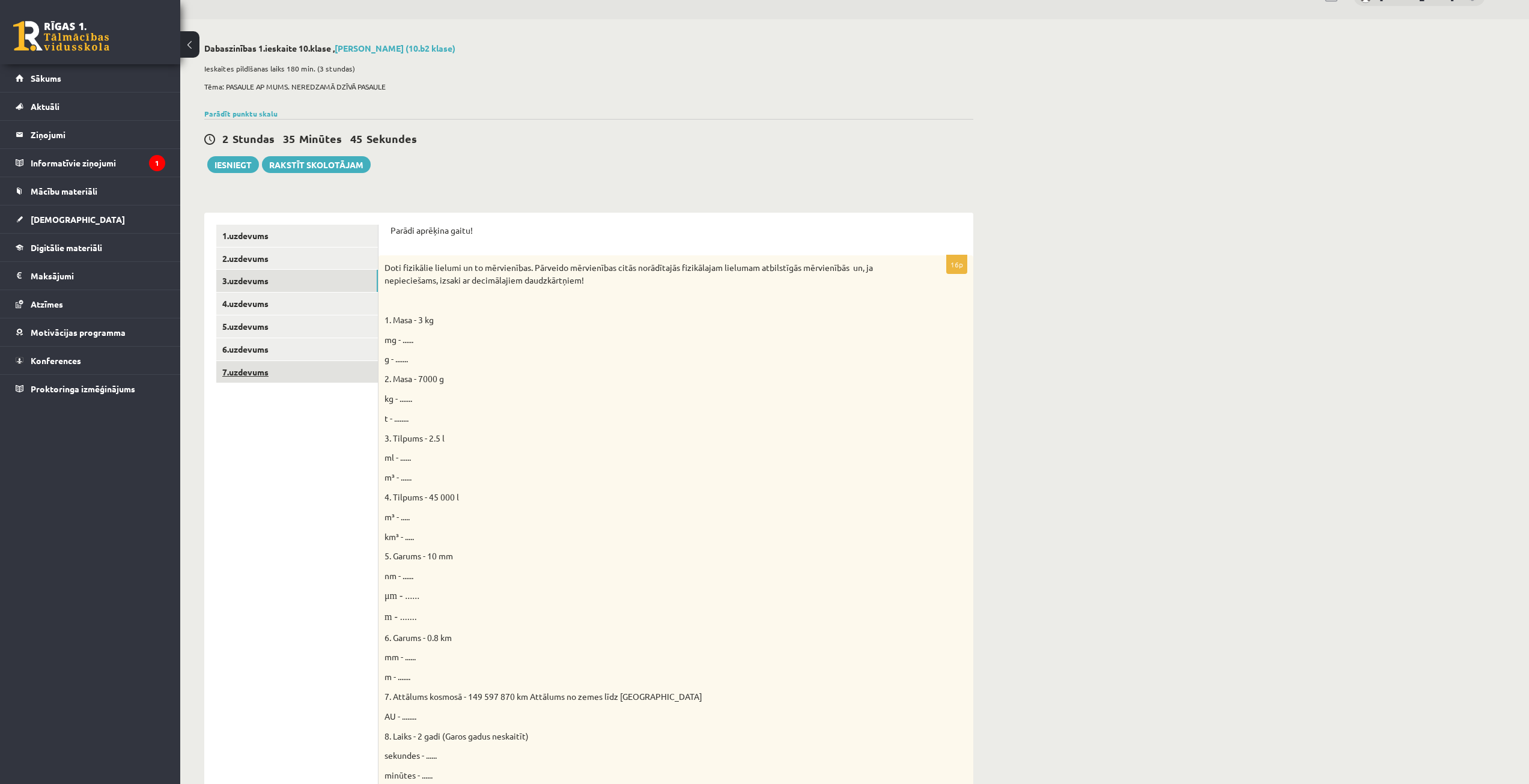
click at [341, 378] on link "7.uzdevums" at bounding box center [297, 372] width 162 height 22
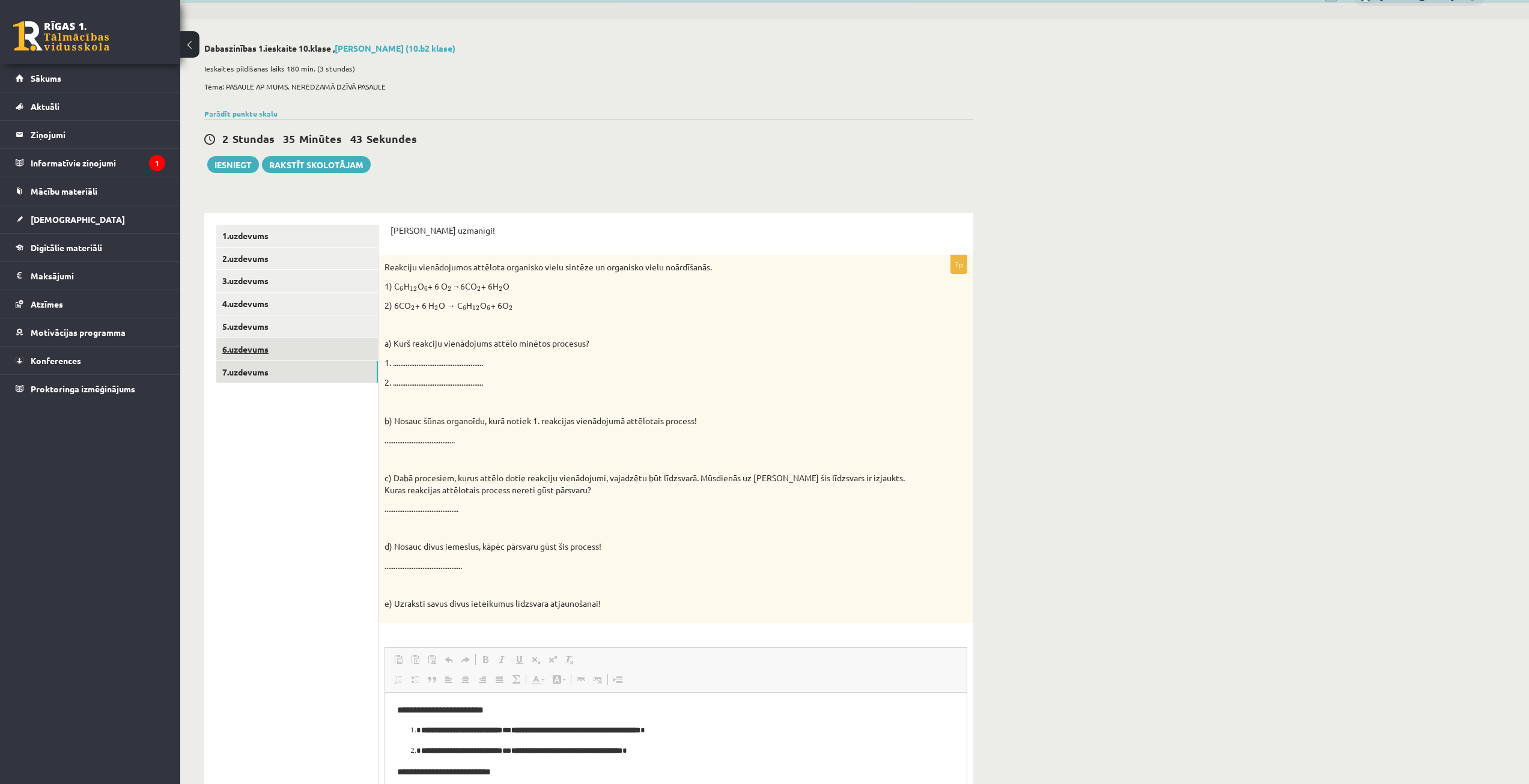
scroll to position [0, 0]
click at [348, 348] on link "6.uzdevums" at bounding box center [297, 349] width 162 height 22
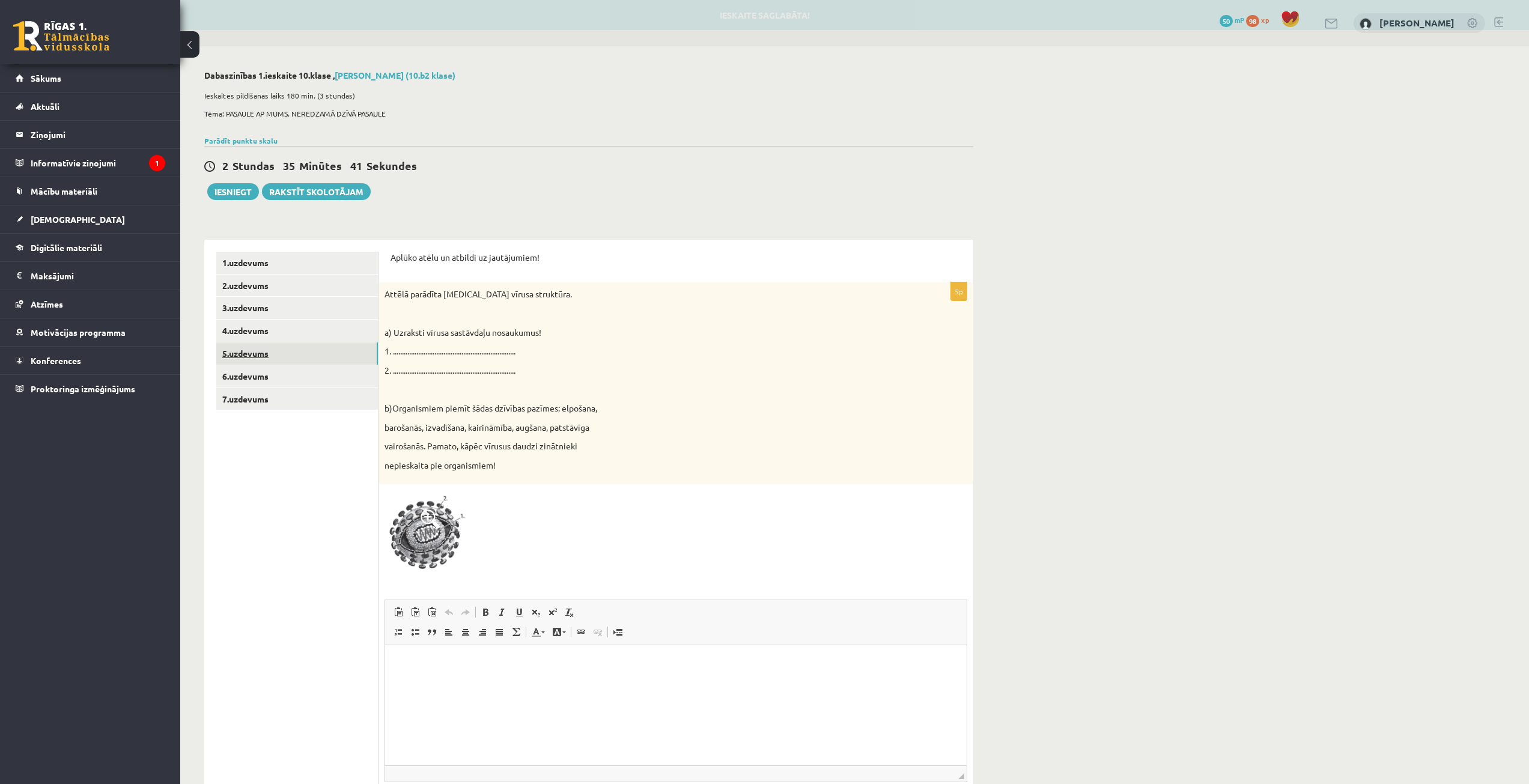
click at [347, 351] on link "5.uzdevums" at bounding box center [297, 353] width 162 height 22
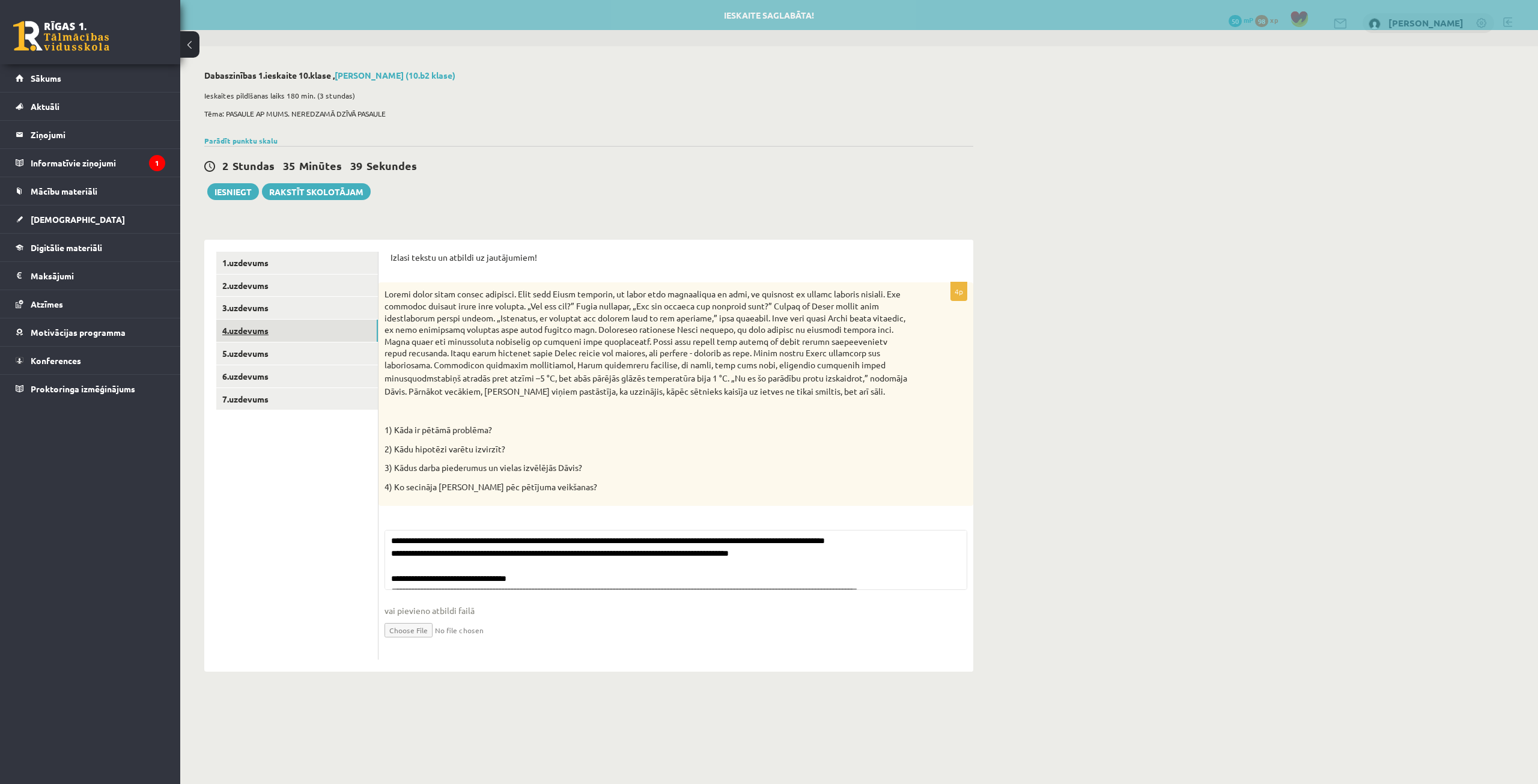
click at [334, 335] on link "4.uzdevums" at bounding box center [297, 330] width 162 height 22
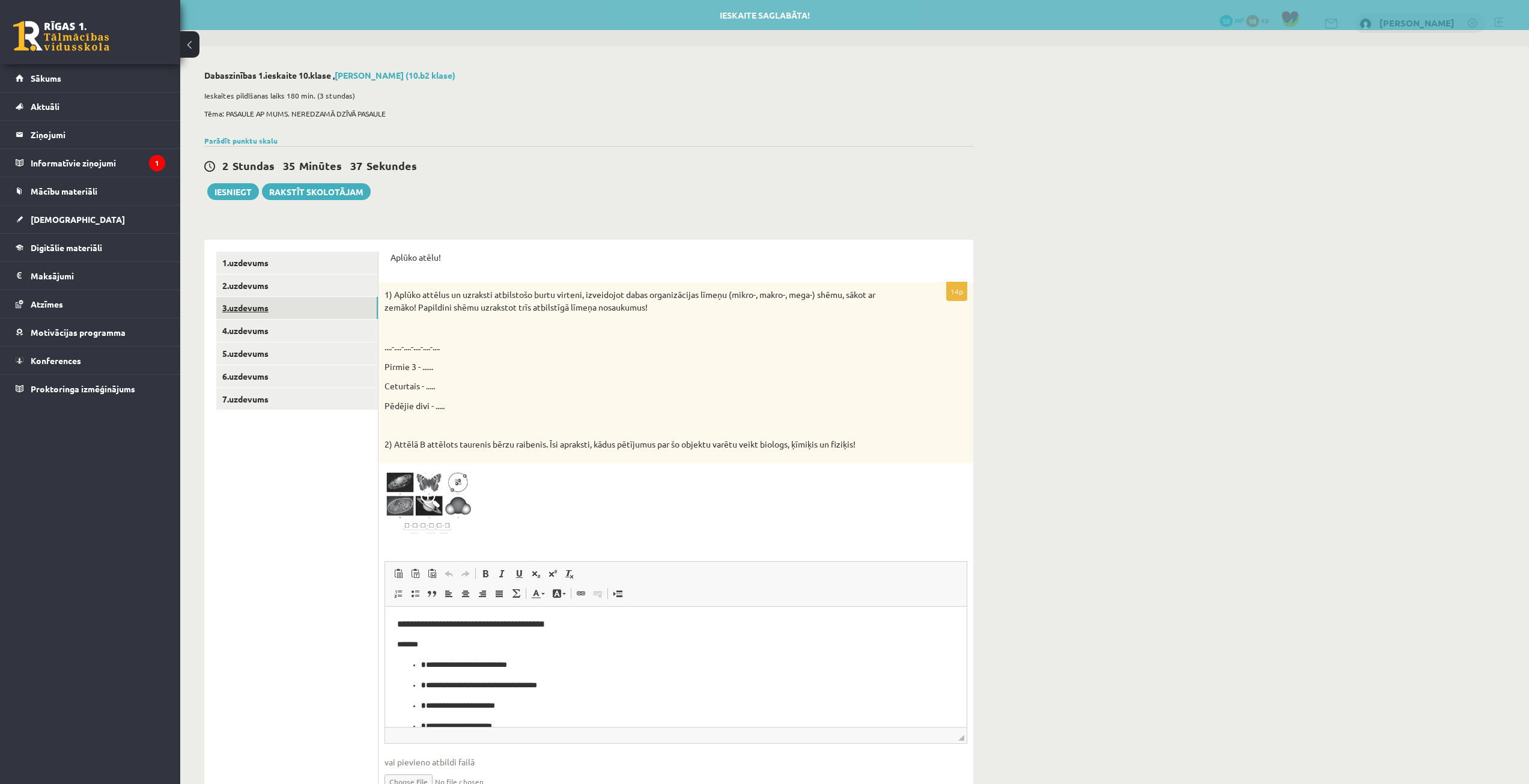
click at [322, 309] on link "3.uzdevums" at bounding box center [297, 308] width 162 height 22
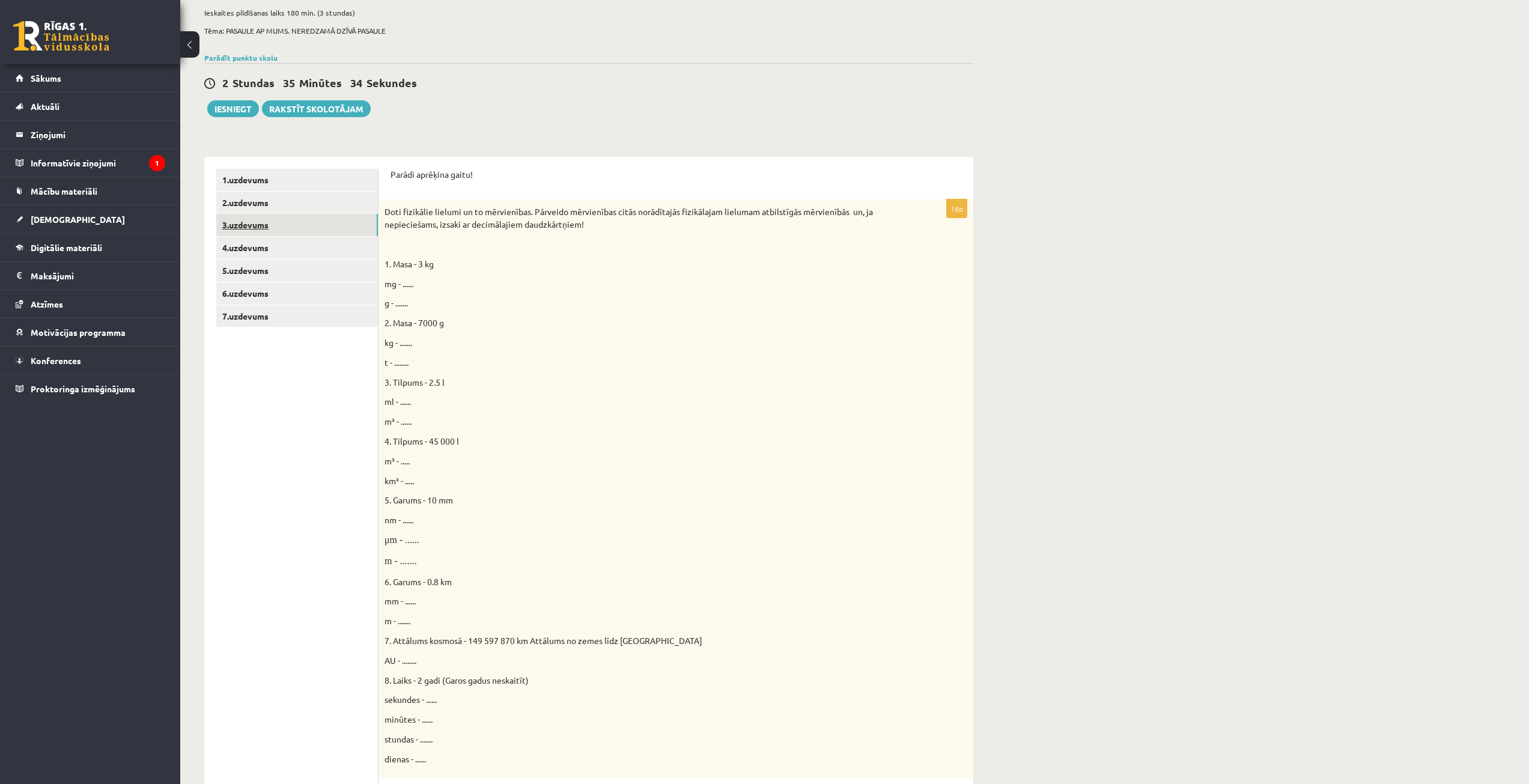
scroll to position [60, 0]
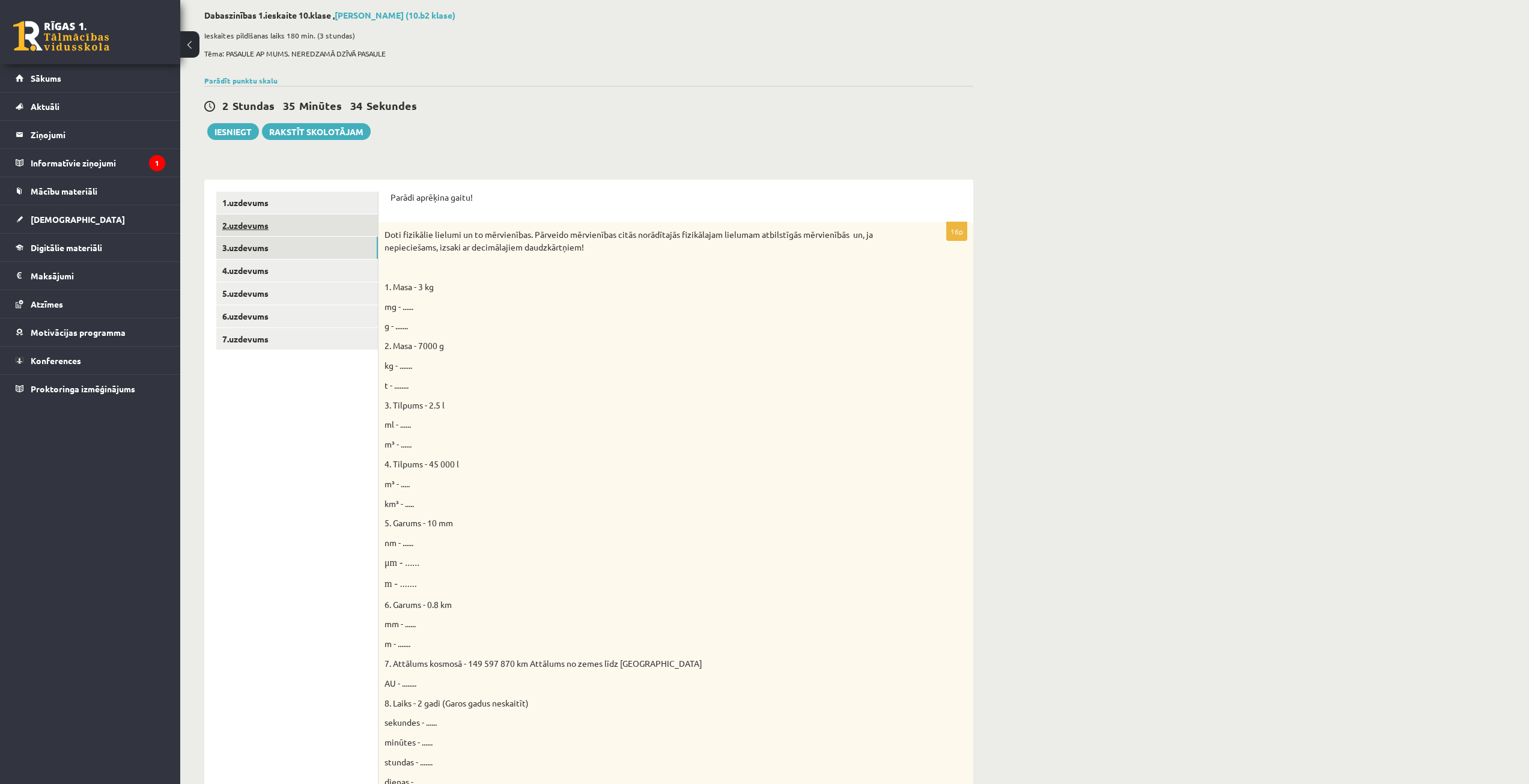
click at [359, 233] on link "2.uzdevums" at bounding box center [297, 225] width 162 height 22
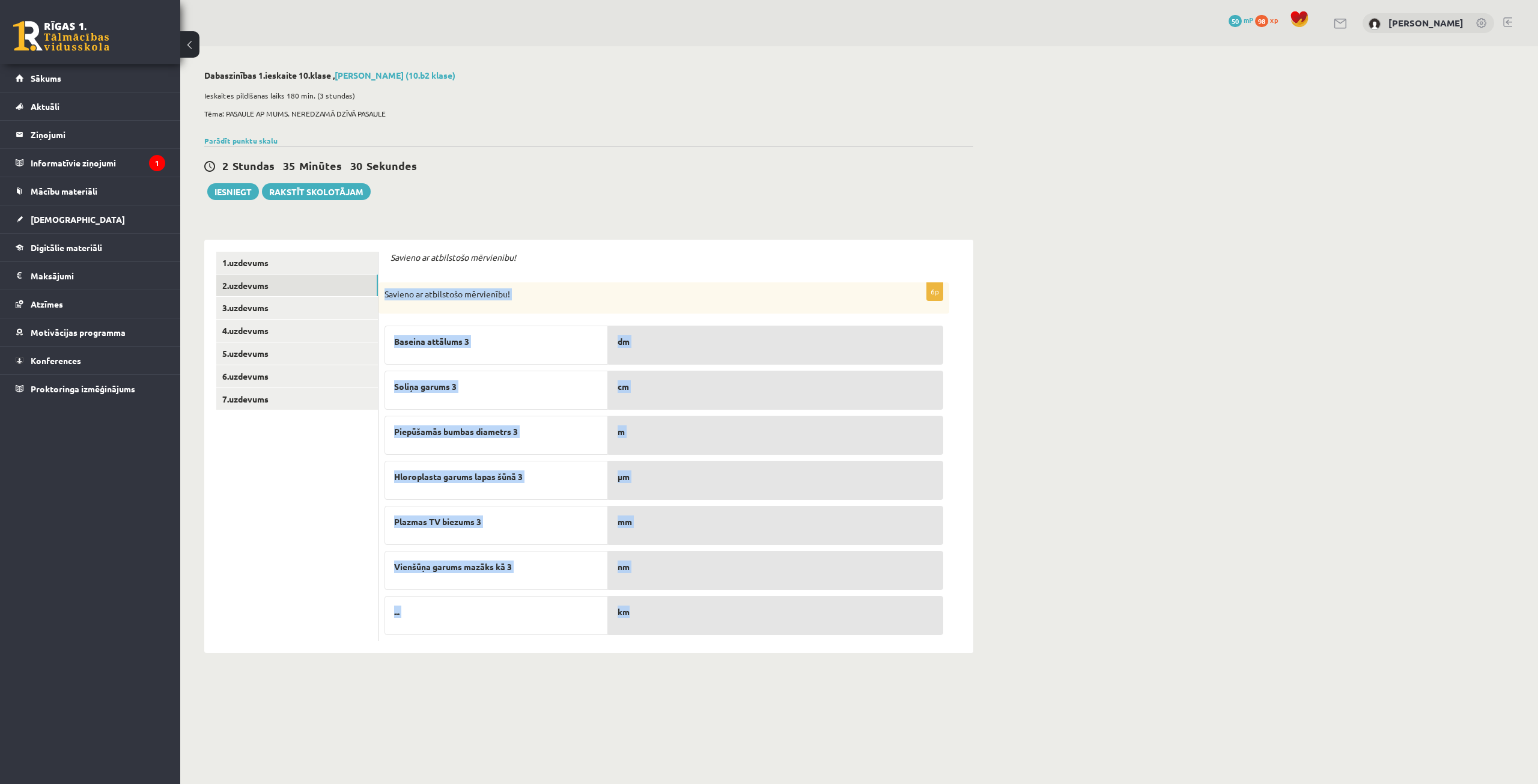
drag, startPoint x: 381, startPoint y: 284, endPoint x: 769, endPoint y: 615, distance: 510.0
click at [769, 615] on div "6p Savieno ar atbilstošo mērvienību! Baseina attālums 3 Soliņa garums 3 Piepūša…" at bounding box center [664, 462] width 571 height 359
copy div "Savieno ar atbilstošo mērvienību! Baseina attālums 3 Soliņa garums 3 Piepūšamās…"
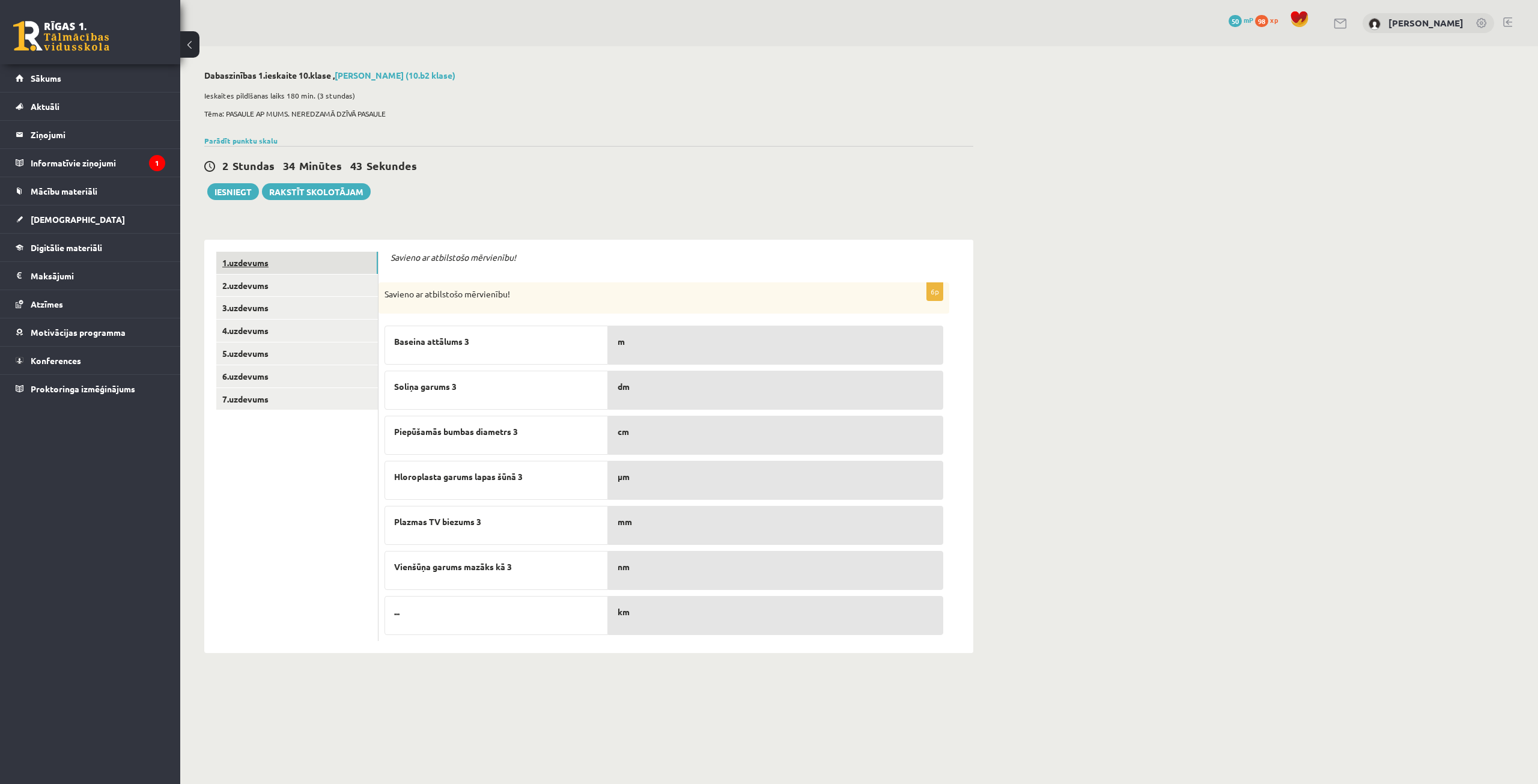
click at [340, 268] on link "1.uzdevums" at bounding box center [297, 263] width 162 height 22
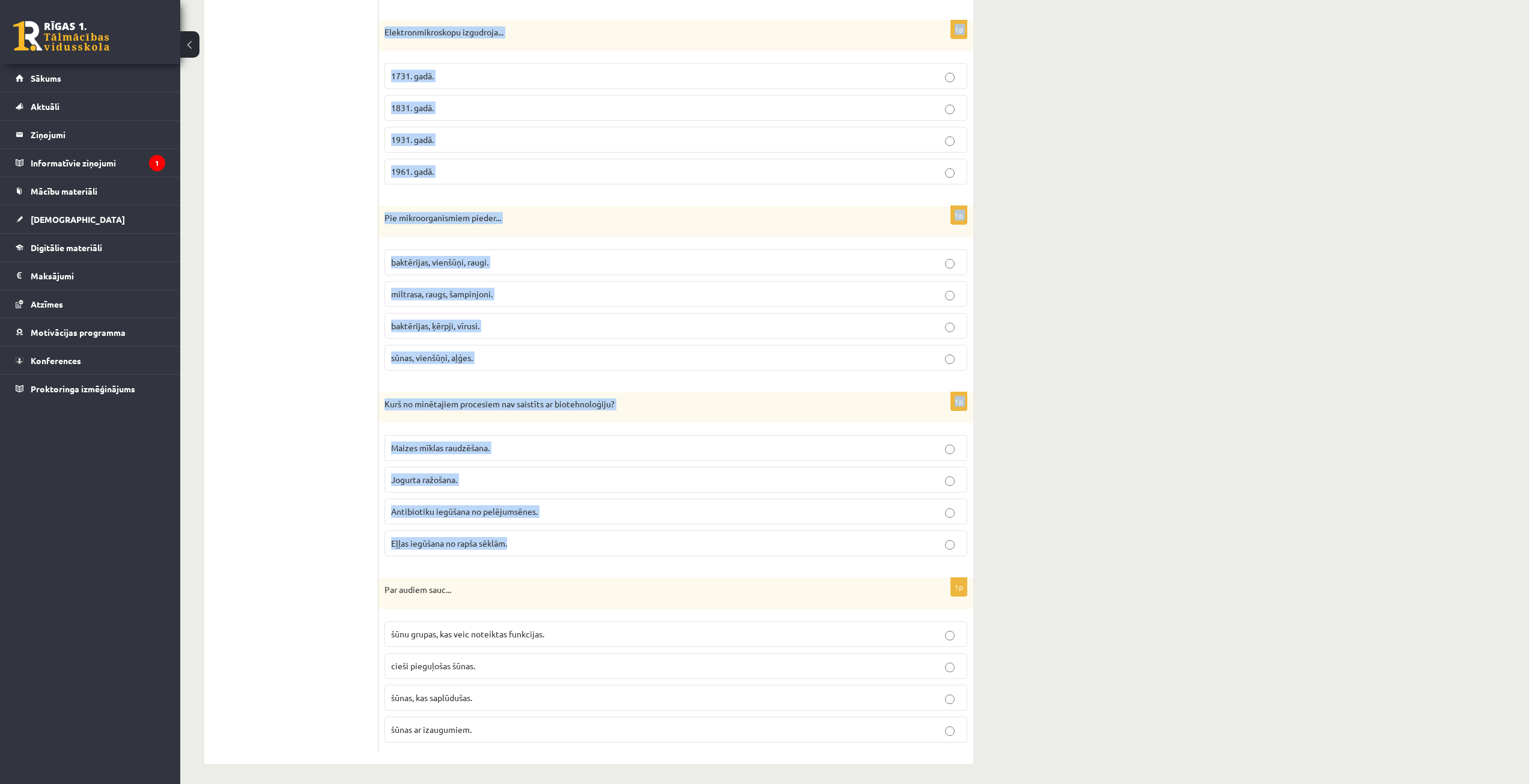
scroll to position [3246, 0]
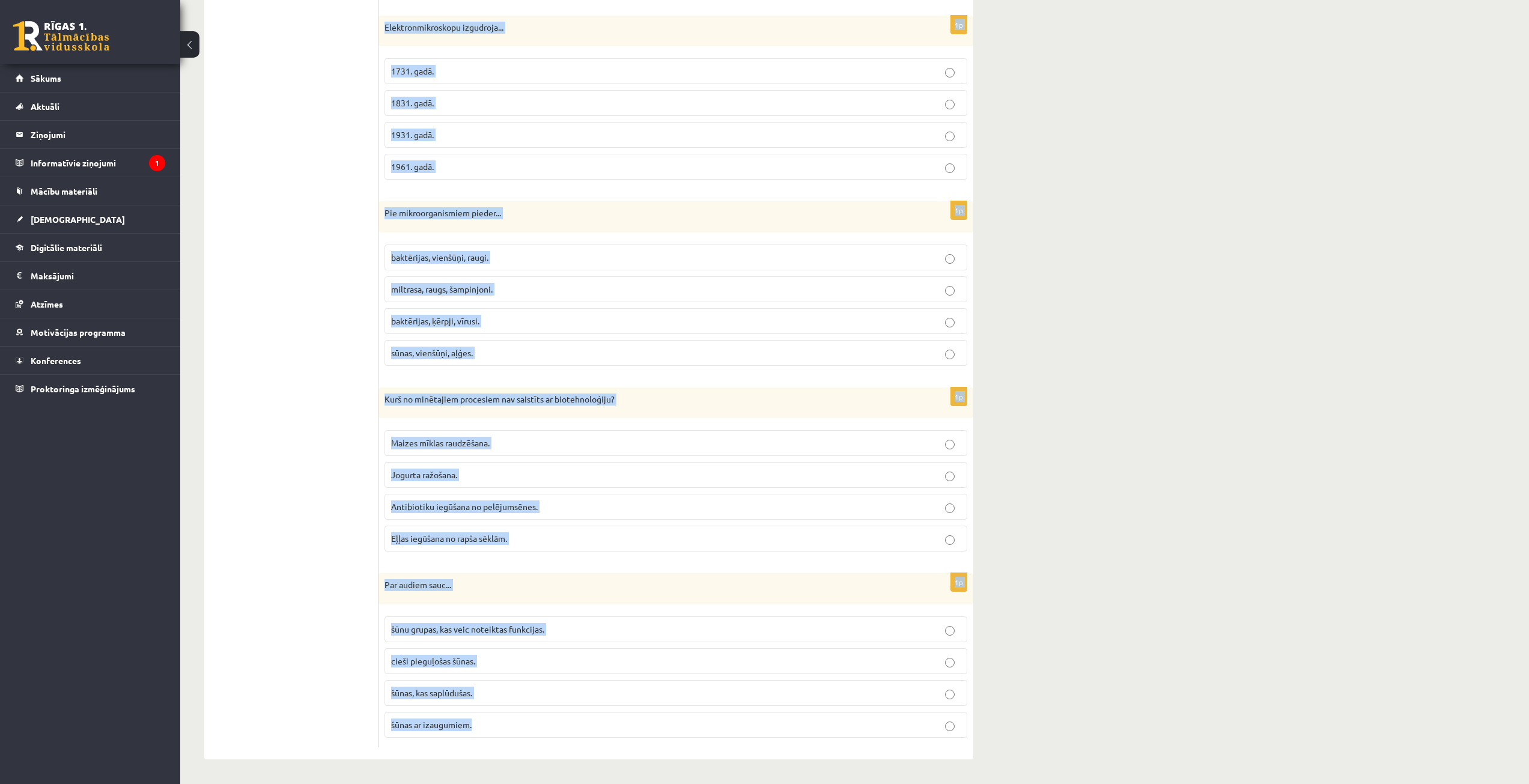
drag, startPoint x: 386, startPoint y: 283, endPoint x: 578, endPoint y: 712, distance: 470.0
copy form "Lo ipsumdolo sitam co adipisc elitseddoeiu tempor in ut lab etdolor magnaaliqu …"
click at [533, 635] on p "šūnu grupas, kas veic noteiktas funkcijas." at bounding box center [676, 629] width 570 height 13
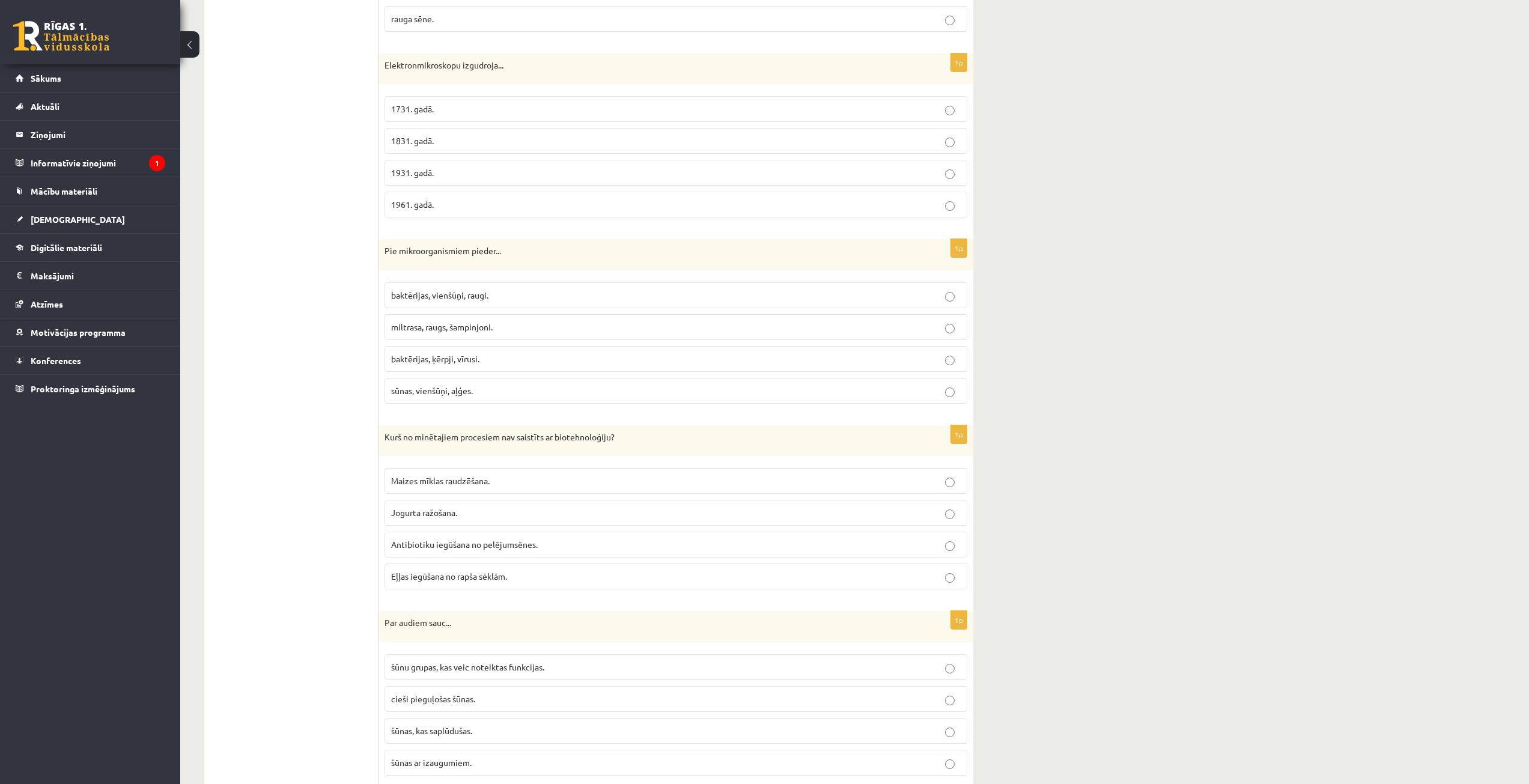
scroll to position [3185, 0]
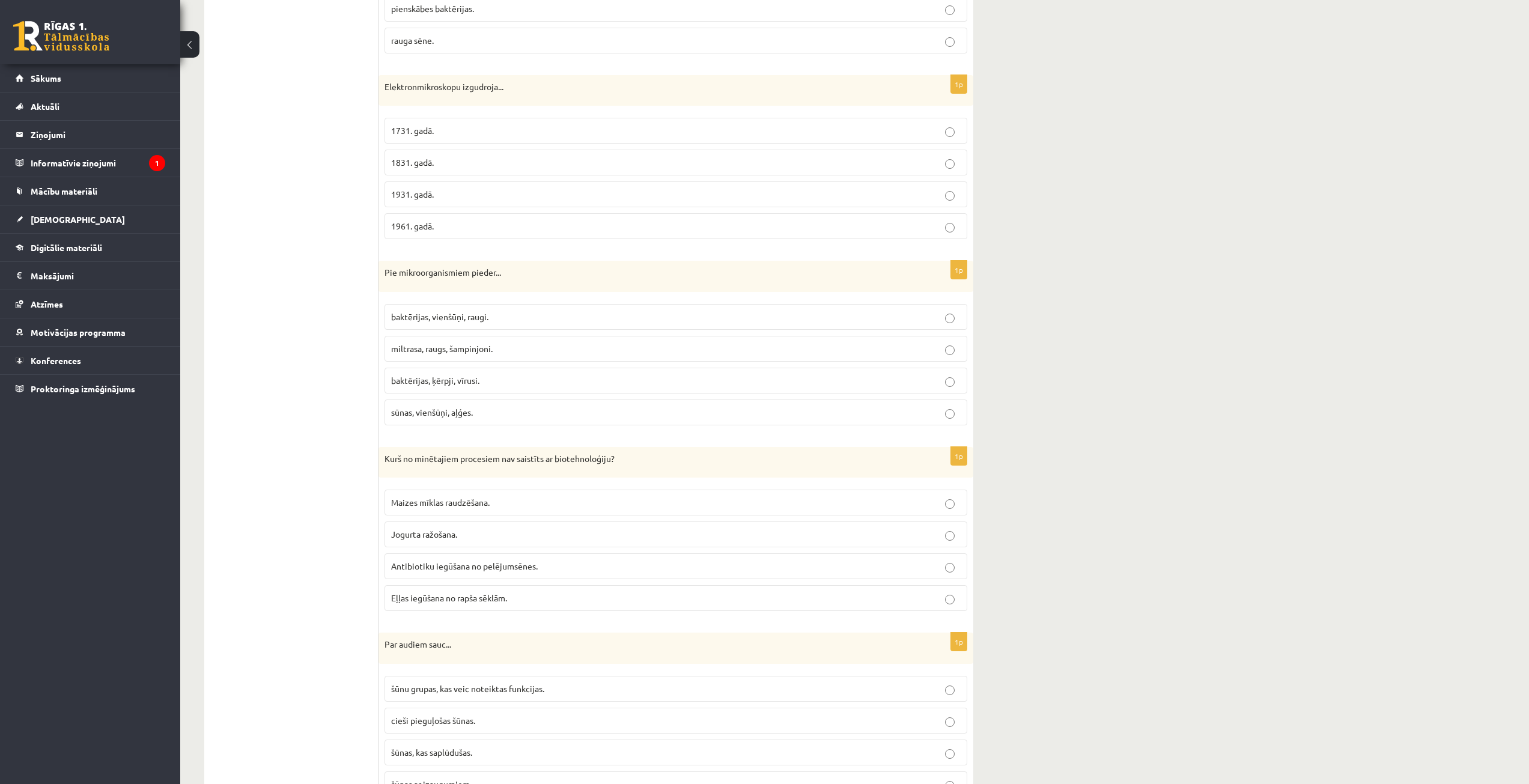
click at [503, 594] on span "Eļļas iegūšana no rapša sēklām." at bounding box center [449, 598] width 116 height 11
click at [446, 375] on p "baktērijas, ķērpji, vīrusi." at bounding box center [676, 380] width 570 height 13
click at [524, 302] on fieldset "baktērijas, vienšūņi, raugi. miltrasa, raugs, šampinjoni. baktērijas, [GEOGRAPH…" at bounding box center [676, 363] width 583 height 131
click at [534, 321] on p "baktērijas, vienšūņi, raugi." at bounding box center [676, 316] width 570 height 13
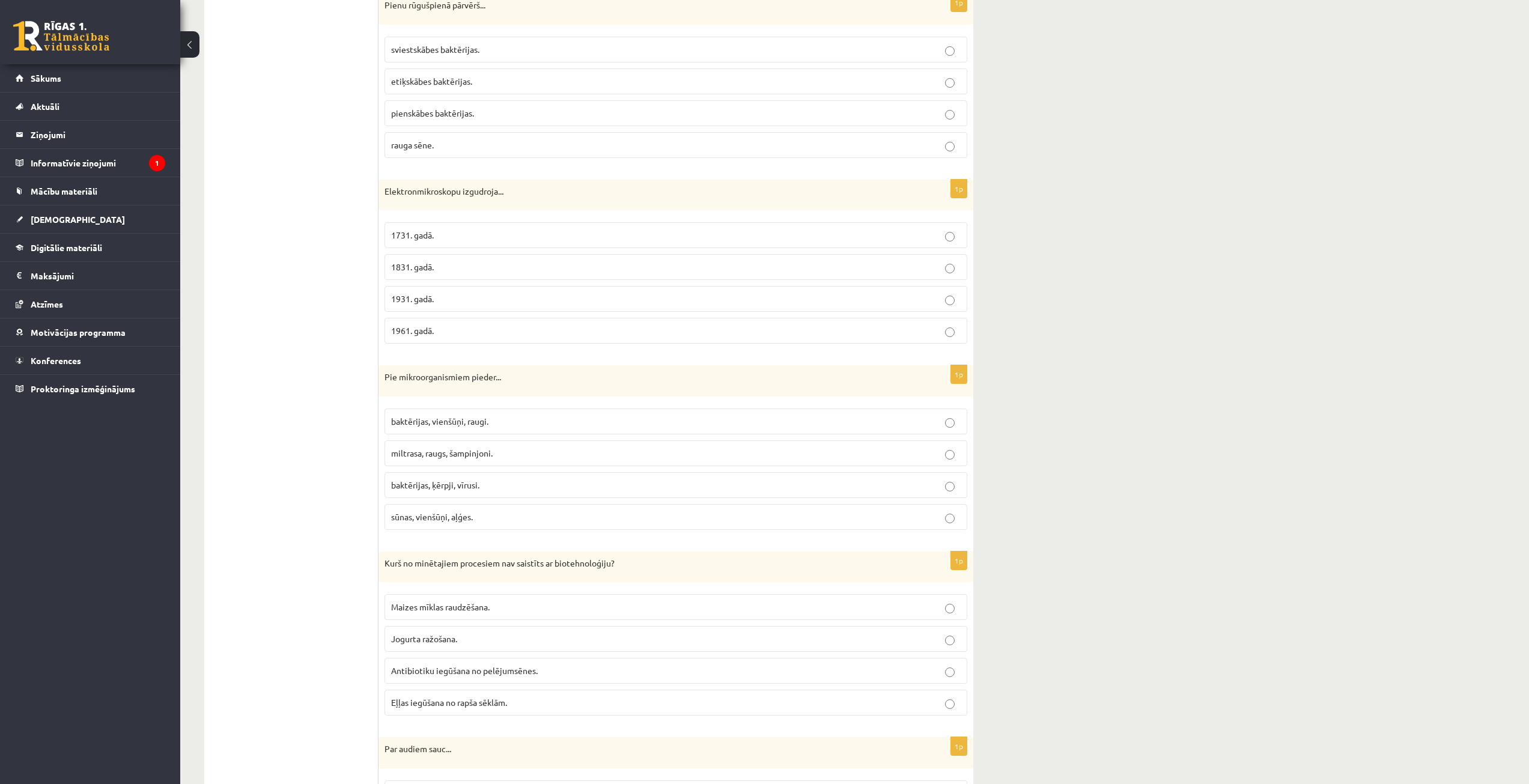
scroll to position [3065, 0]
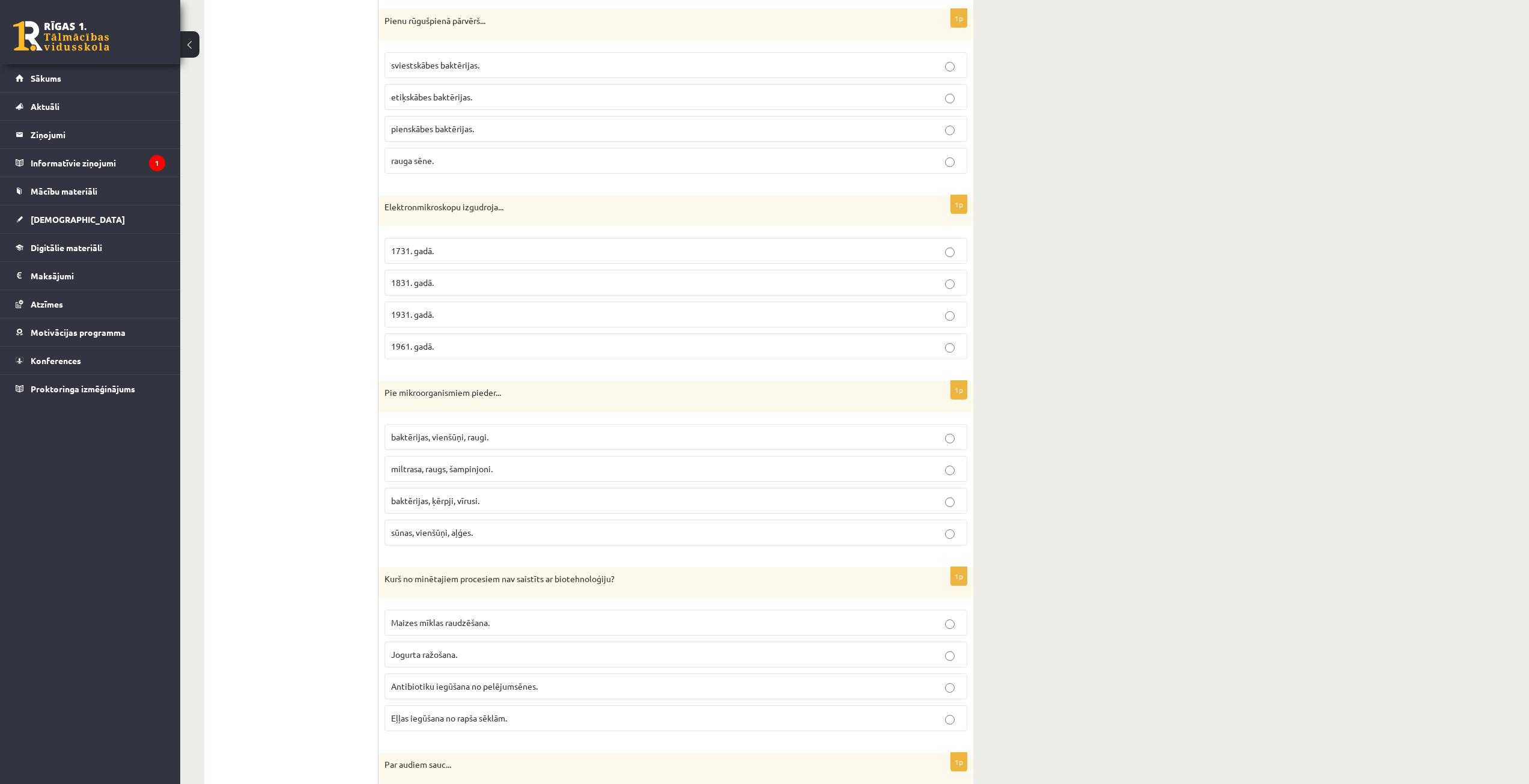
click at [448, 315] on p "1931. gadā." at bounding box center [676, 314] width 570 height 13
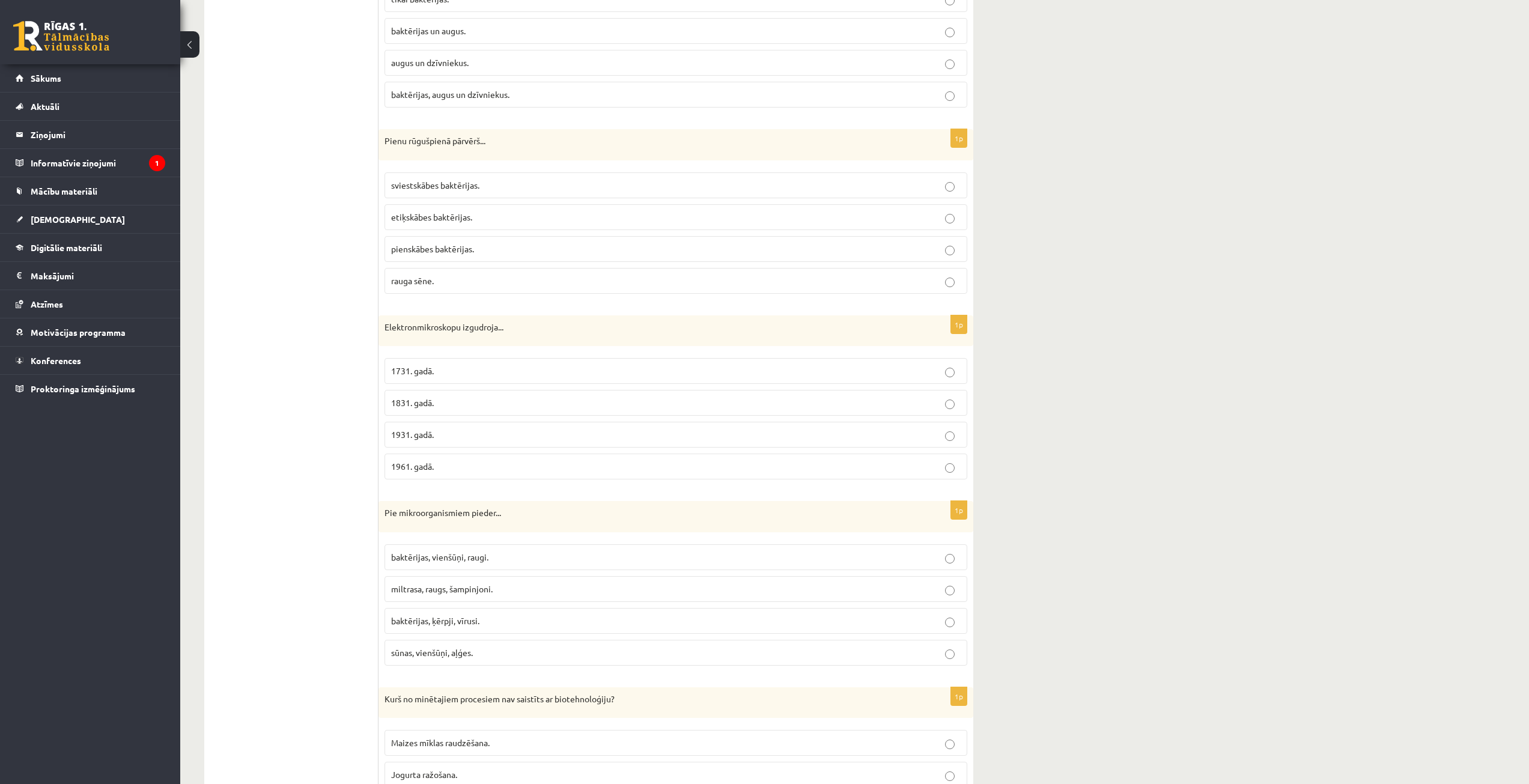
scroll to position [2885, 0]
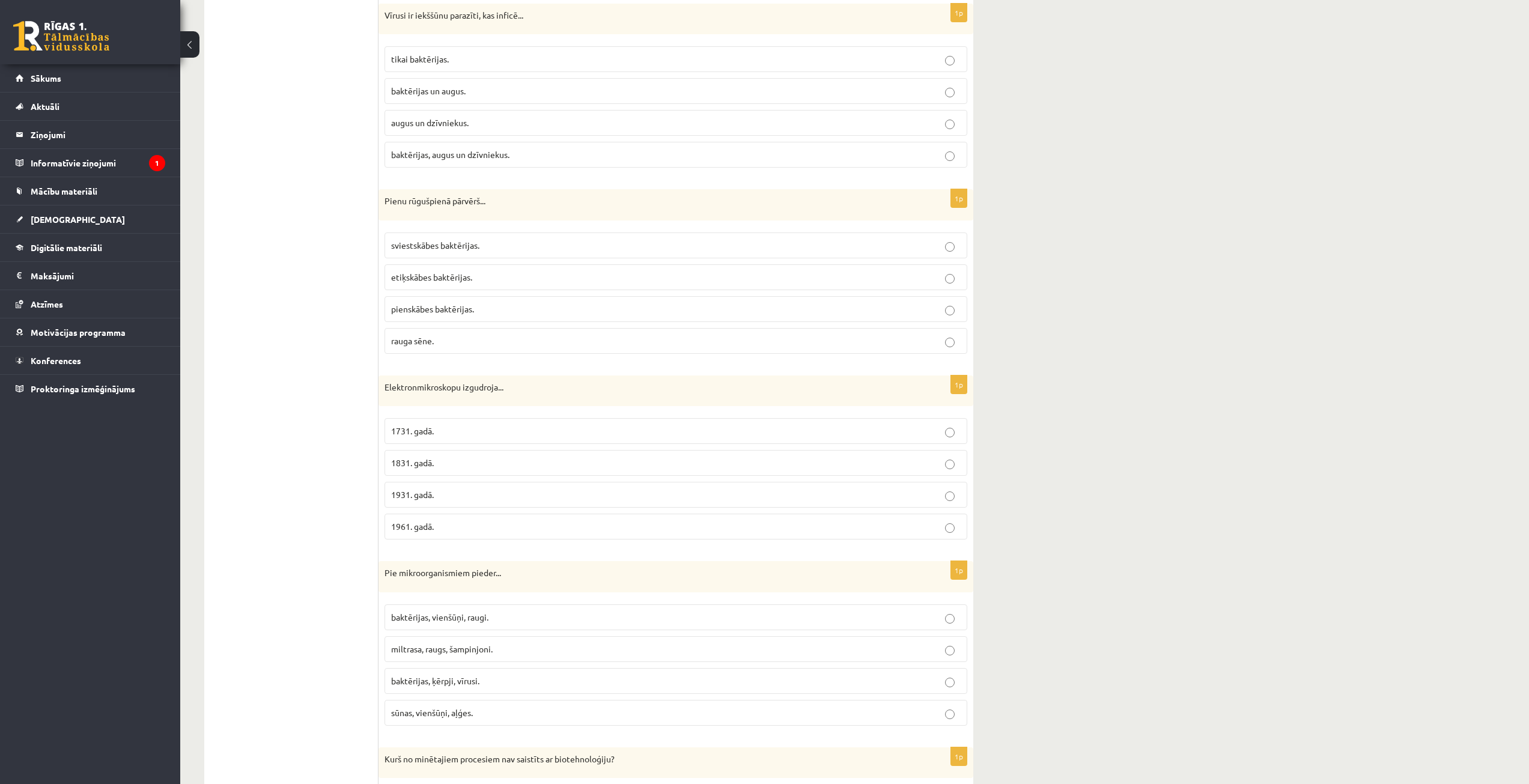
click at [482, 304] on p "pienskābes baktērijas." at bounding box center [676, 309] width 570 height 13
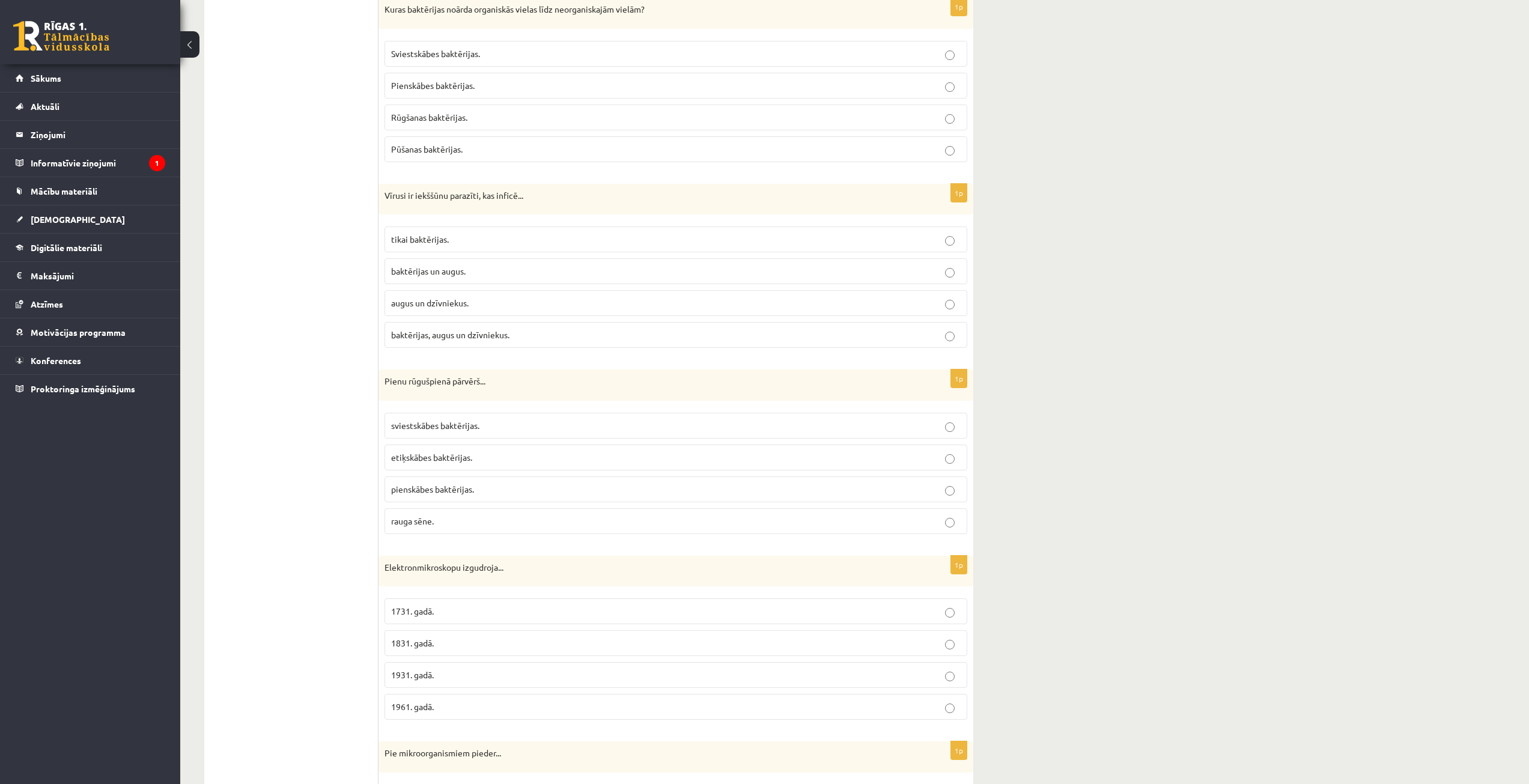
scroll to position [2645, 0]
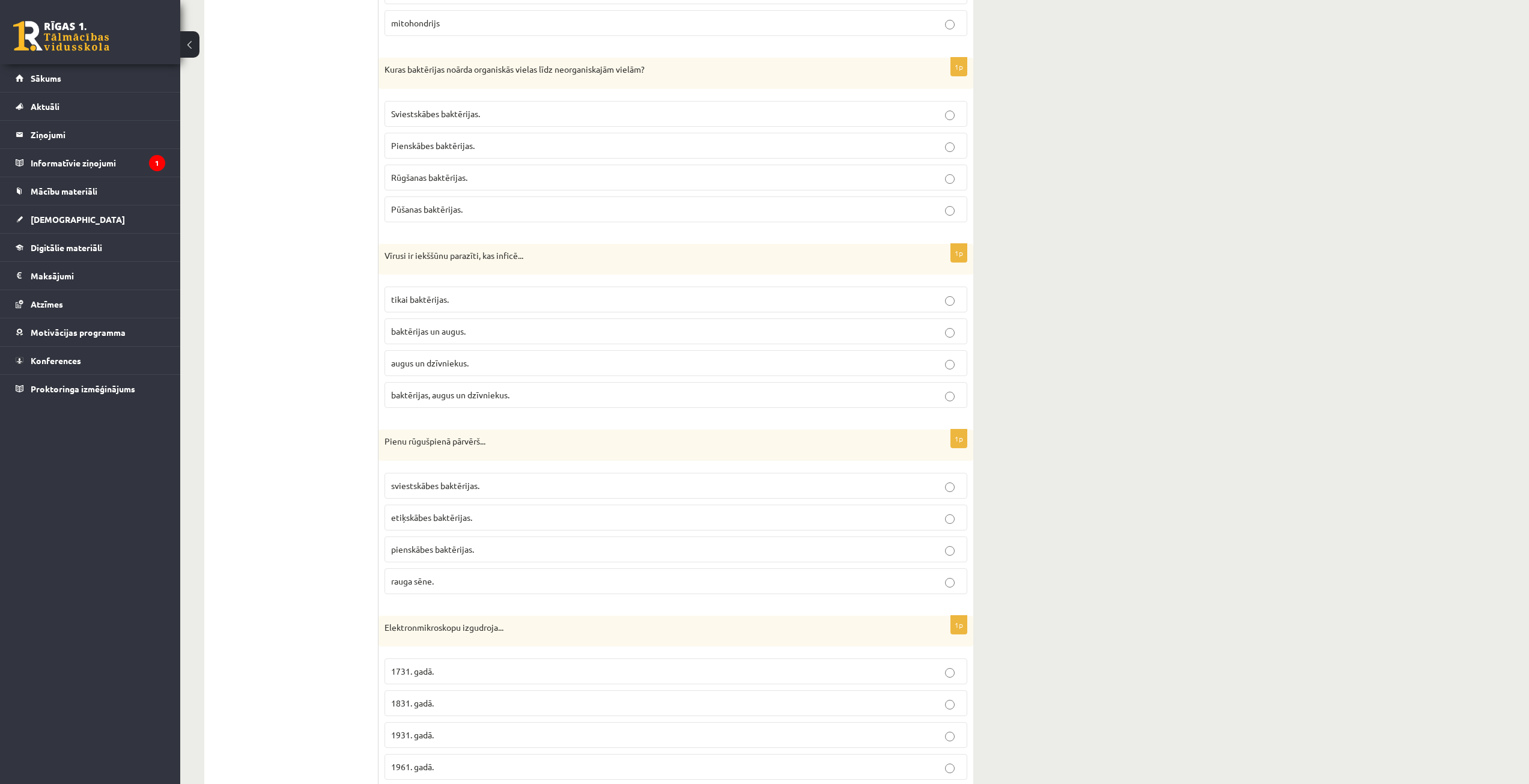
click at [523, 400] on p "baktērijas, augus un dzīvniekus." at bounding box center [676, 395] width 570 height 13
click at [468, 210] on p "Pūšanas baktērijas." at bounding box center [676, 209] width 570 height 13
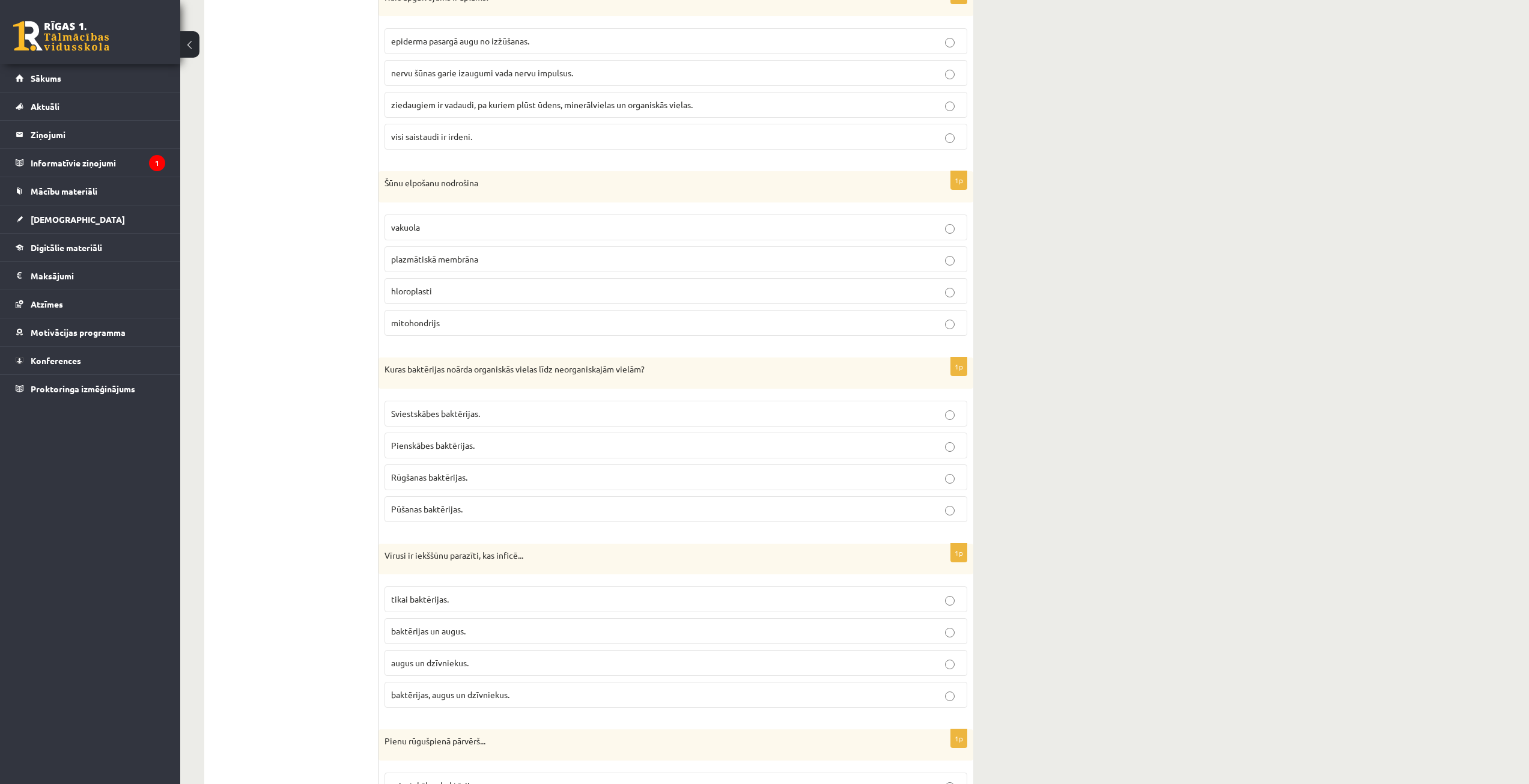
scroll to position [2344, 0]
click at [488, 318] on p "mitohondrijs" at bounding box center [676, 323] width 570 height 13
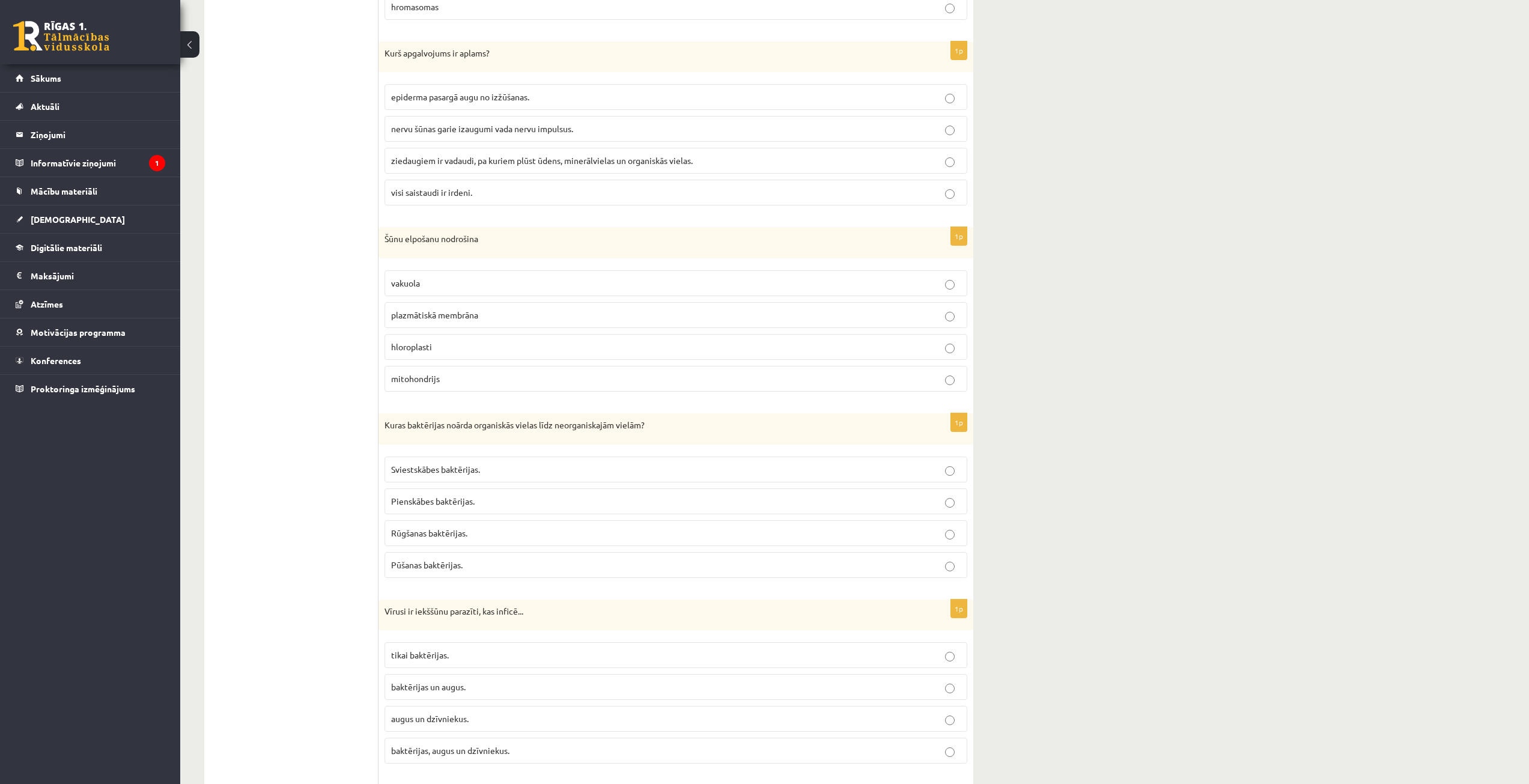
scroll to position [2224, 0]
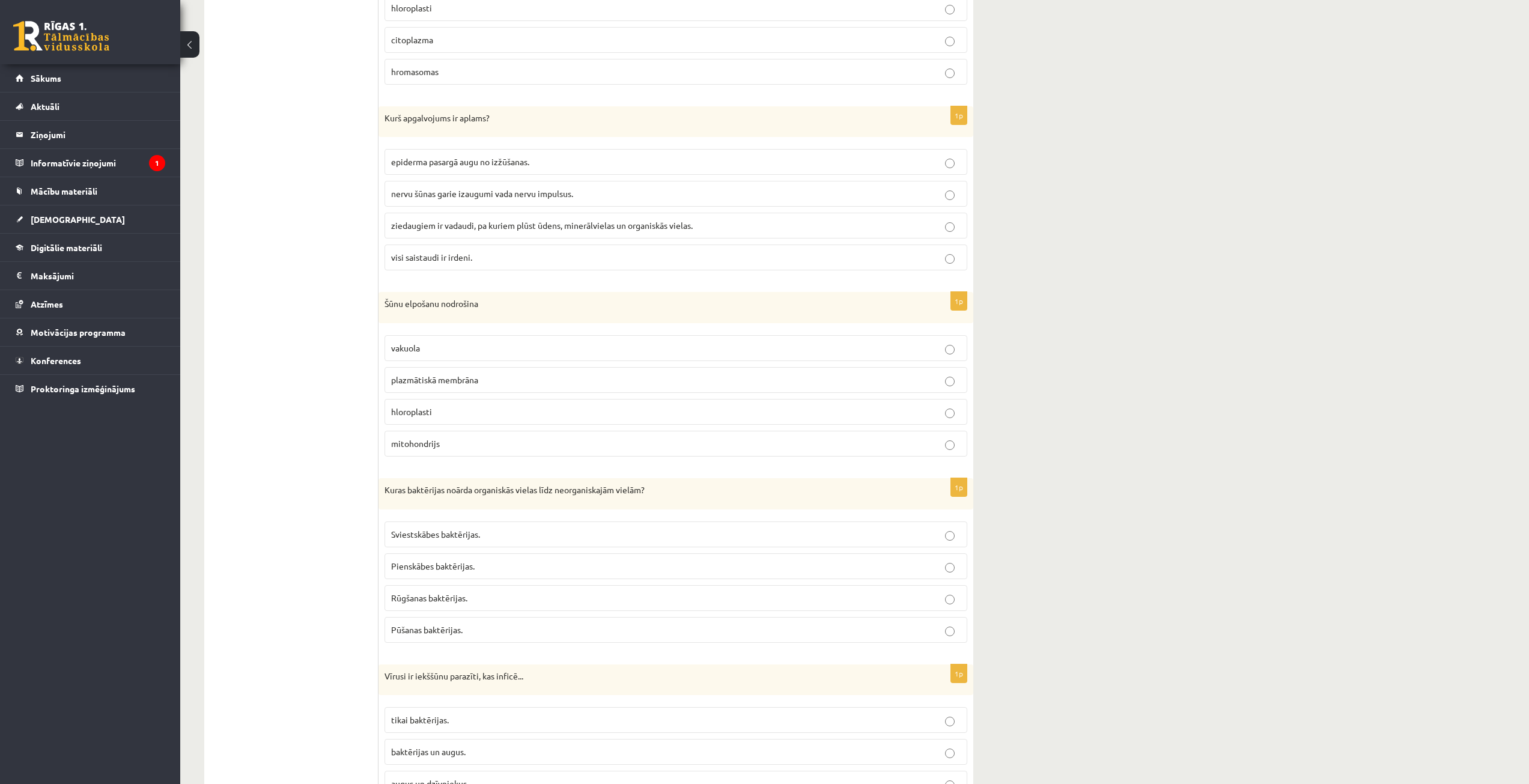
click at [432, 262] on span "visi saistaudi ir irdeni." at bounding box center [432, 257] width 81 height 11
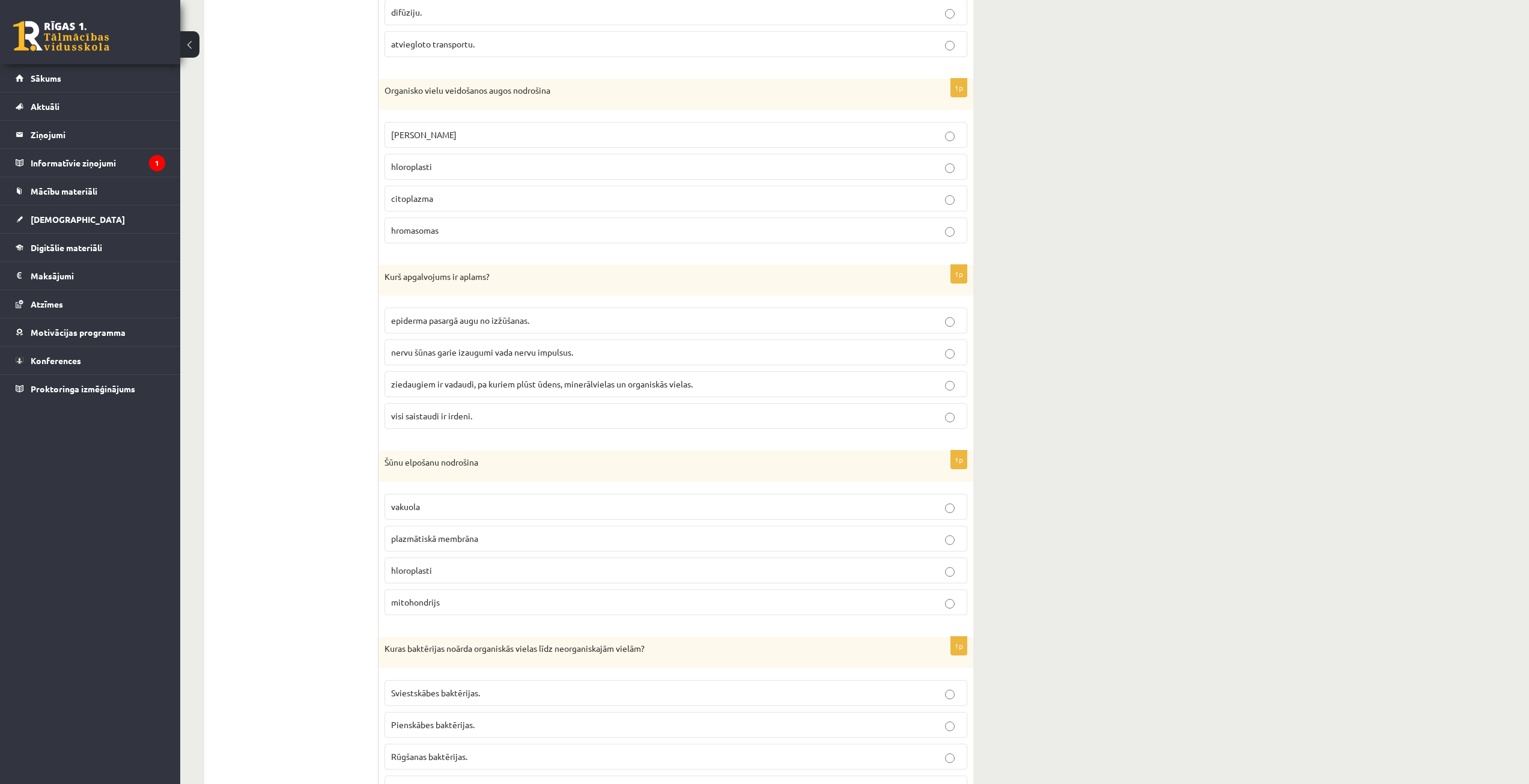
scroll to position [2044, 0]
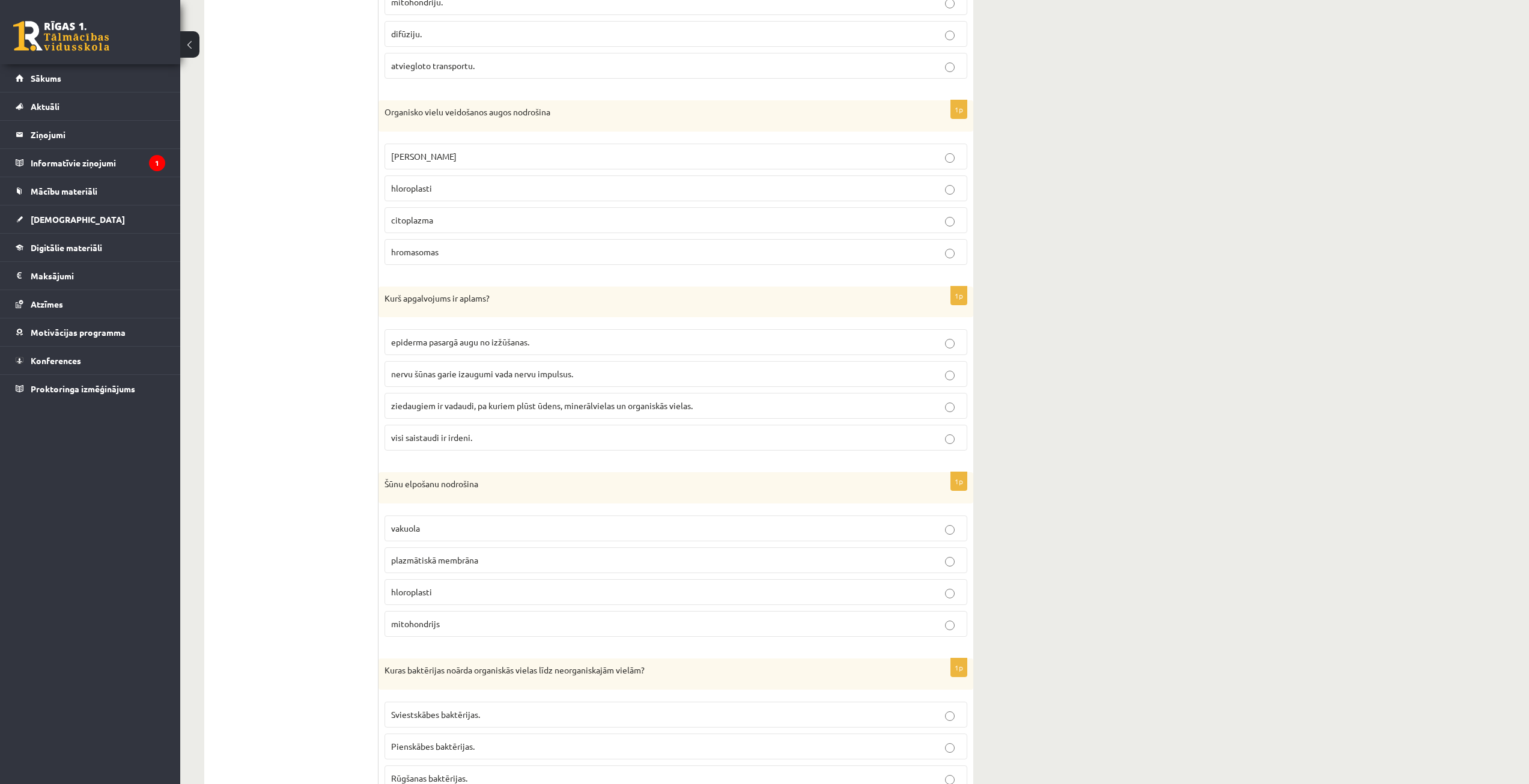
click at [427, 185] on span "hloroplasti" at bounding box center [412, 188] width 41 height 11
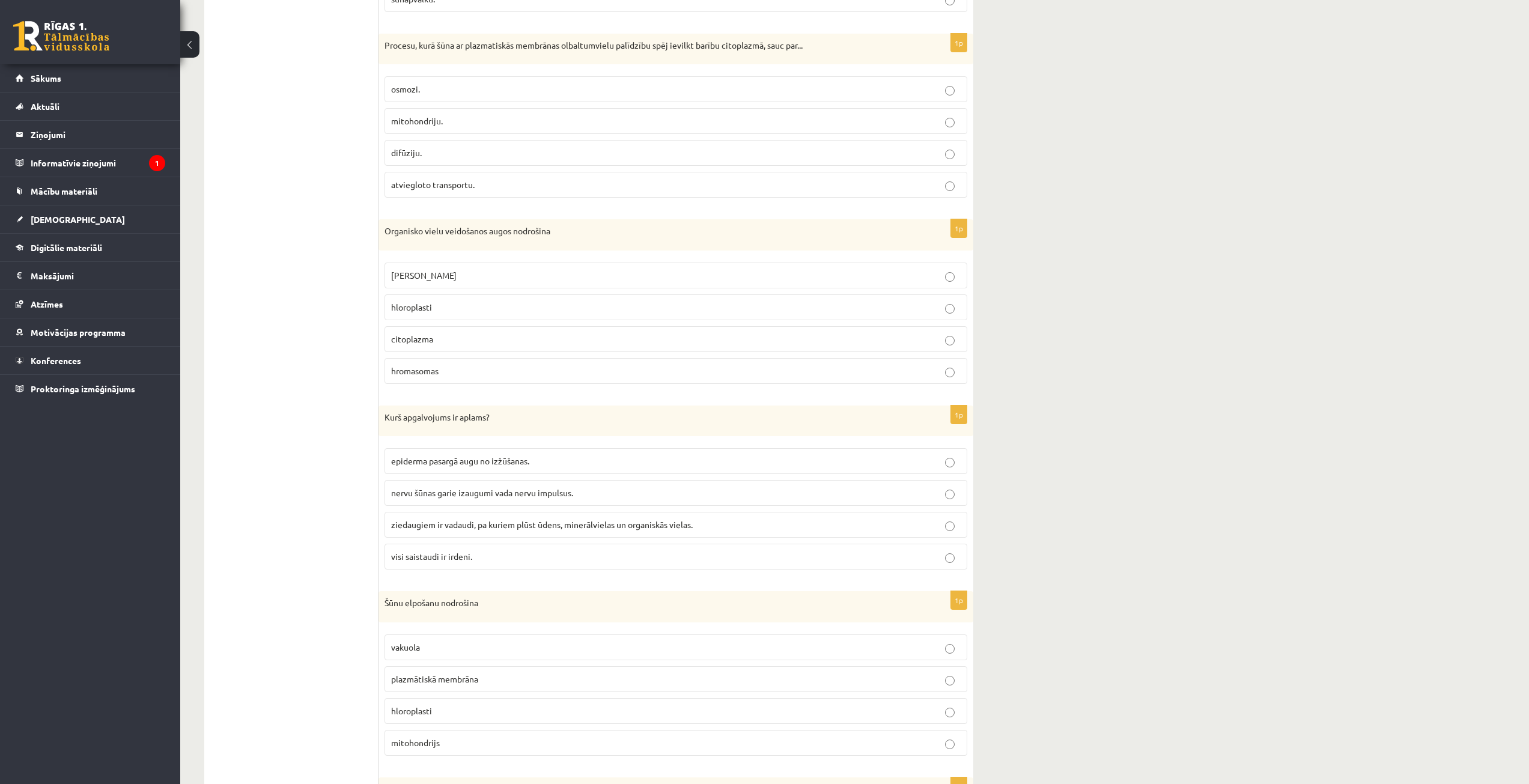
scroll to position [1924, 0]
click at [463, 192] on p "atviegloto transportu." at bounding box center [676, 186] width 570 height 13
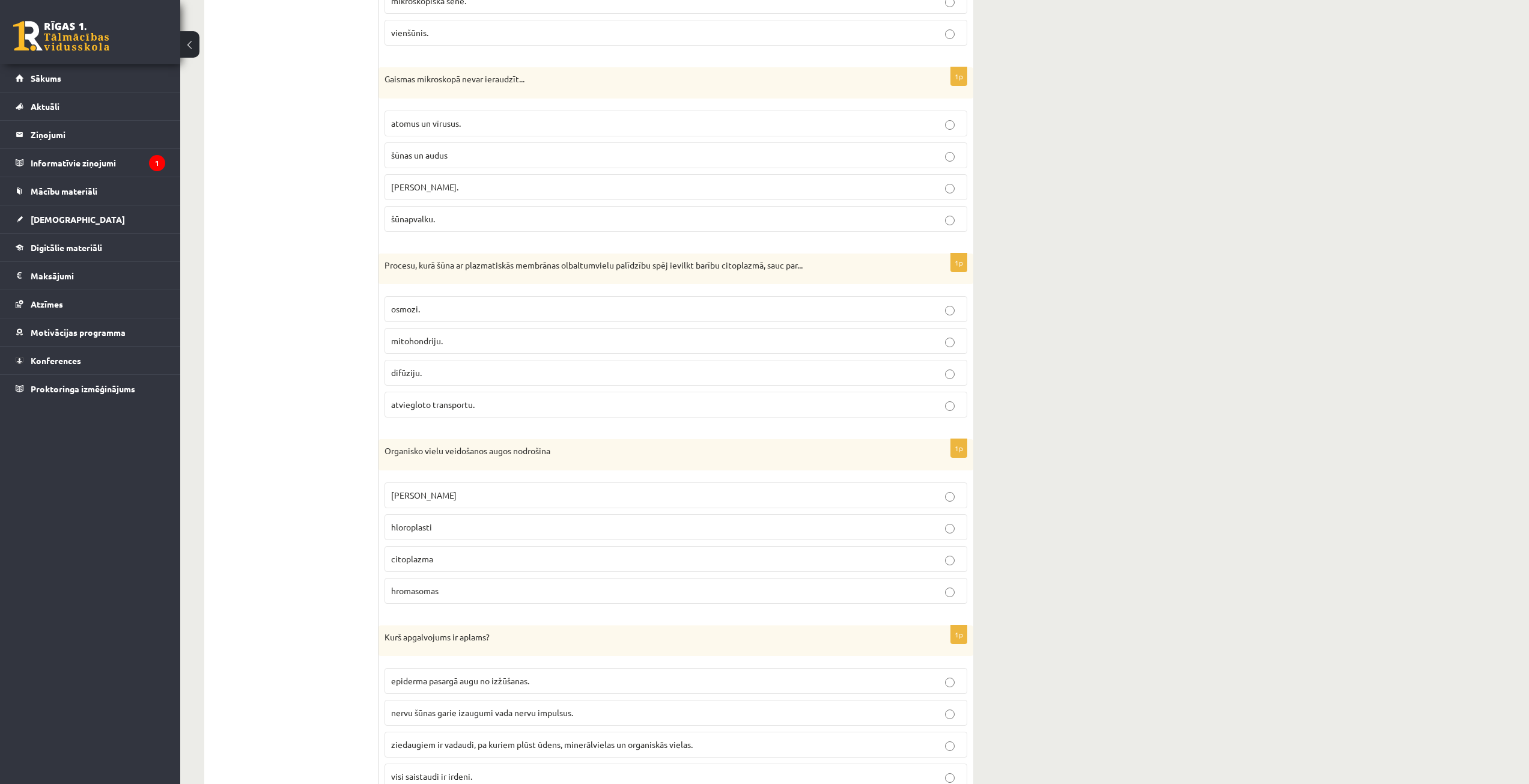
scroll to position [1684, 0]
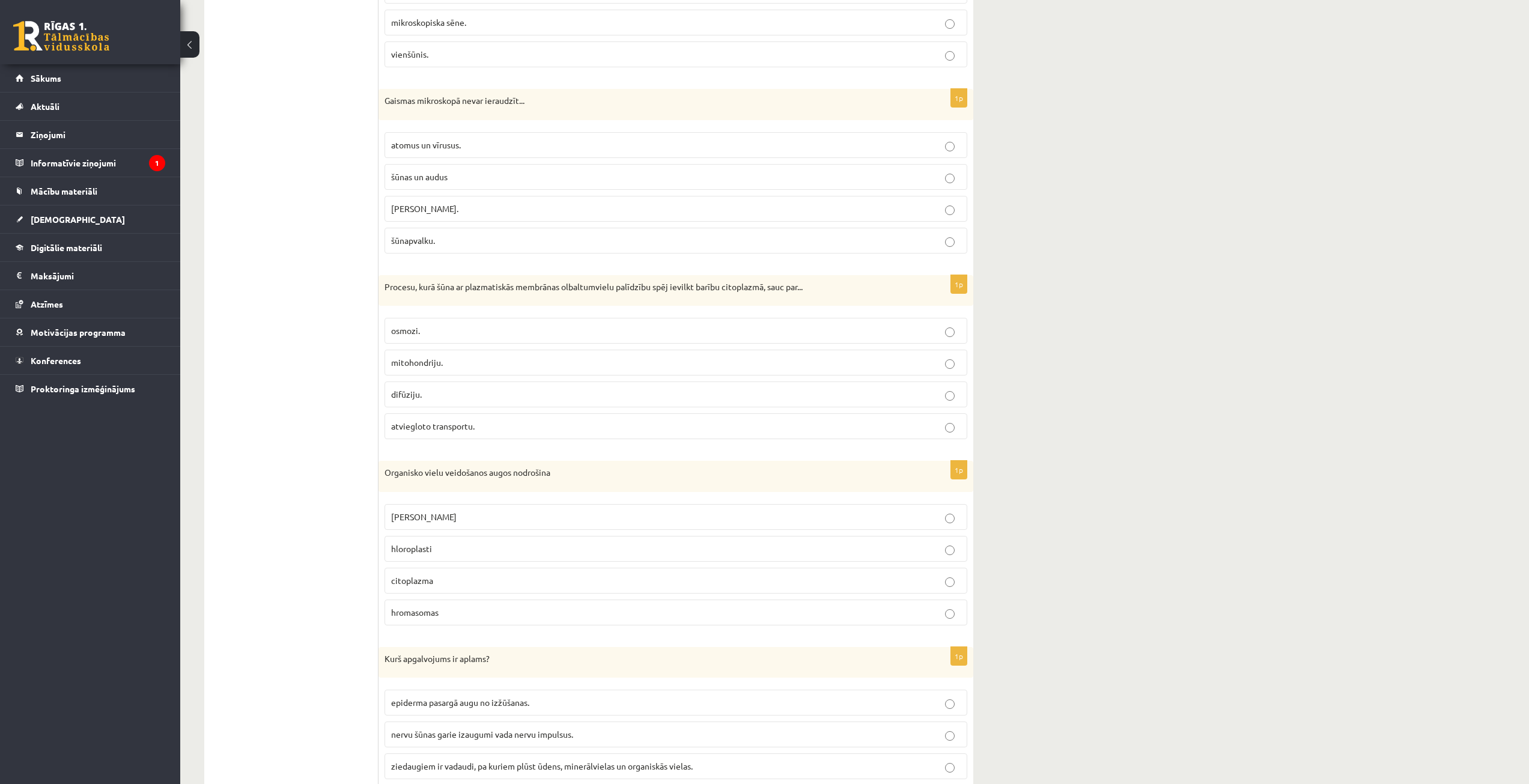
click at [441, 147] on span "atomus un vīrusus." at bounding box center [426, 145] width 70 height 11
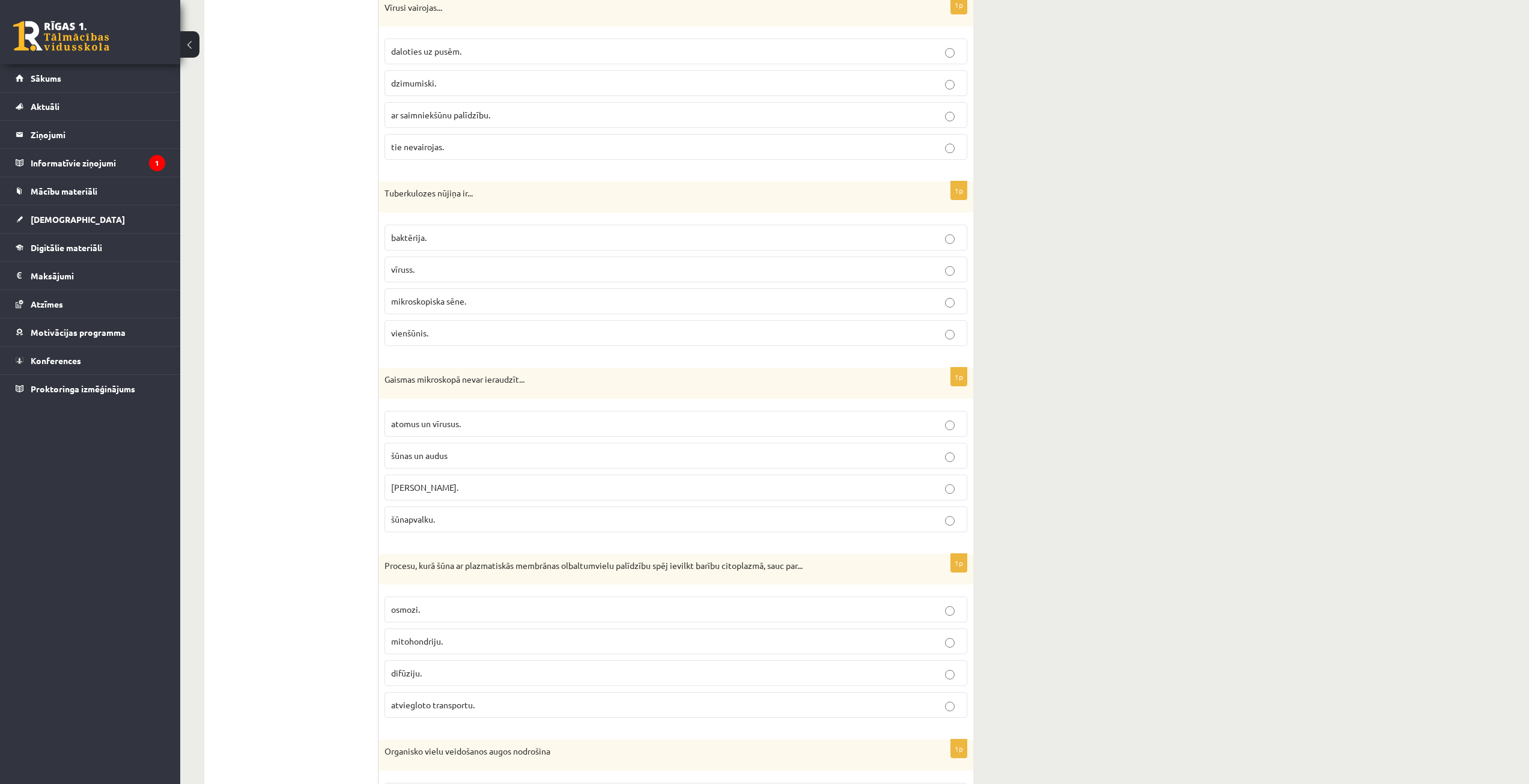
scroll to position [1383, 0]
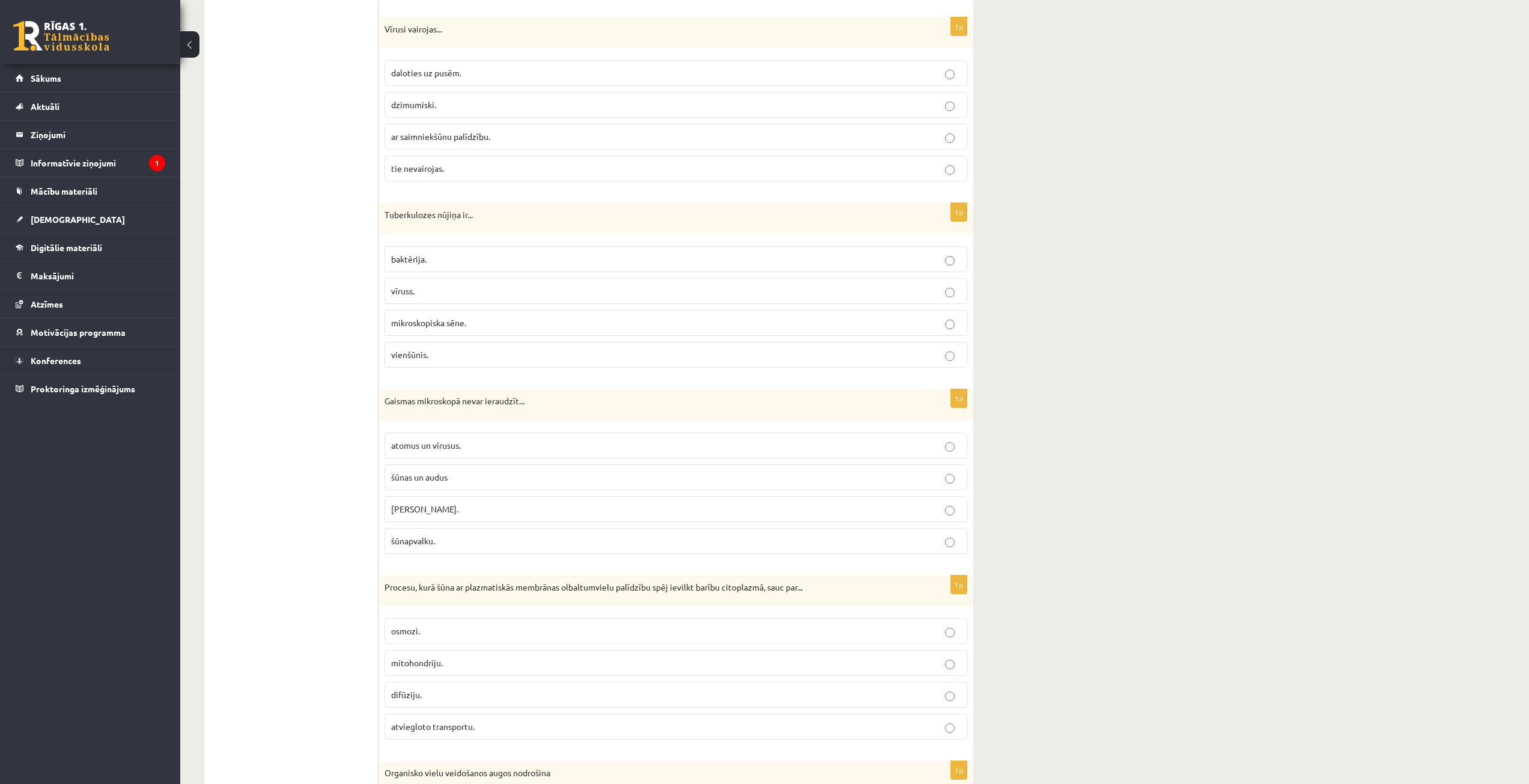
click at [442, 267] on label "baktērija." at bounding box center [676, 259] width 583 height 26
click at [481, 140] on span "ar saimniekšūnu palīdzību." at bounding box center [441, 136] width 99 height 11
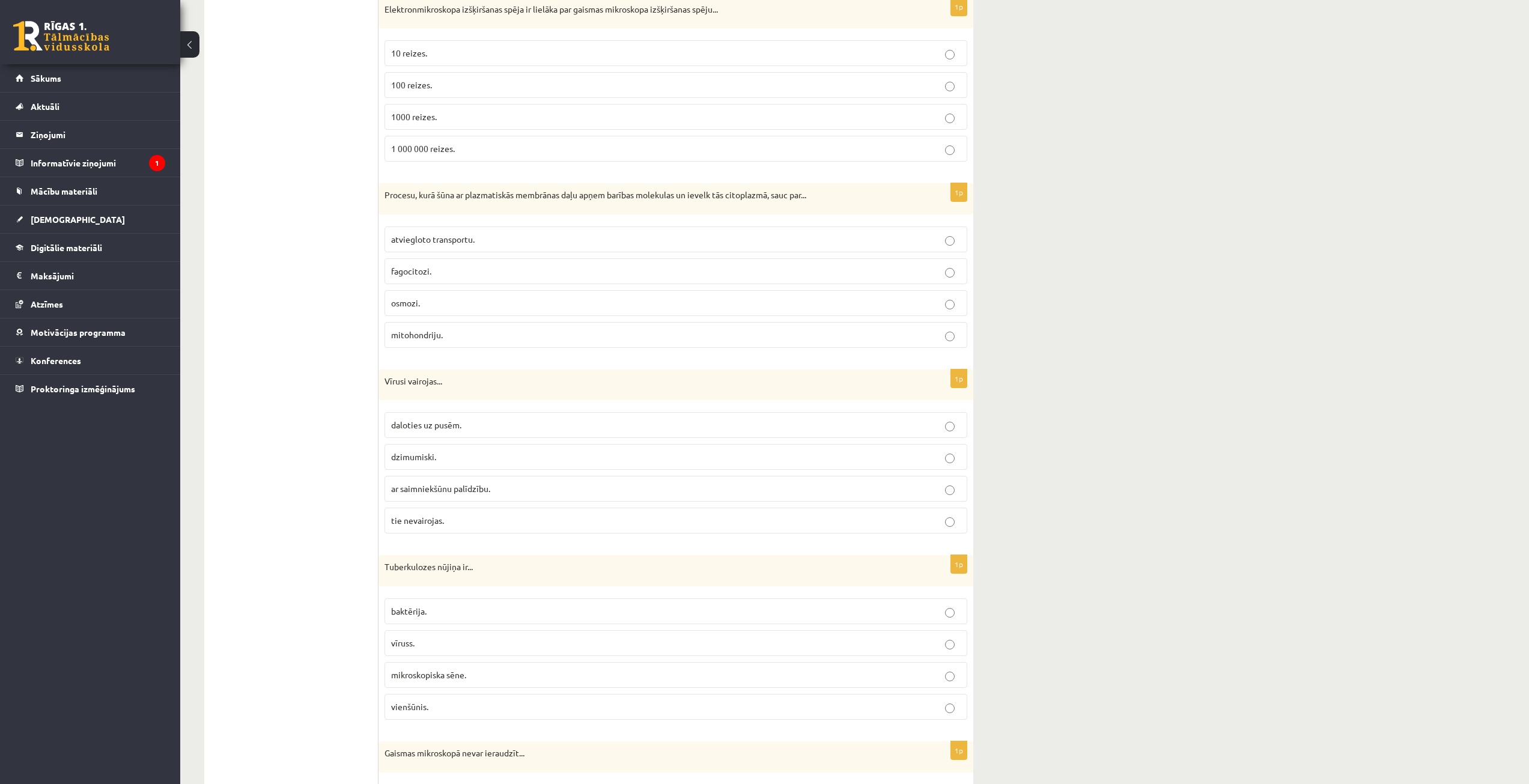
scroll to position [962, 0]
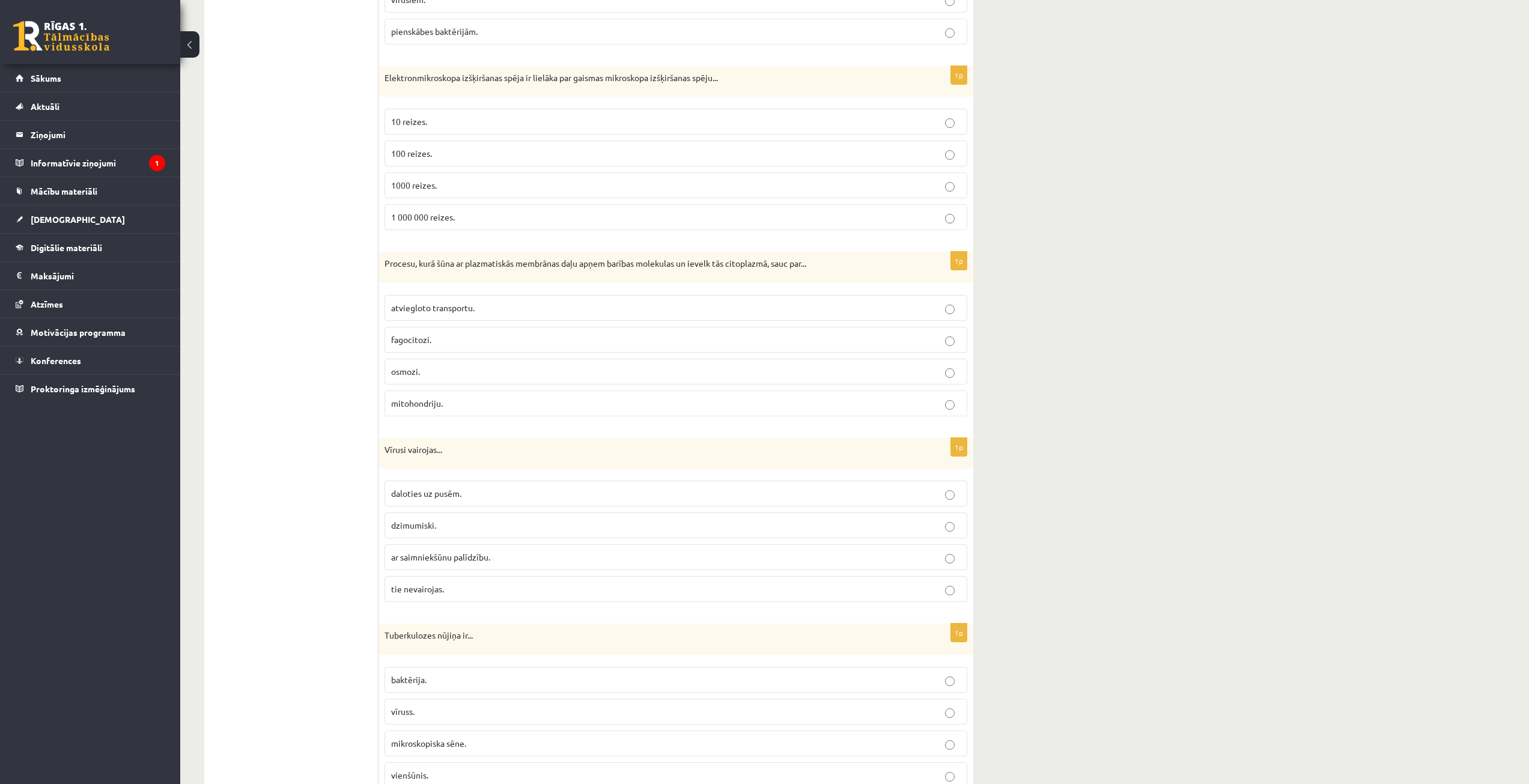
click at [517, 344] on p "fagocitozi." at bounding box center [676, 339] width 570 height 13
click at [486, 181] on p "1000 reizes." at bounding box center [676, 185] width 570 height 13
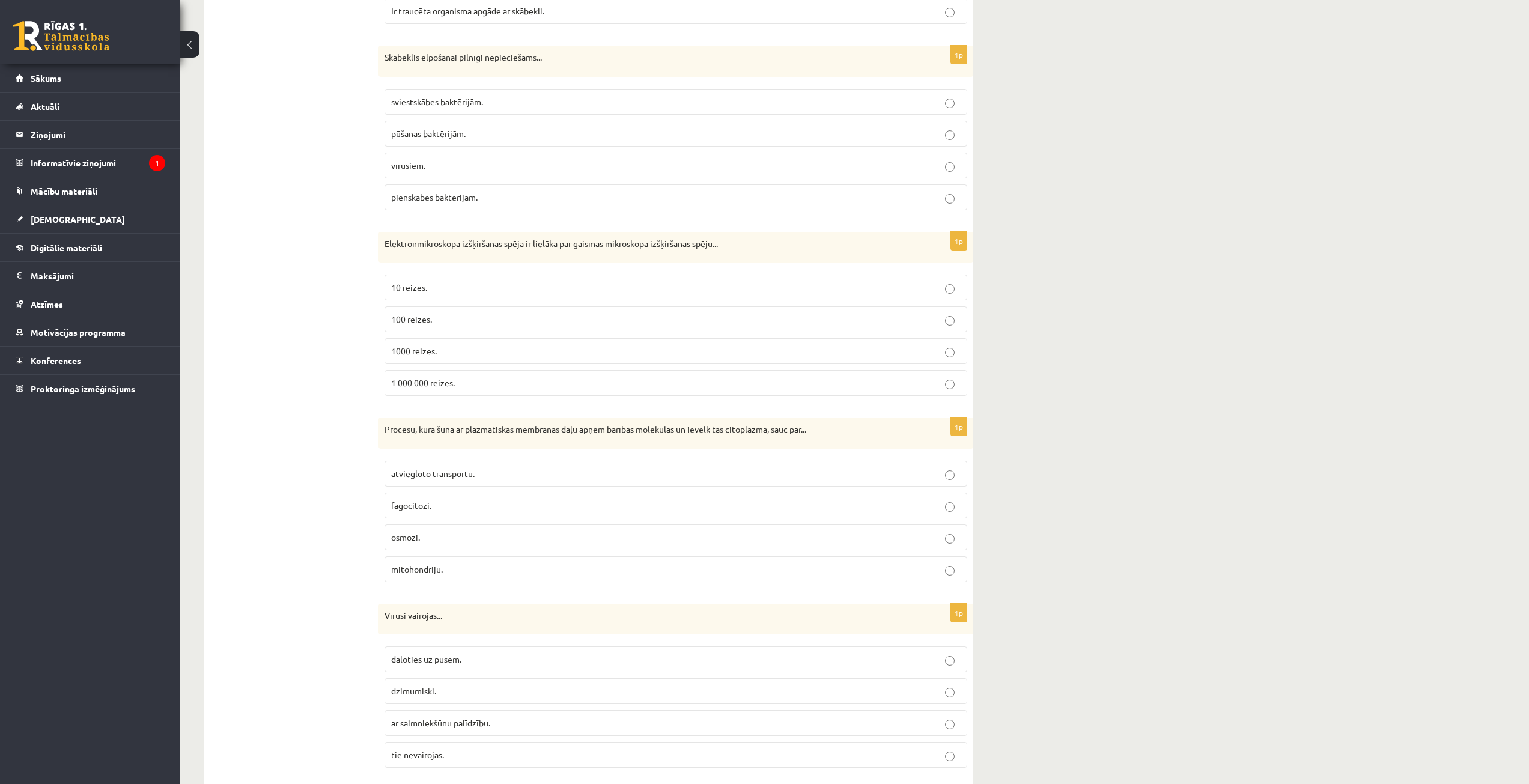
scroll to position [722, 0]
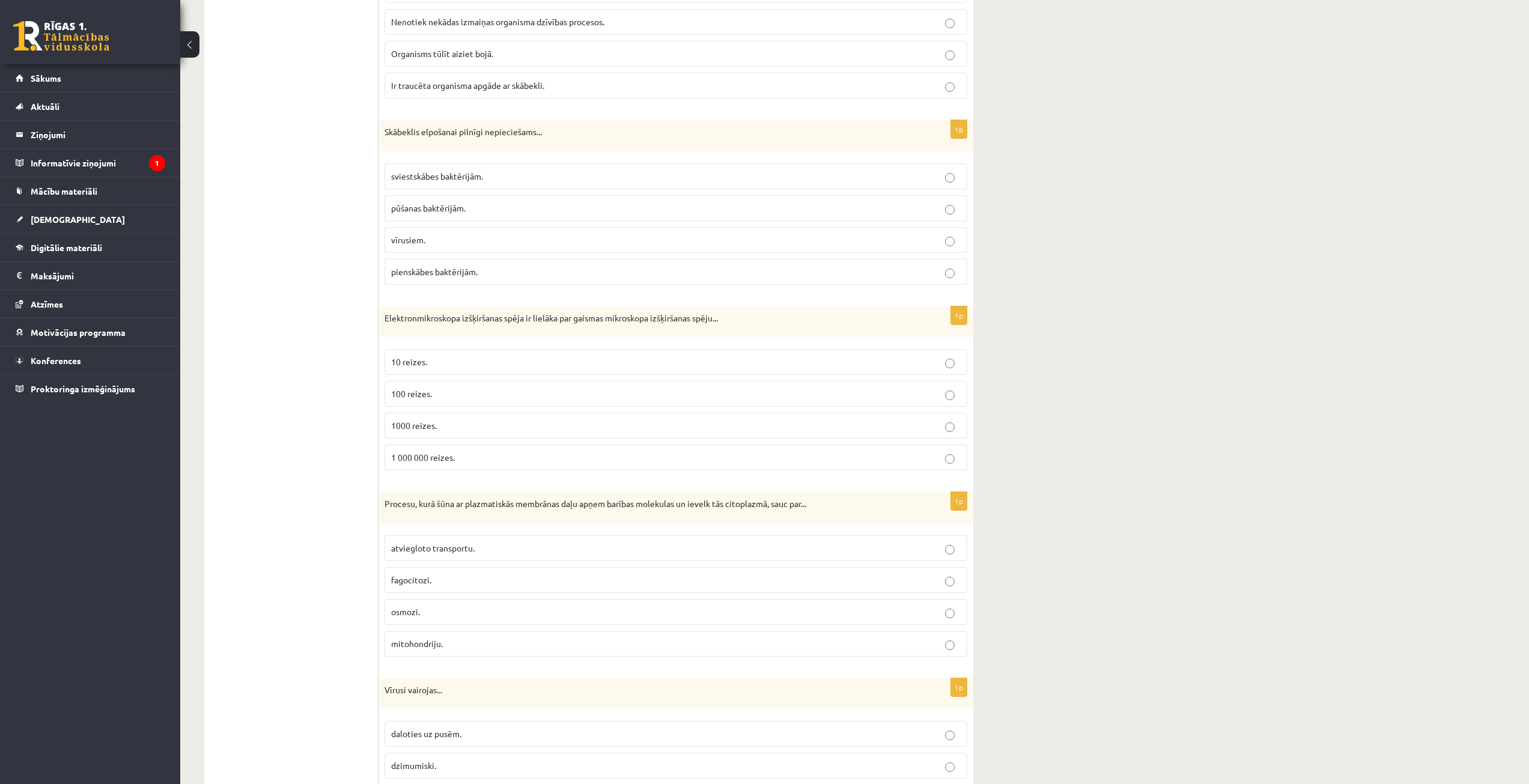
click at [456, 181] on p "sviestskābes baktērijām." at bounding box center [676, 176] width 570 height 13
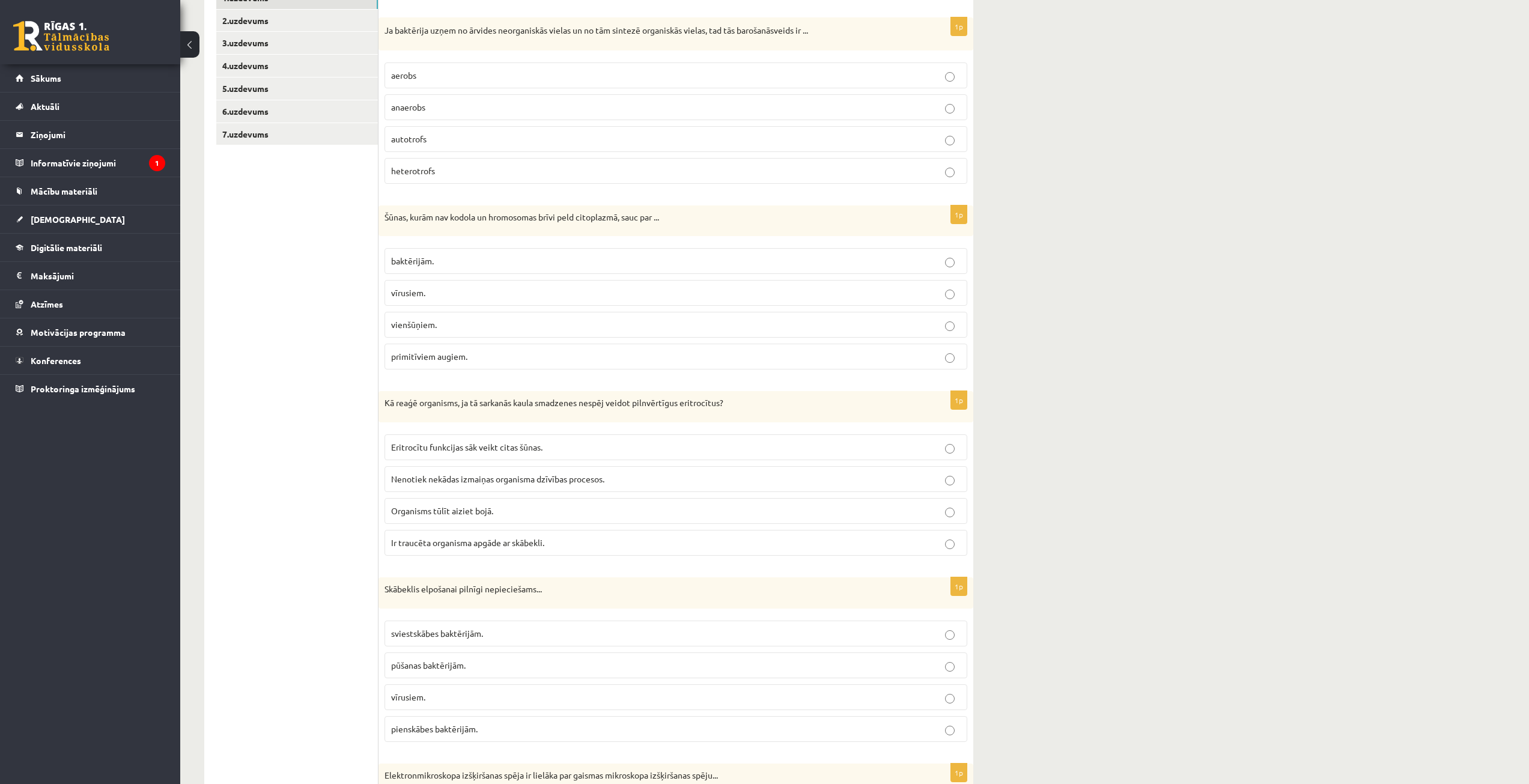
scroll to position [242, 0]
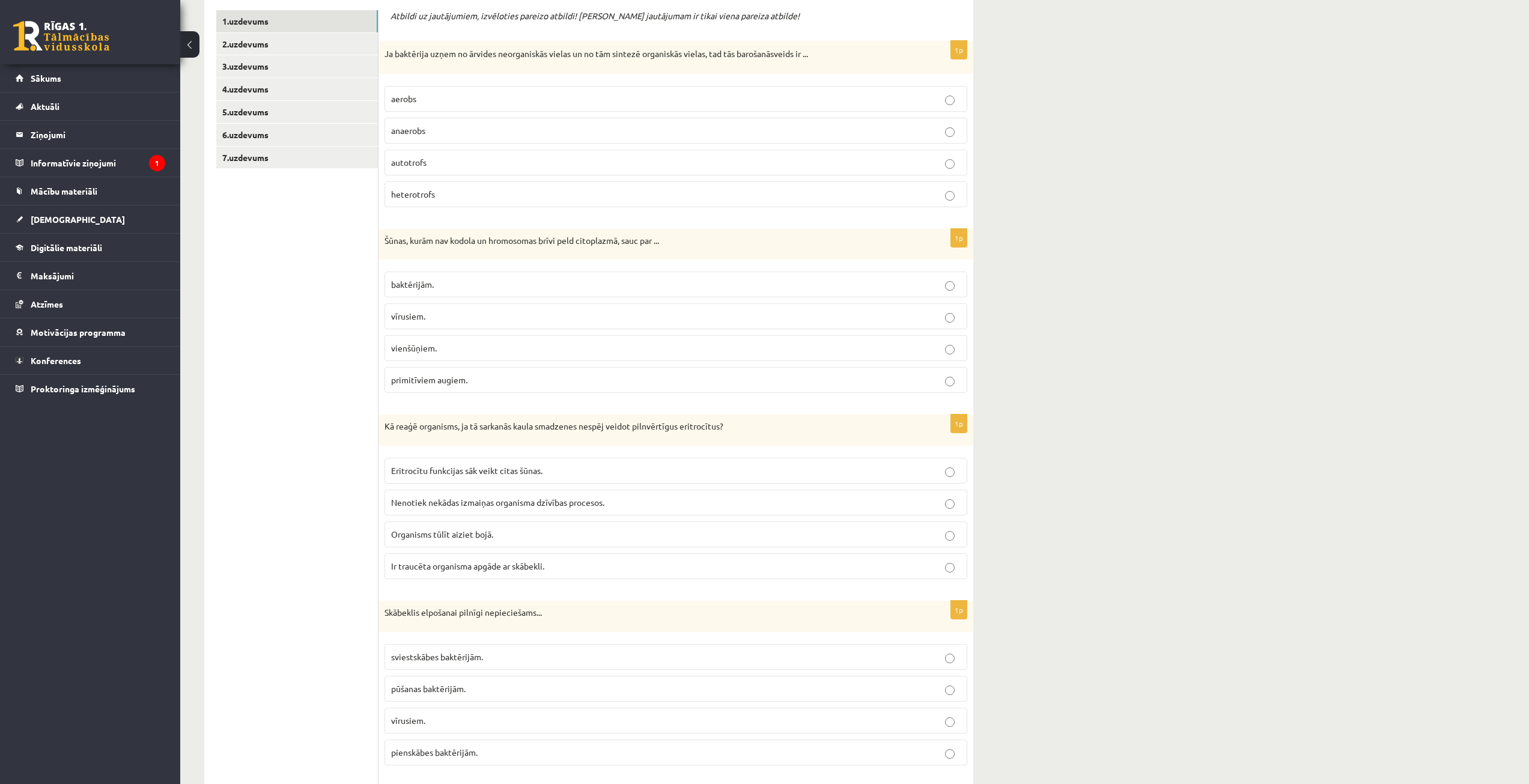
click at [460, 161] on p "autotrofs" at bounding box center [676, 162] width 570 height 13
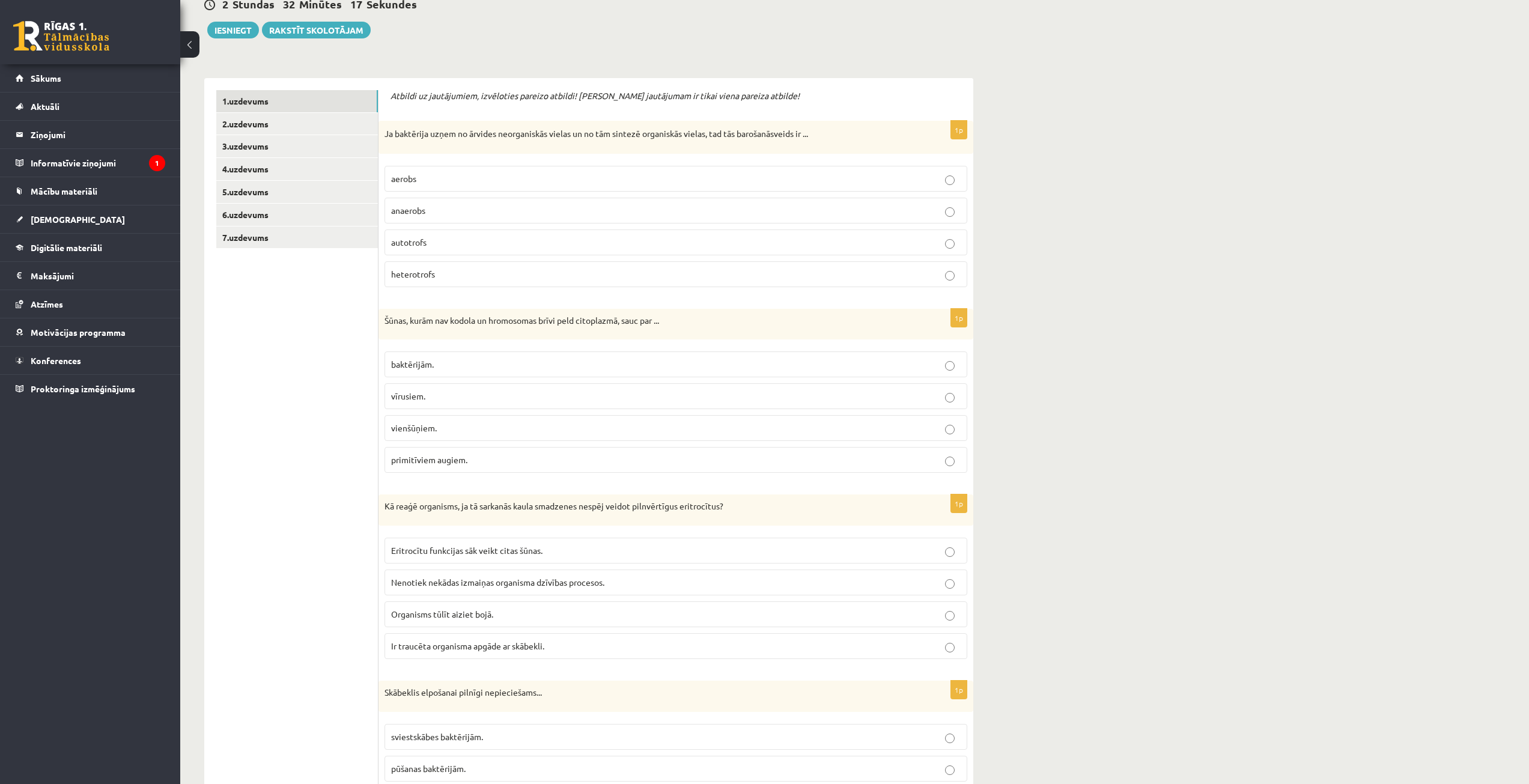
scroll to position [181, 0]
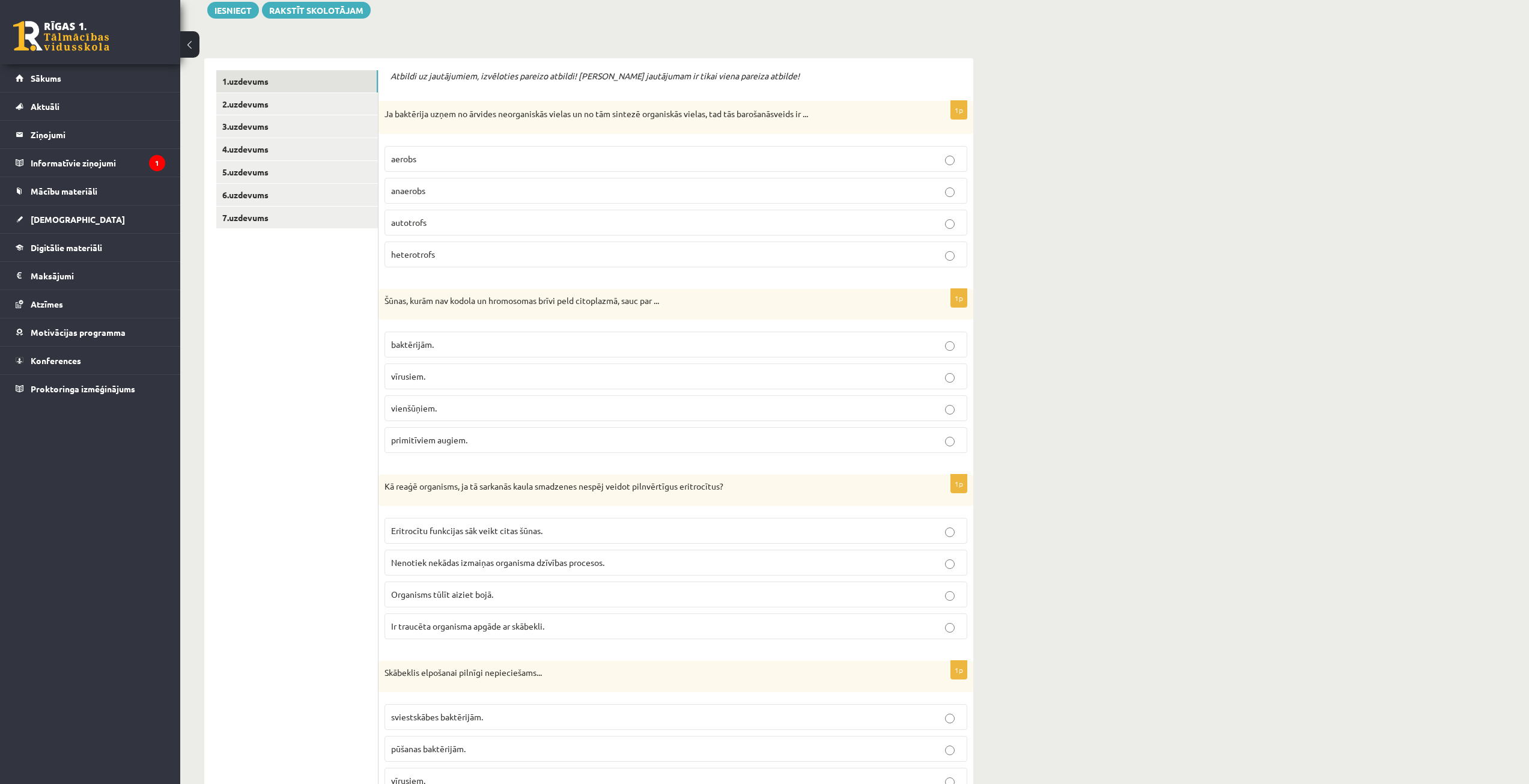
click at [466, 337] on label "baktērijām." at bounding box center [676, 344] width 583 height 26
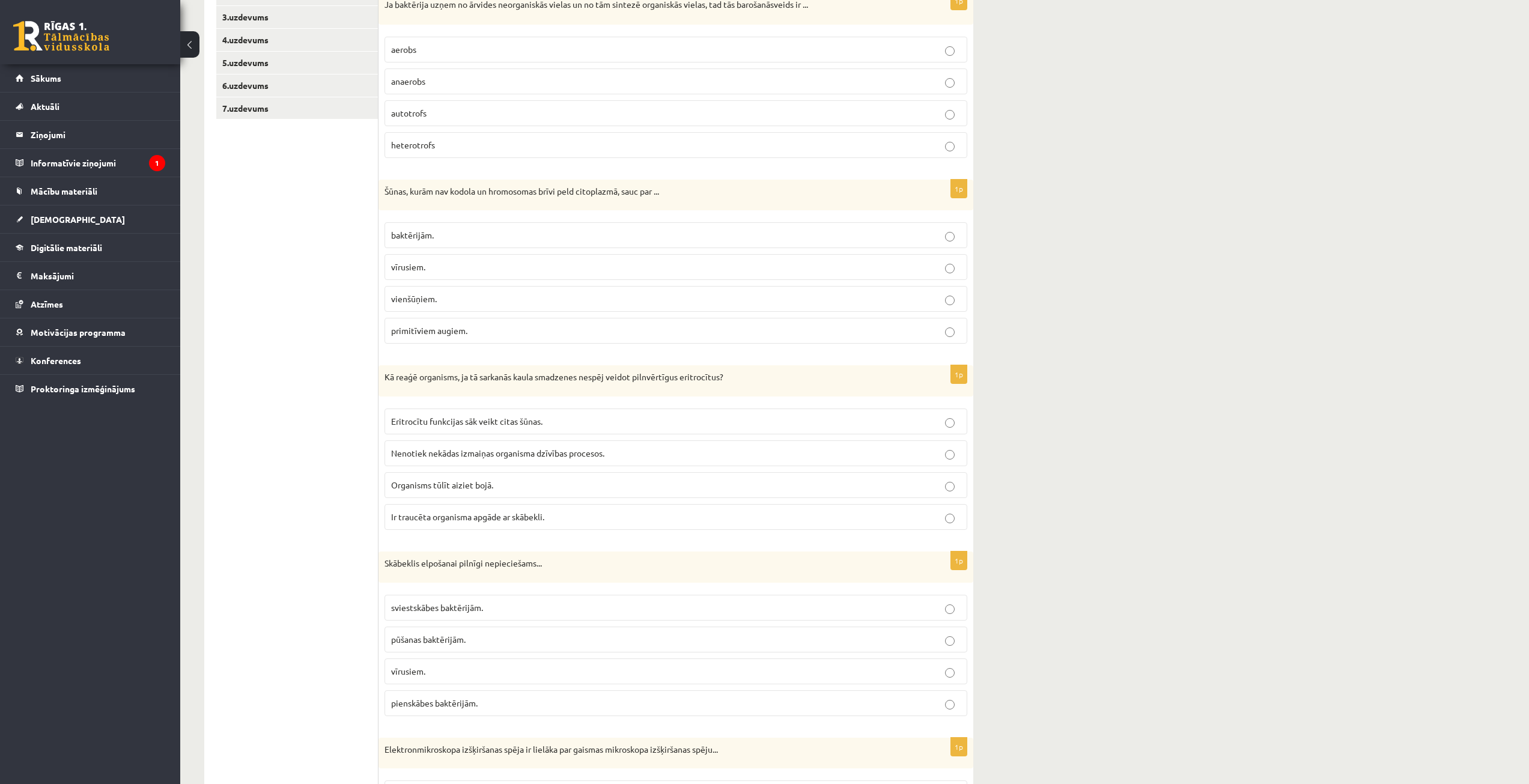
scroll to position [302, 0]
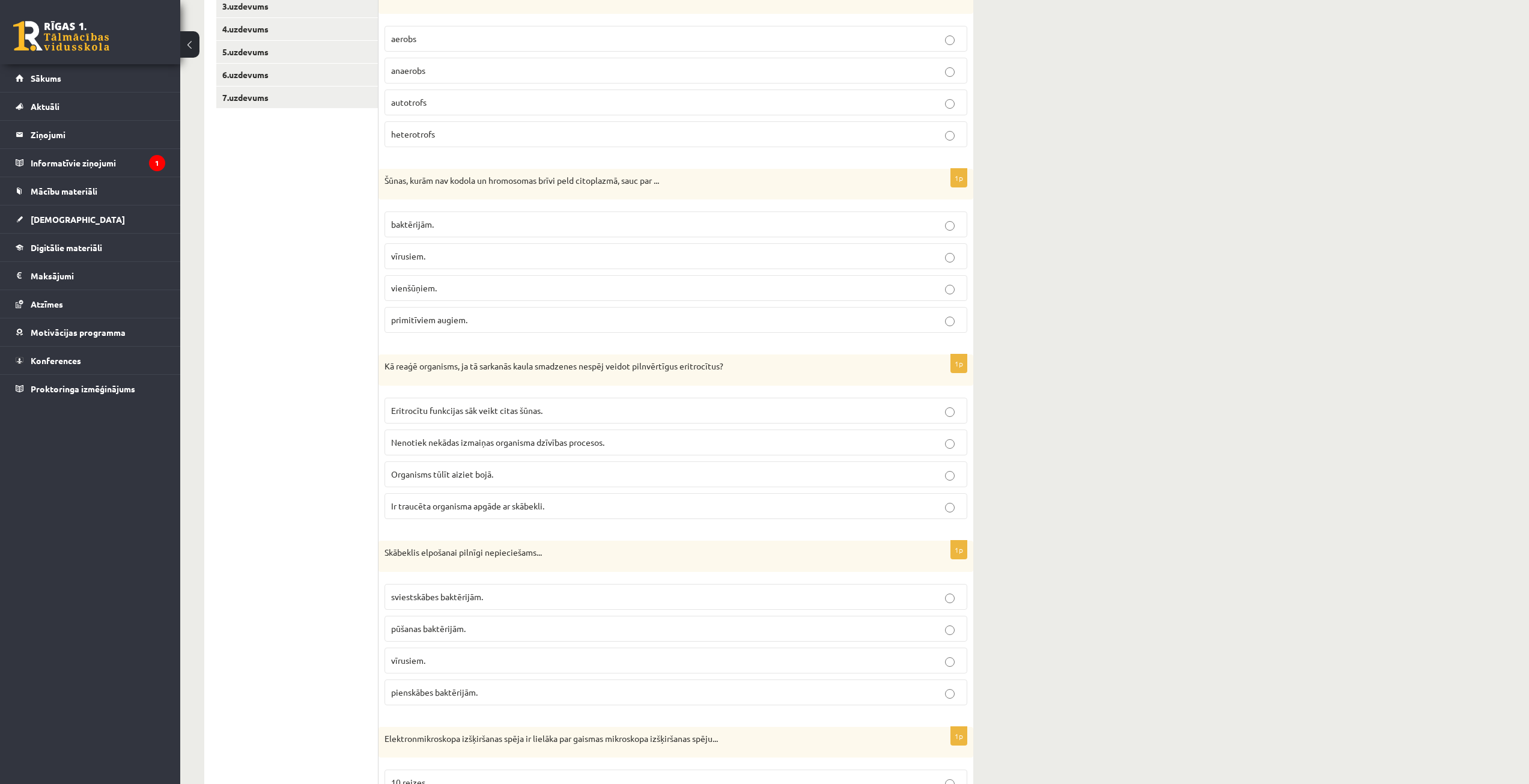
click at [565, 503] on p "Ir traucēta organisma apgāde ar skābekli." at bounding box center [676, 506] width 570 height 13
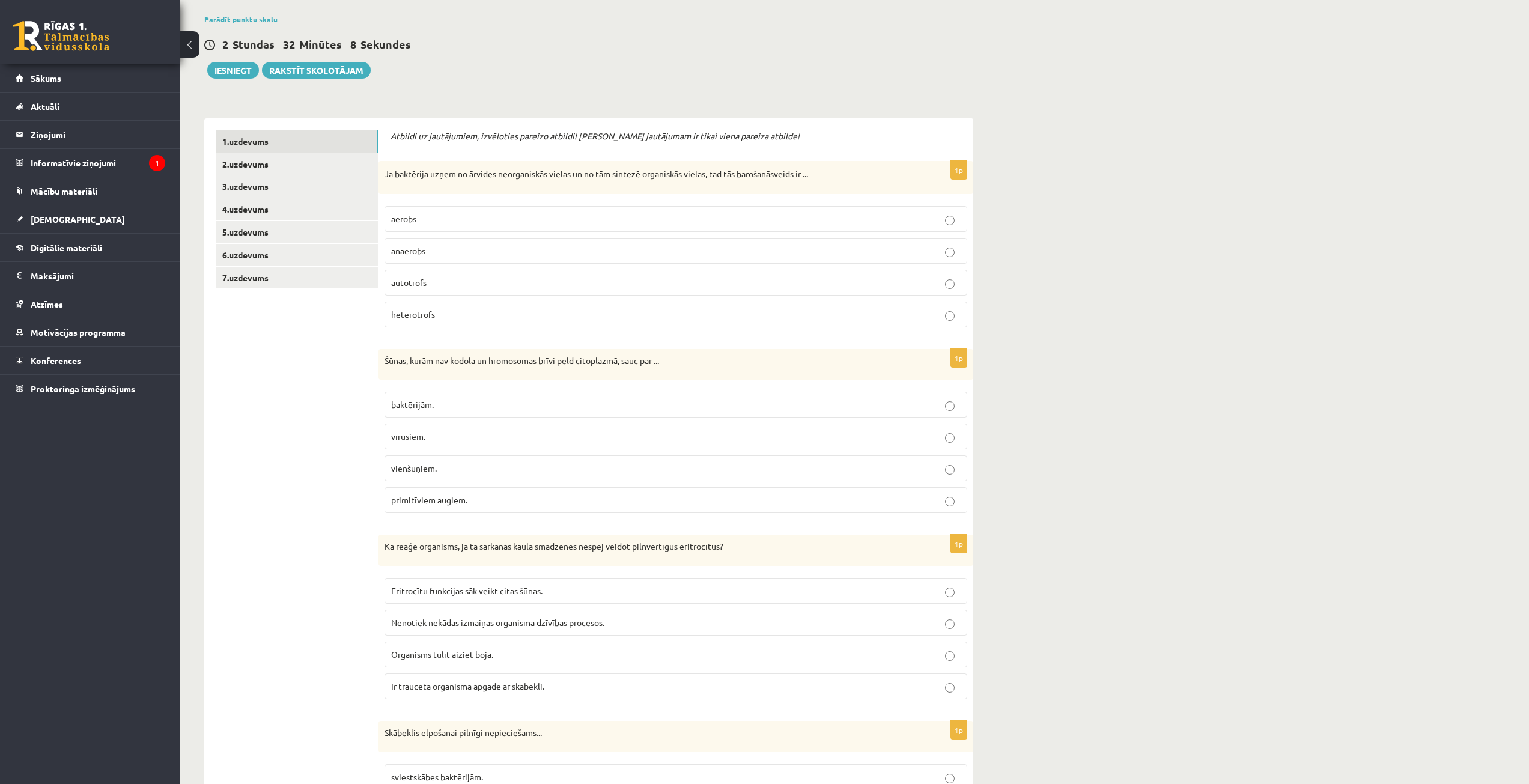
scroll to position [1, 0]
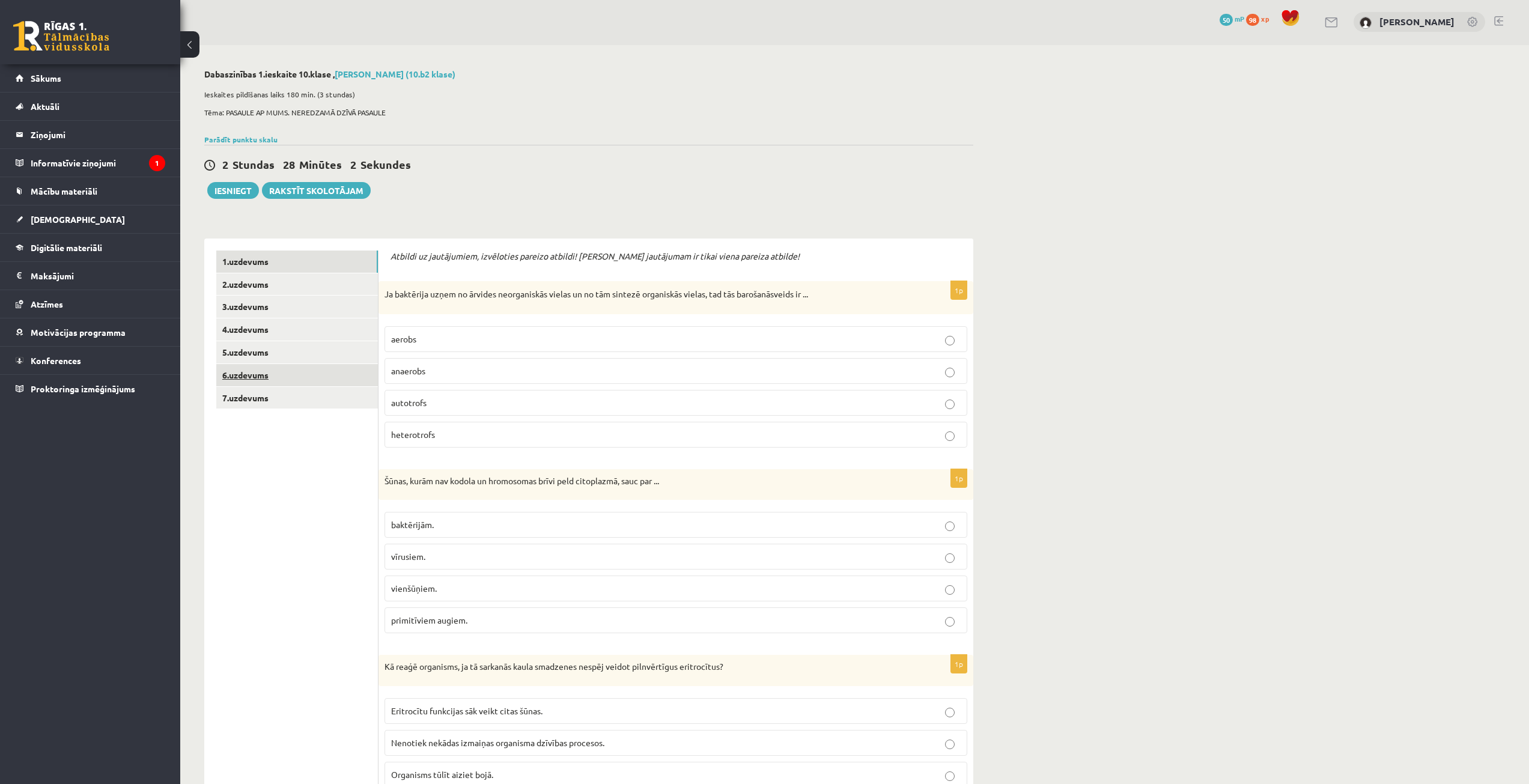
click at [354, 371] on link "6.uzdevums" at bounding box center [297, 375] width 162 height 22
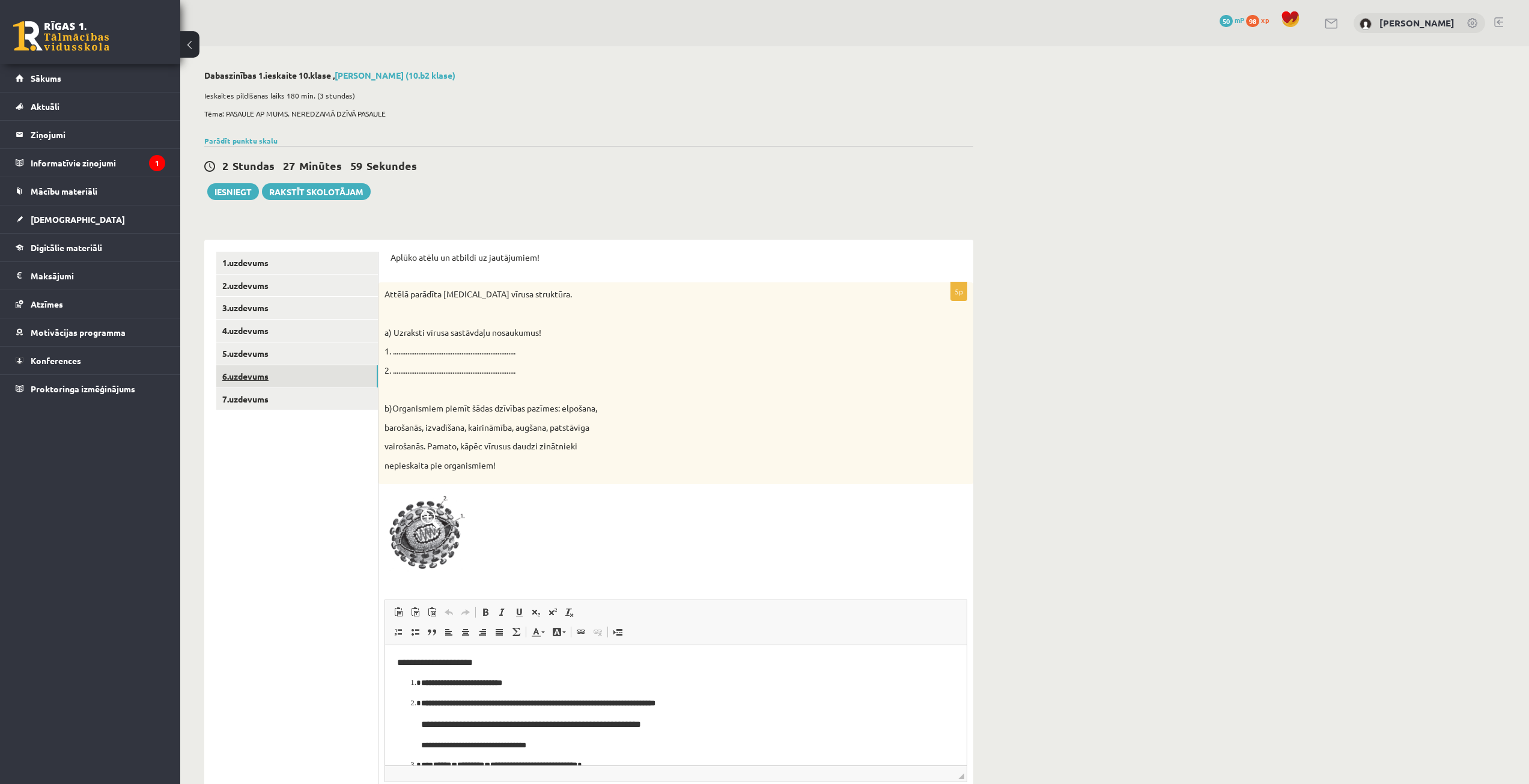
scroll to position [0, 0]
click at [300, 351] on link "5.uzdevums" at bounding box center [297, 353] width 162 height 22
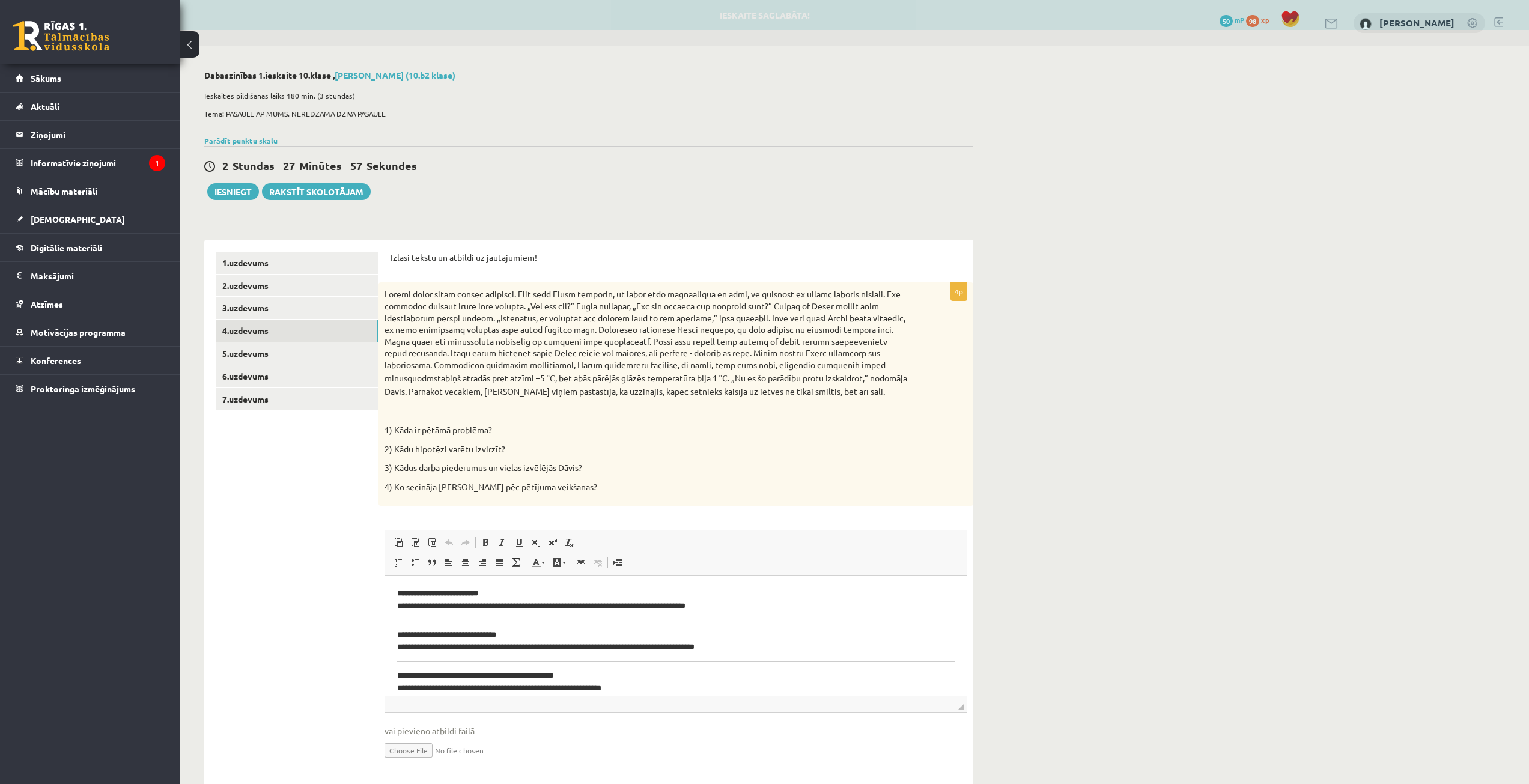
click at [307, 326] on link "4.uzdevums" at bounding box center [297, 330] width 162 height 22
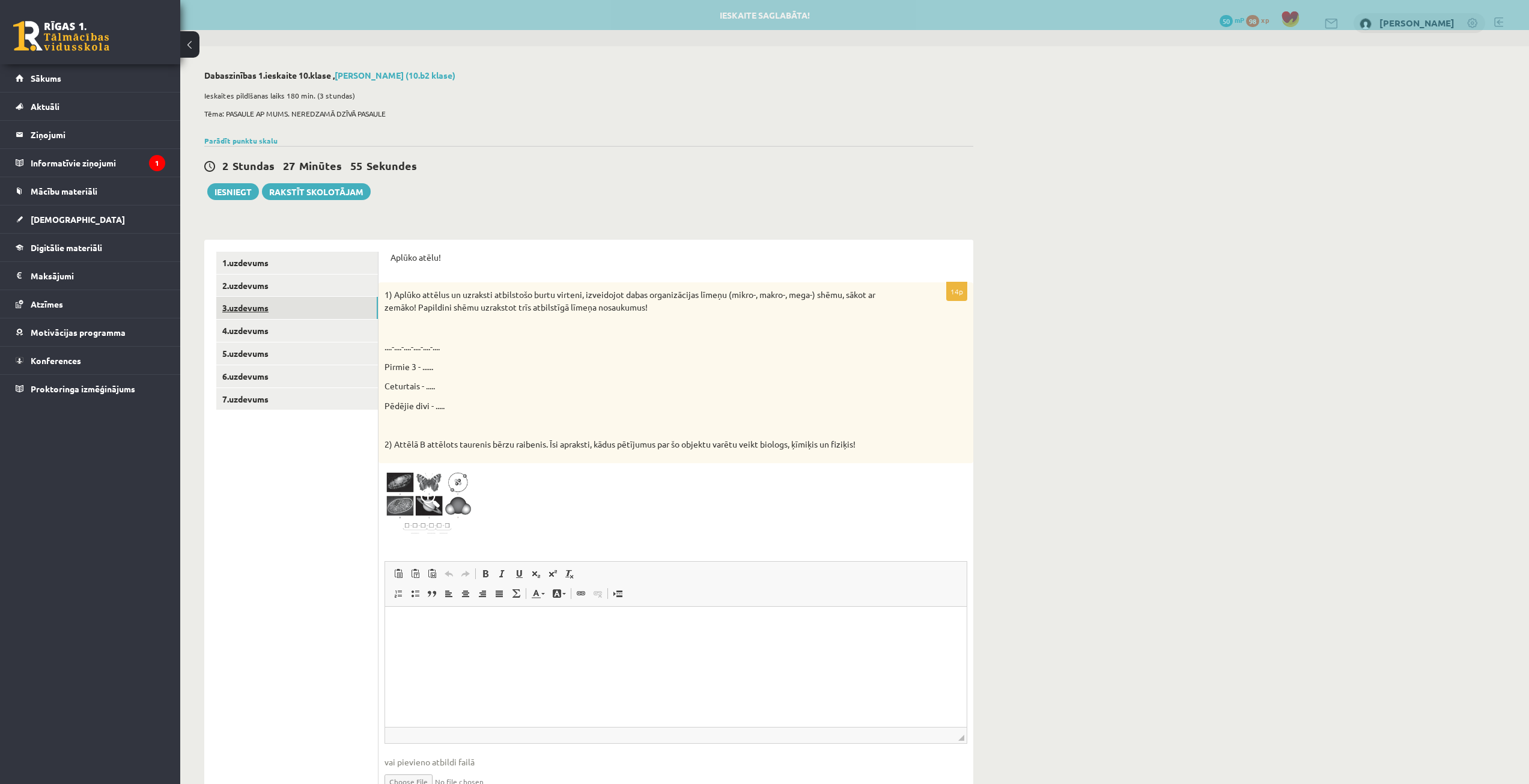
click at [327, 302] on link "3.uzdevums" at bounding box center [297, 308] width 162 height 22
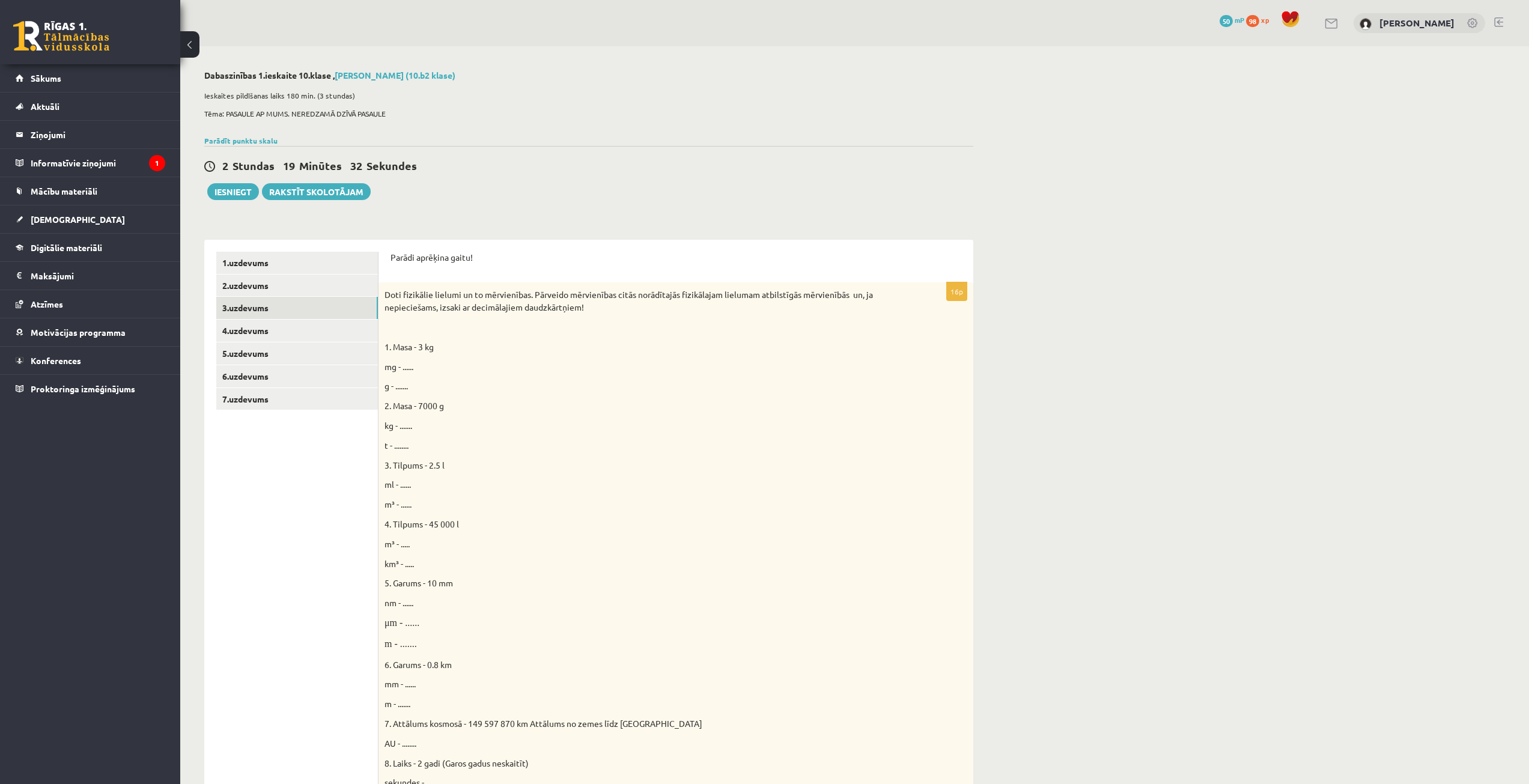
drag, startPoint x: 1087, startPoint y: 427, endPoint x: 1082, endPoint y: 398, distance: 29.4
click at [1088, 403] on div "Dabaszinības 1.ieskaite 10.klase , [PERSON_NAME] (10.b2 klase) Ieskaites pildīš…" at bounding box center [855, 609] width 1349 height 1125
click at [300, 716] on ul "1.uzdevums 2.uzdevums 3.uzdevums 4.uzdevums 5.uzdevums 6.uzdevums 7.uzdevums" at bounding box center [297, 694] width 162 height 884
click at [694, 499] on p "m³ - ......" at bounding box center [645, 504] width 523 height 13
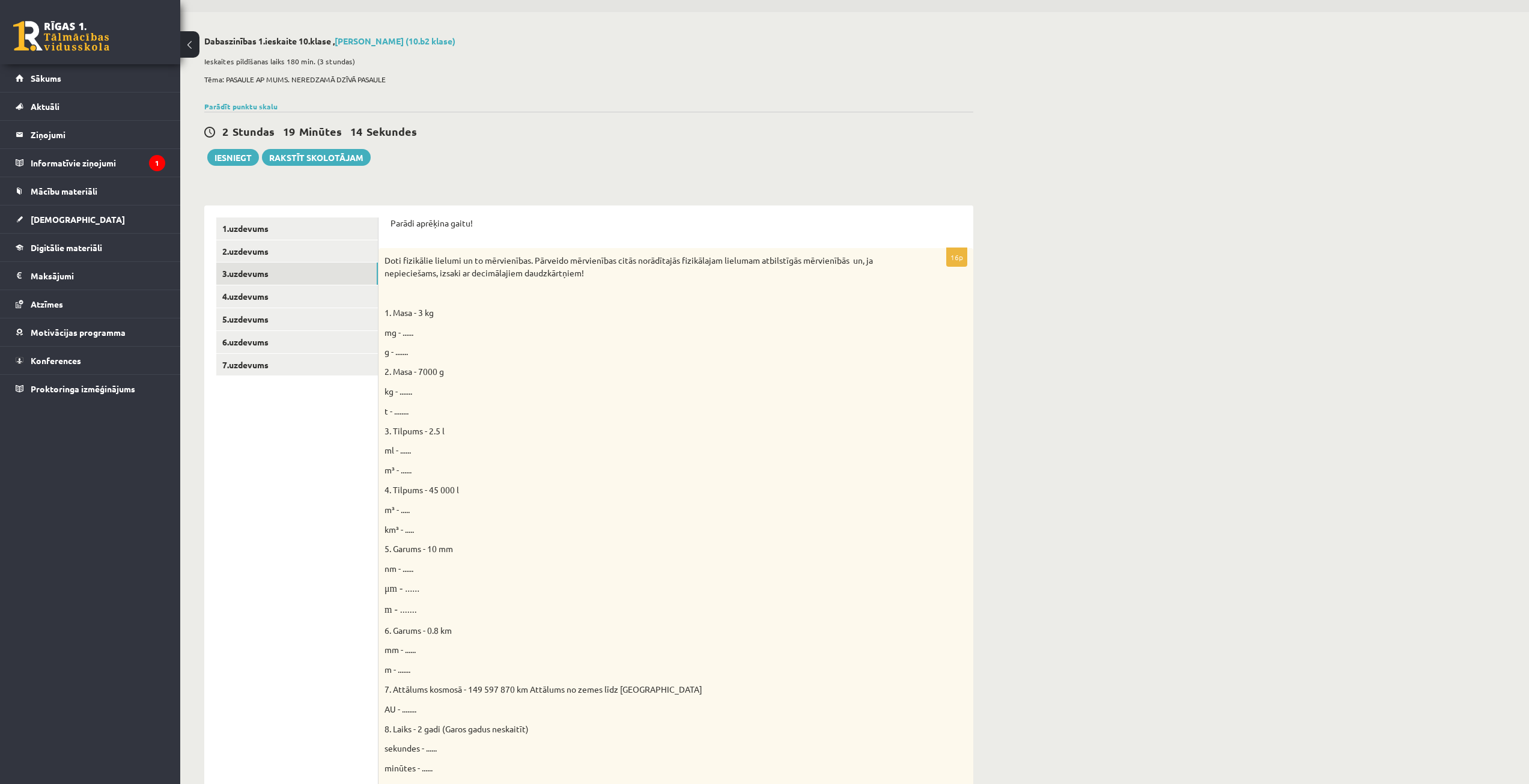
scroll to position [27, 0]
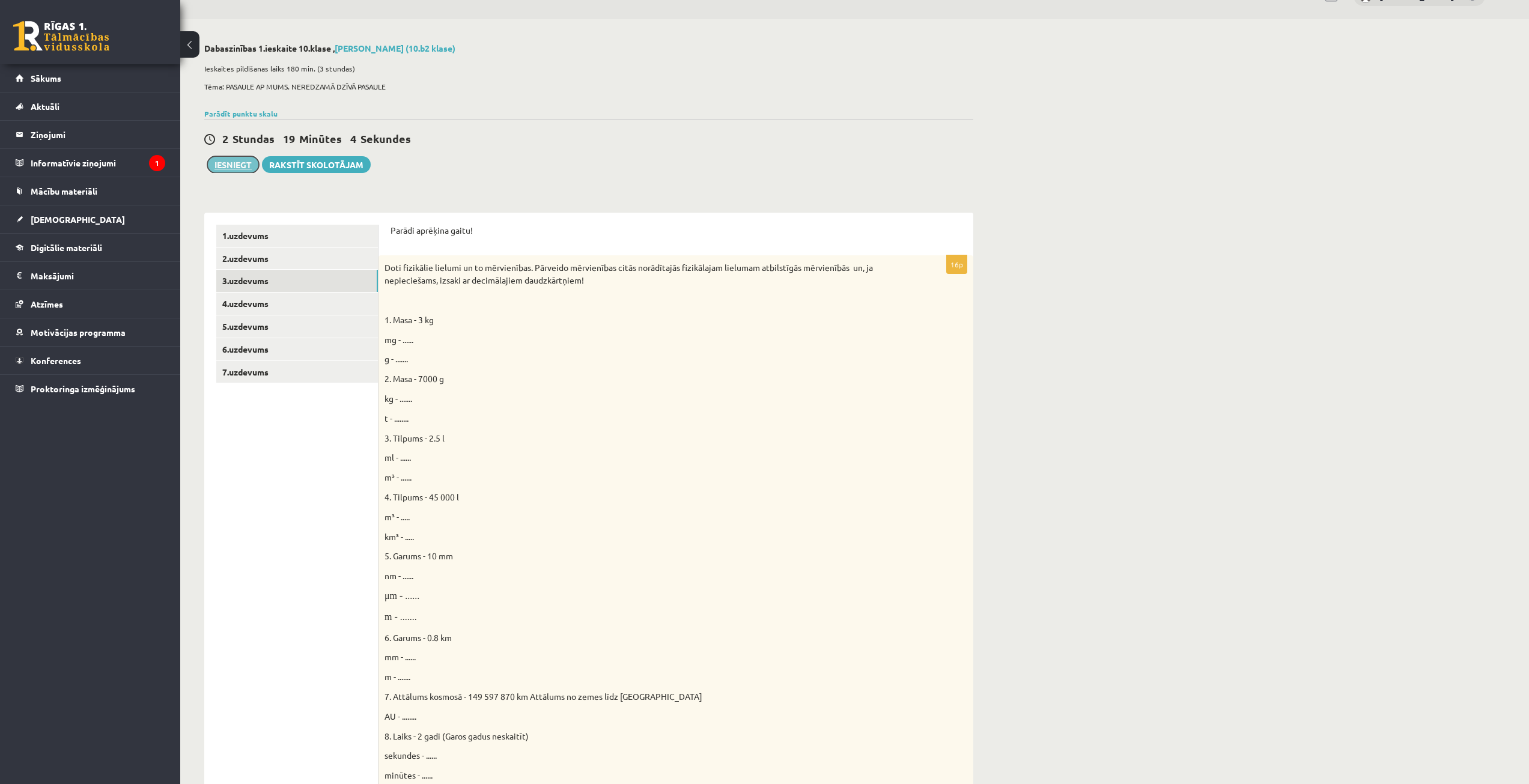
click at [219, 168] on button "Iesniegt" at bounding box center [233, 165] width 52 height 17
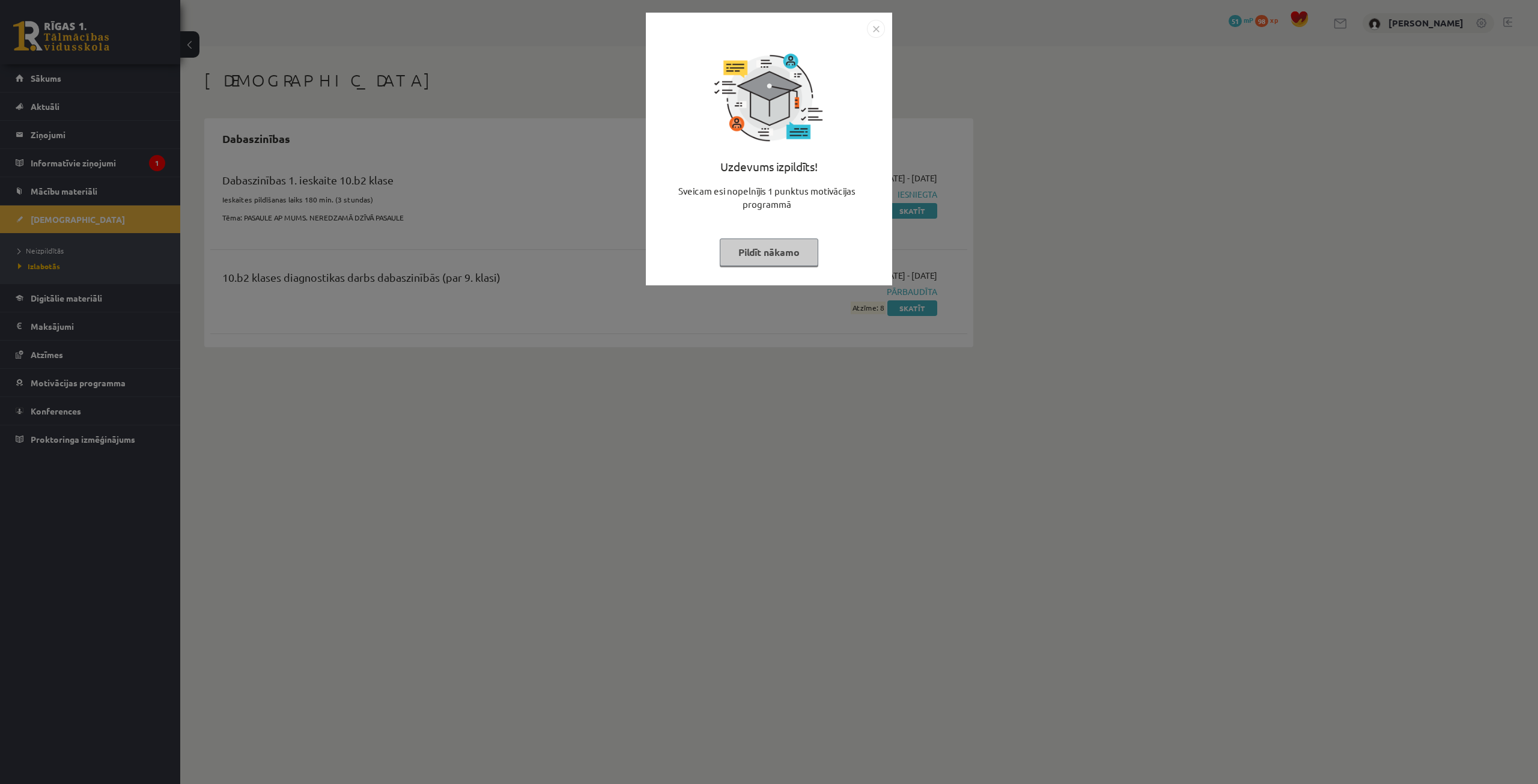
click at [882, 20] on img "Close" at bounding box center [876, 29] width 18 height 18
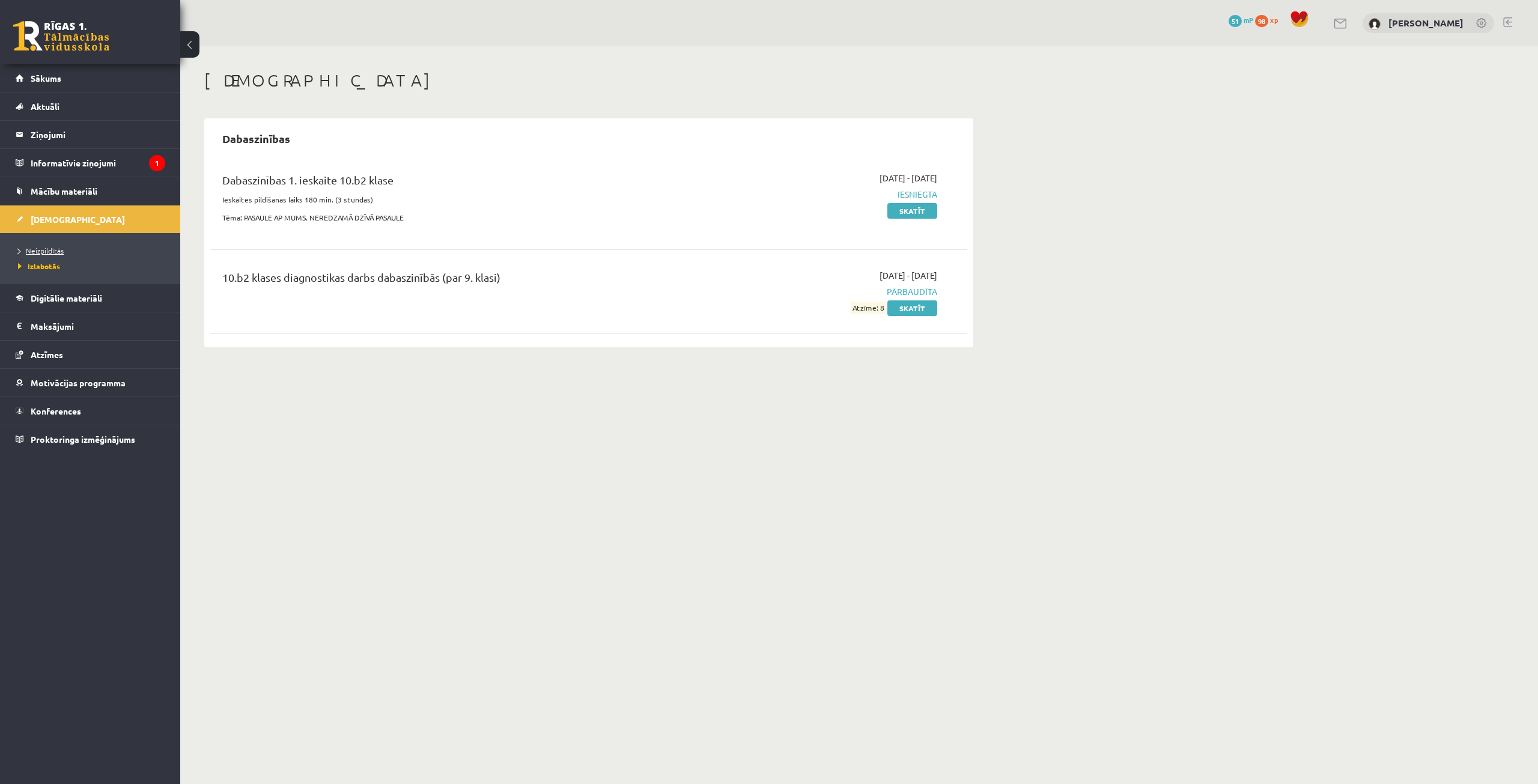
click at [68, 246] on link "Neizpildītās" at bounding box center [93, 251] width 150 height 11
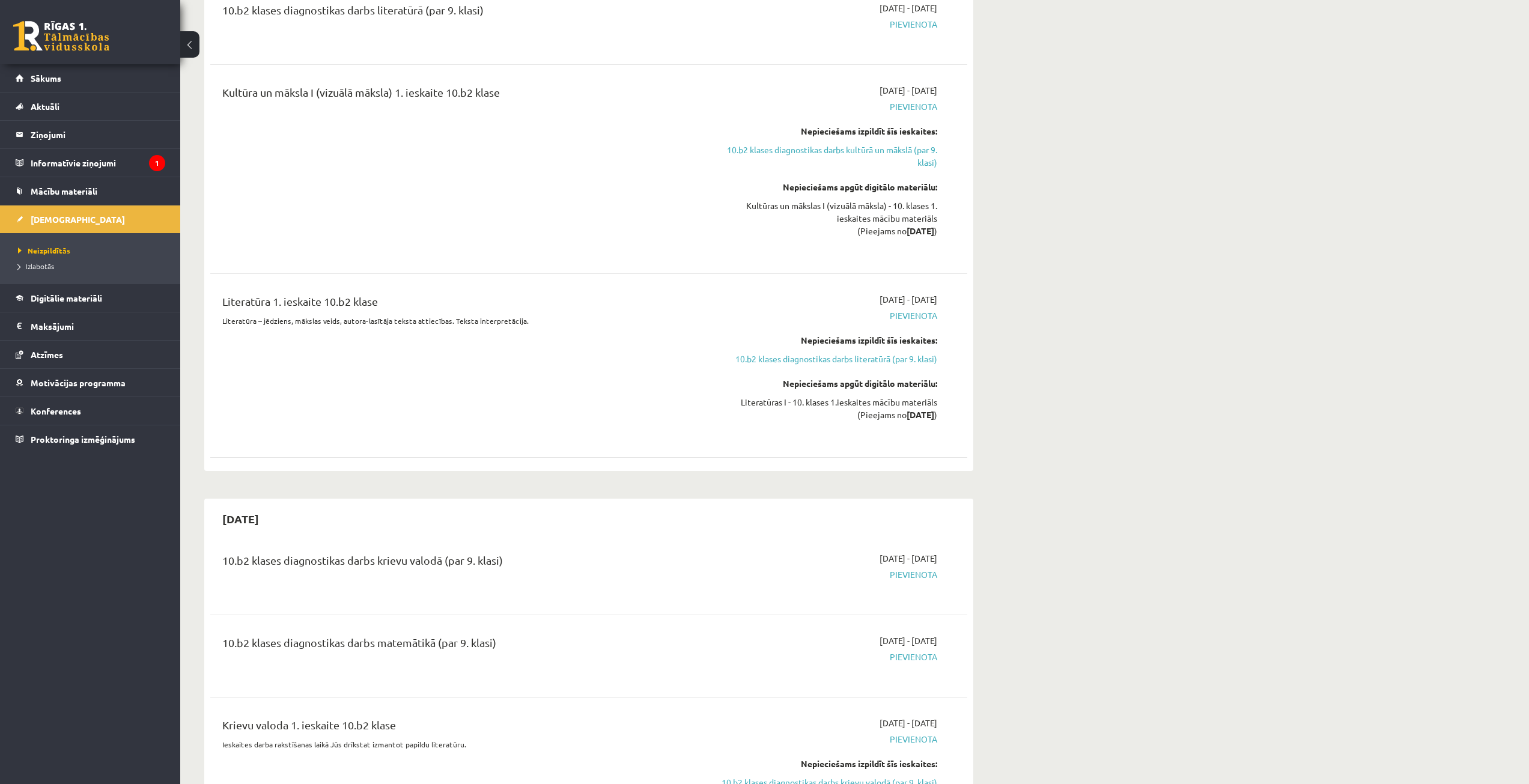
scroll to position [781, 0]
